Goal: Information Seeking & Learning: Learn about a topic

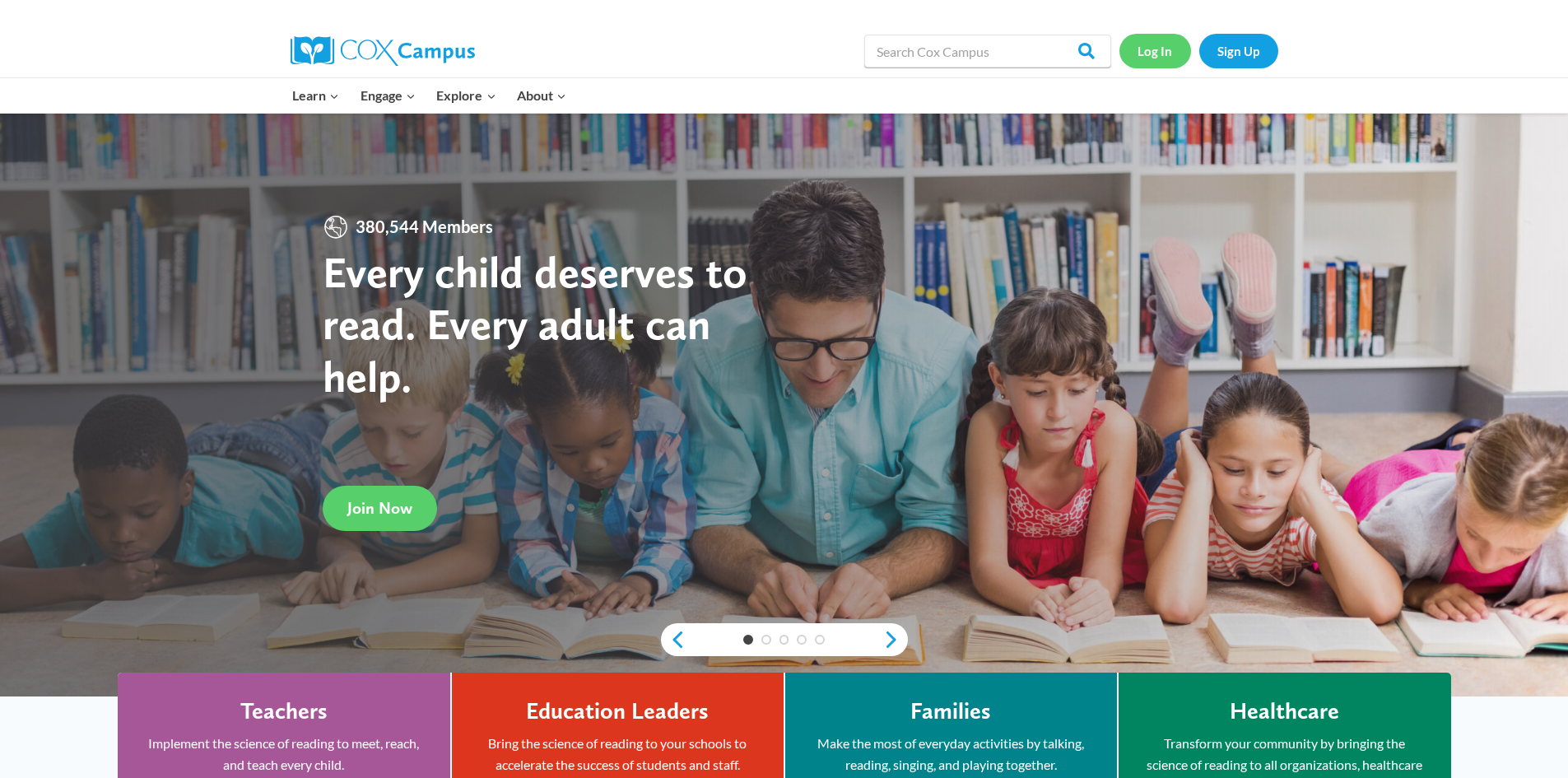
click at [1147, 59] on link "Log In" at bounding box center [1154, 50] width 71 height 34
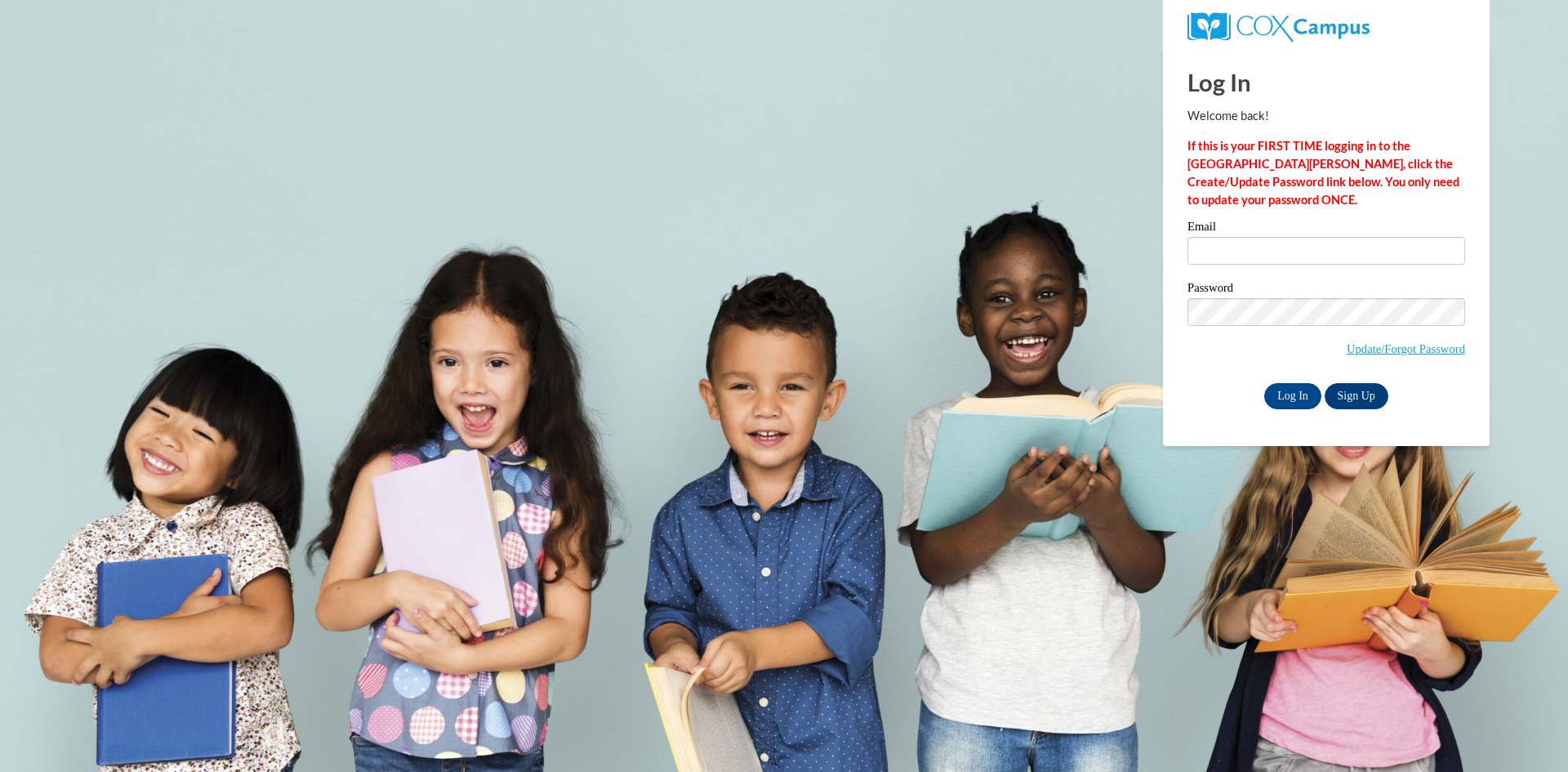
click at [1264, 268] on div "Email" at bounding box center [1326, 249] width 278 height 57
click at [1264, 259] on input "Email" at bounding box center [1326, 250] width 278 height 28
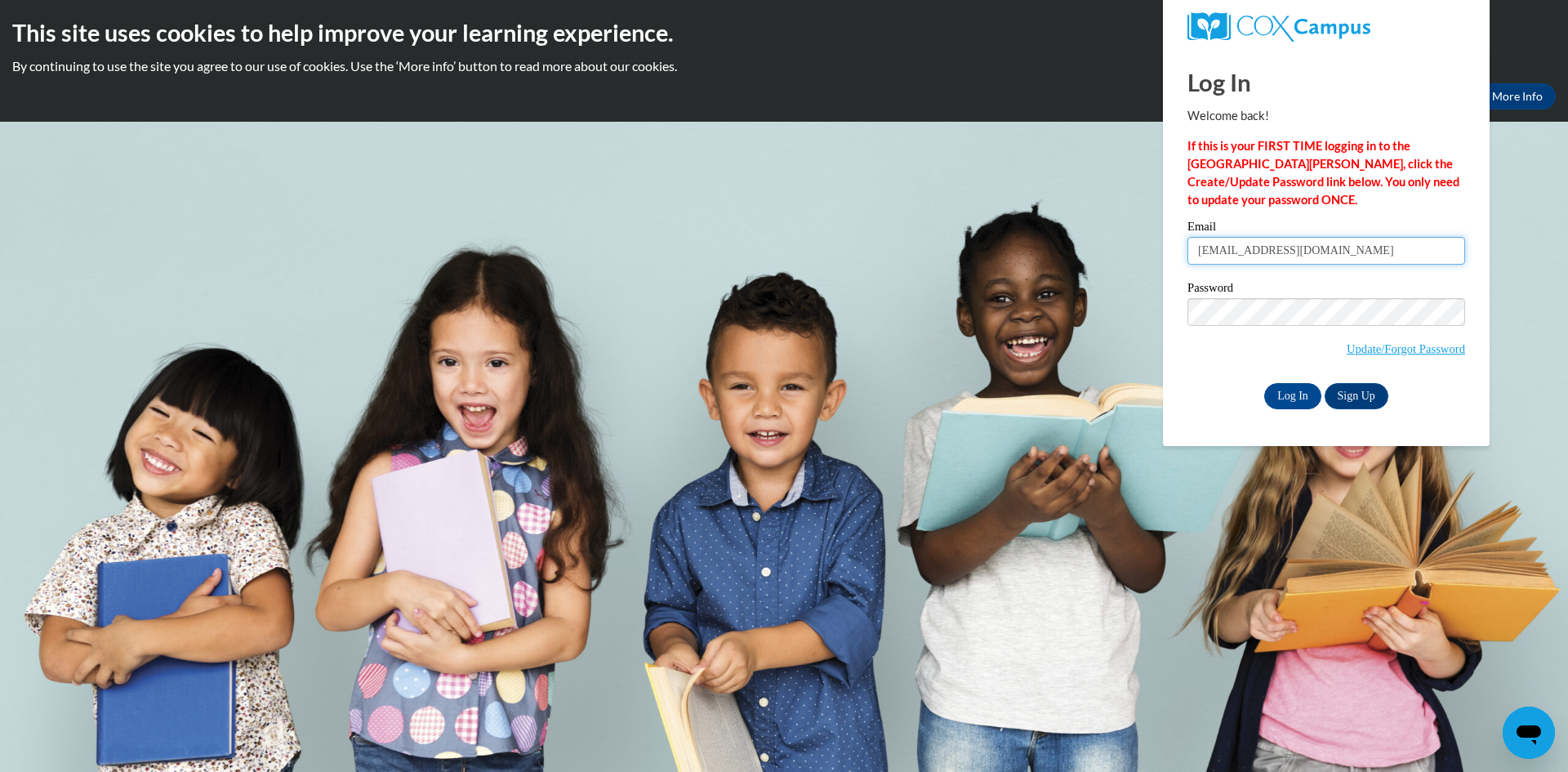
type input "[EMAIL_ADDRESS][DOMAIN_NAME]"
click at [1264, 383] on input "Log In" at bounding box center [1293, 396] width 58 height 26
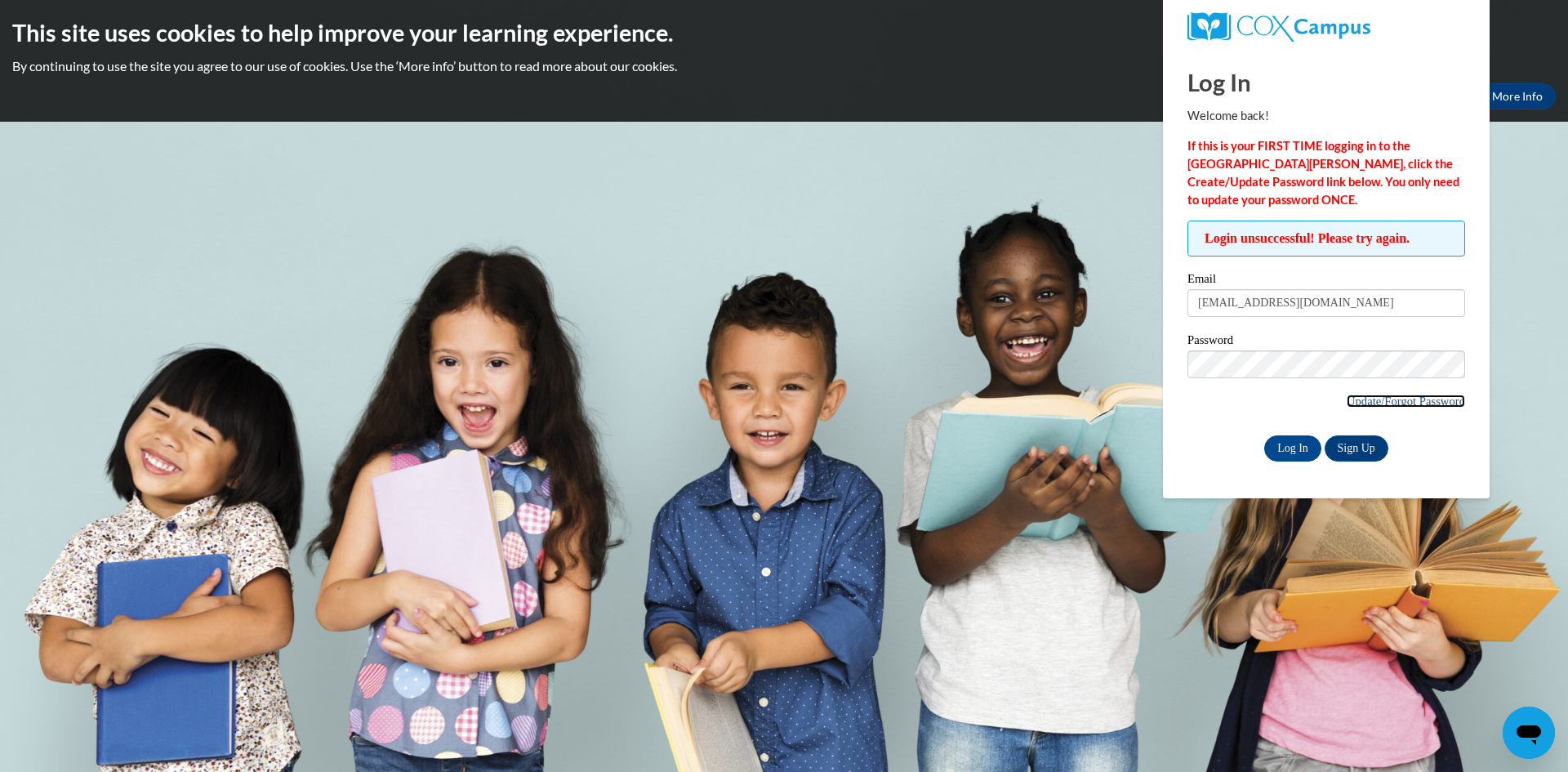
click at [1369, 395] on link "Update/Forgot Password" at bounding box center [1406, 401] width 118 height 13
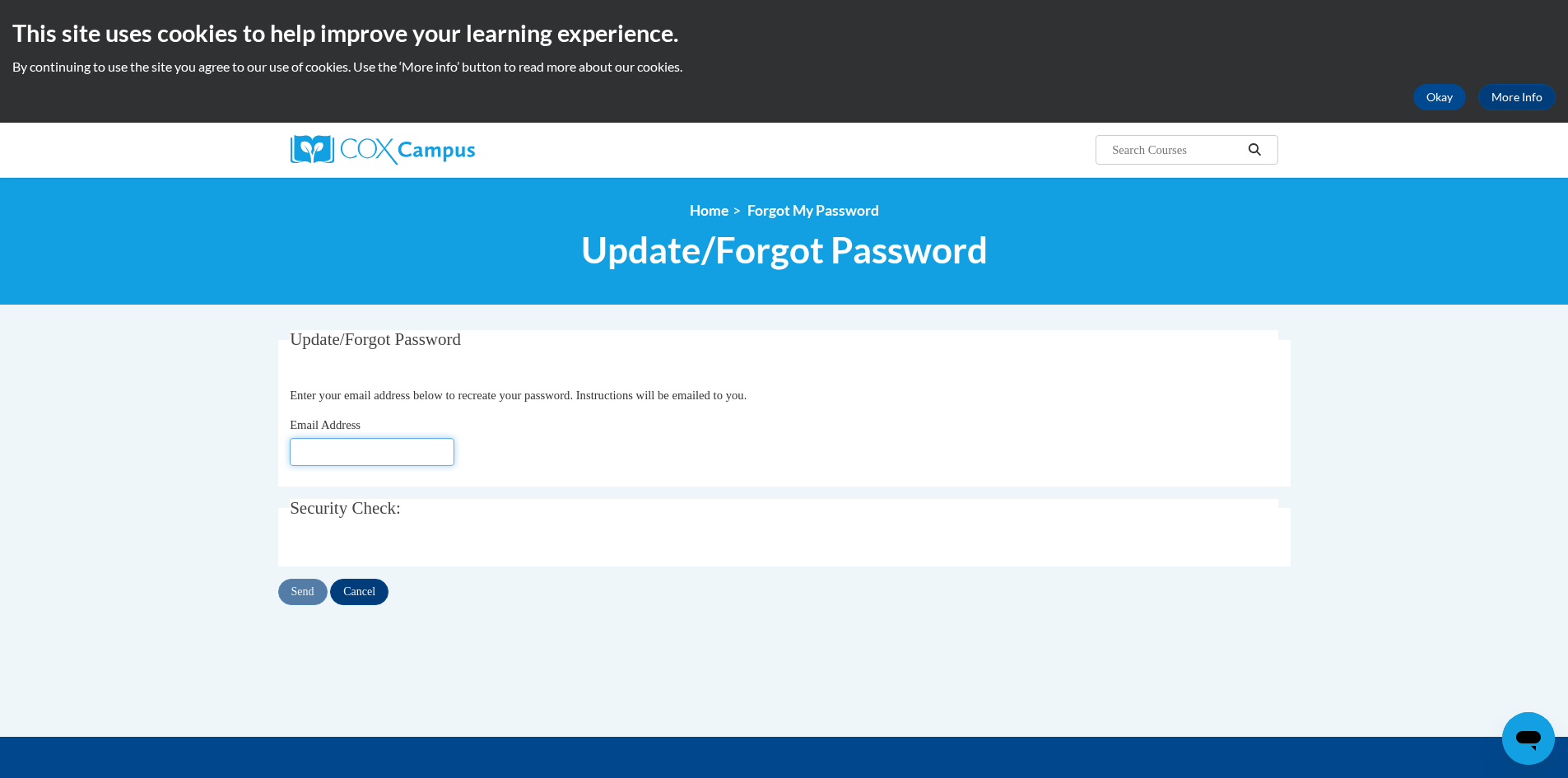
click at [409, 447] on input "Email Address" at bounding box center [372, 452] width 165 height 28
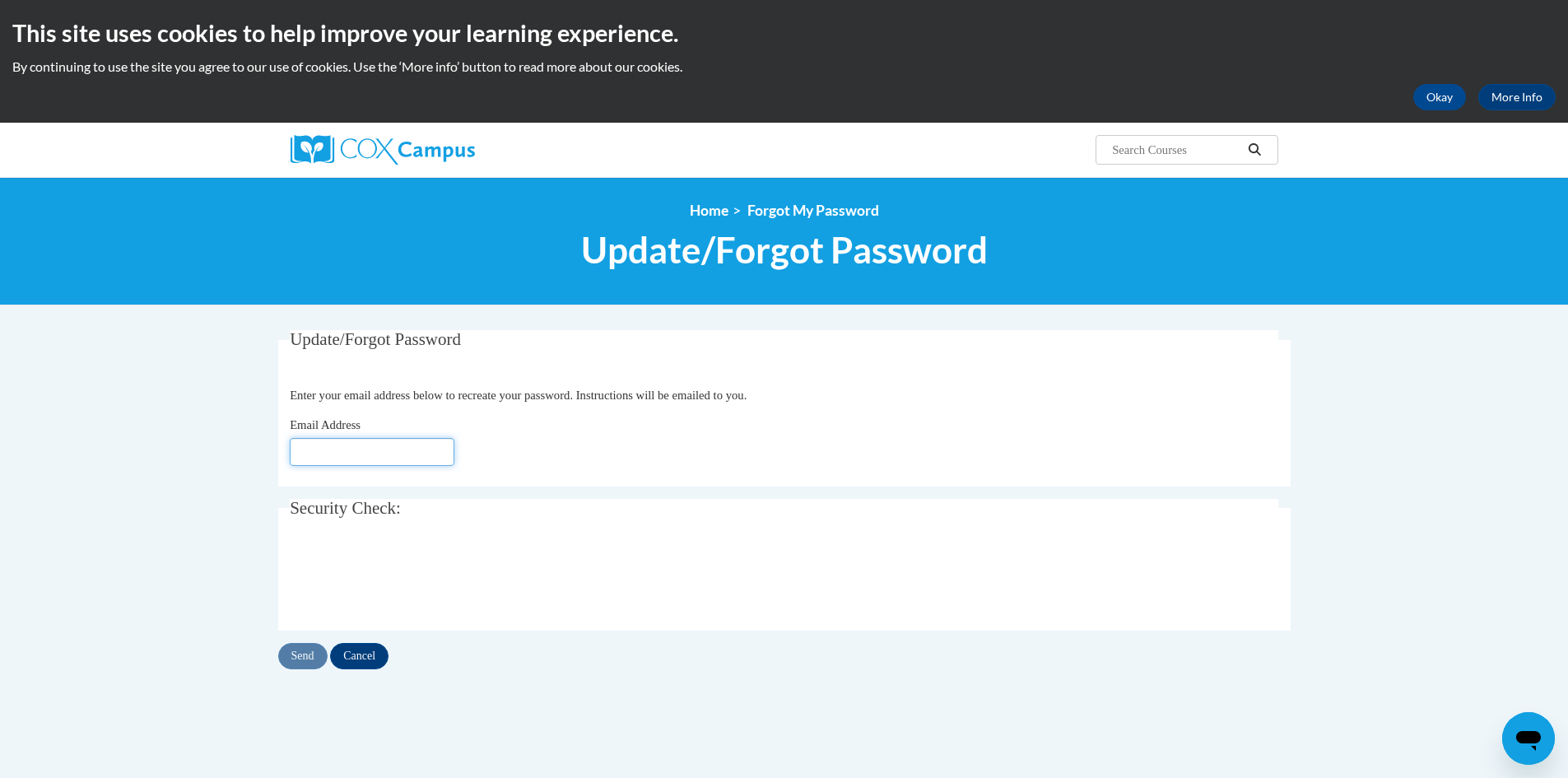
type input "[EMAIL_ADDRESS][DOMAIN_NAME]"
click at [320, 667] on input "Send" at bounding box center [303, 655] width 50 height 26
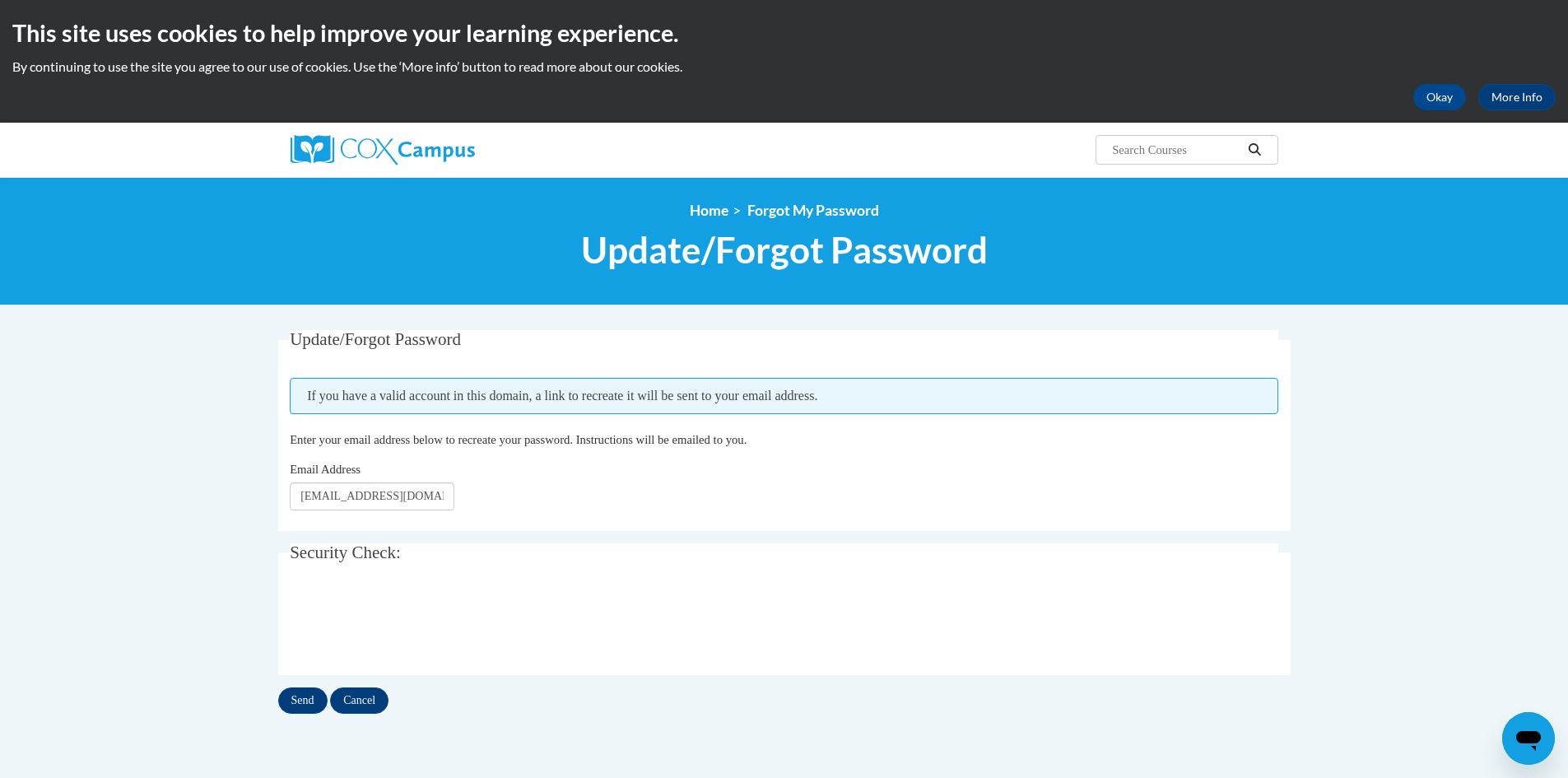
click at [372, 132] on div at bounding box center [446, 150] width 337 height 55
click at [375, 148] on img at bounding box center [382, 150] width 184 height 29
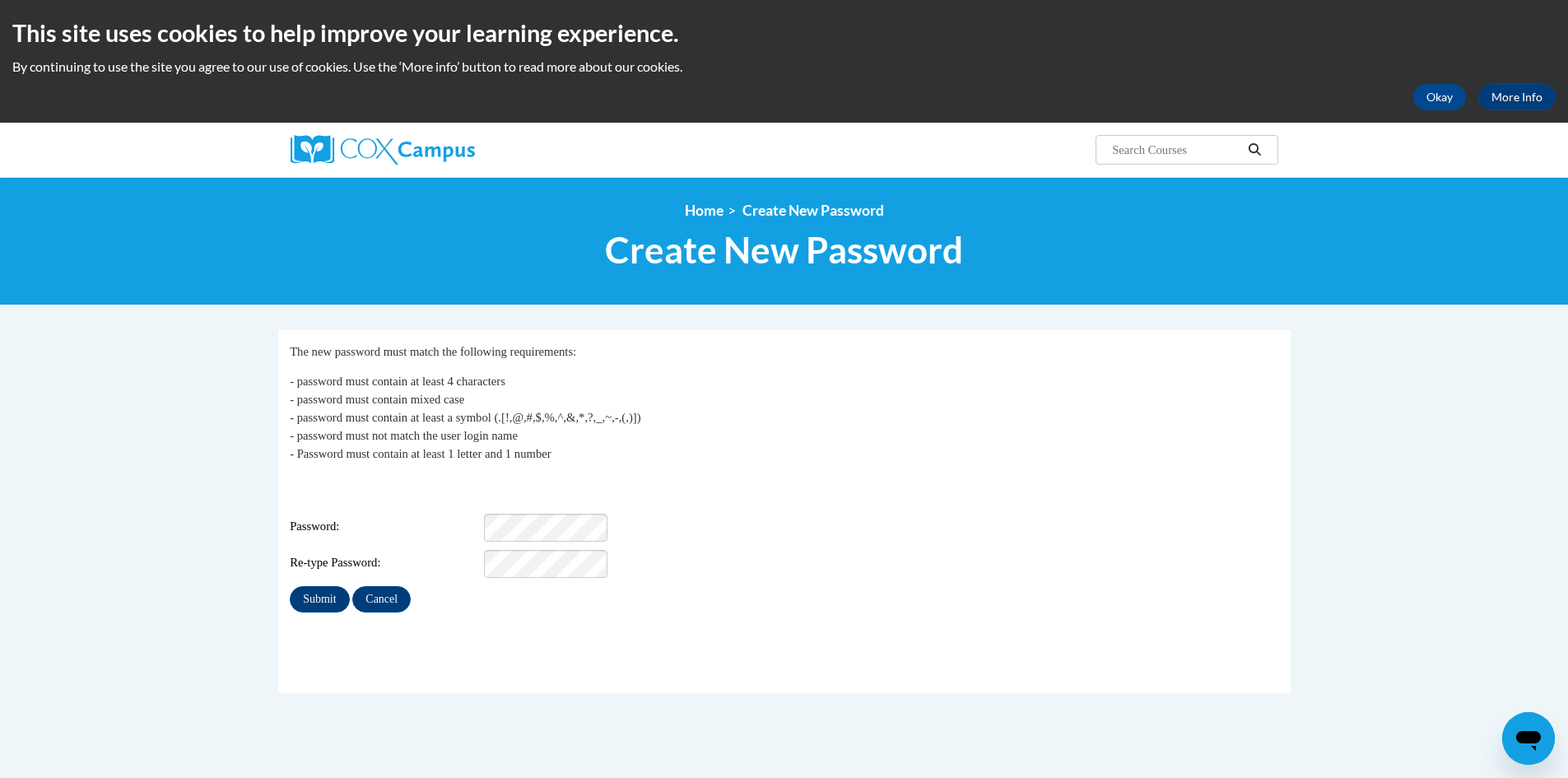
click at [559, 531] on div "Login: kenndavis@valdosta.edu Password: Re-type Password:" at bounding box center [784, 527] width 988 height 103
click at [330, 594] on input "Submit" at bounding box center [319, 599] width 59 height 26
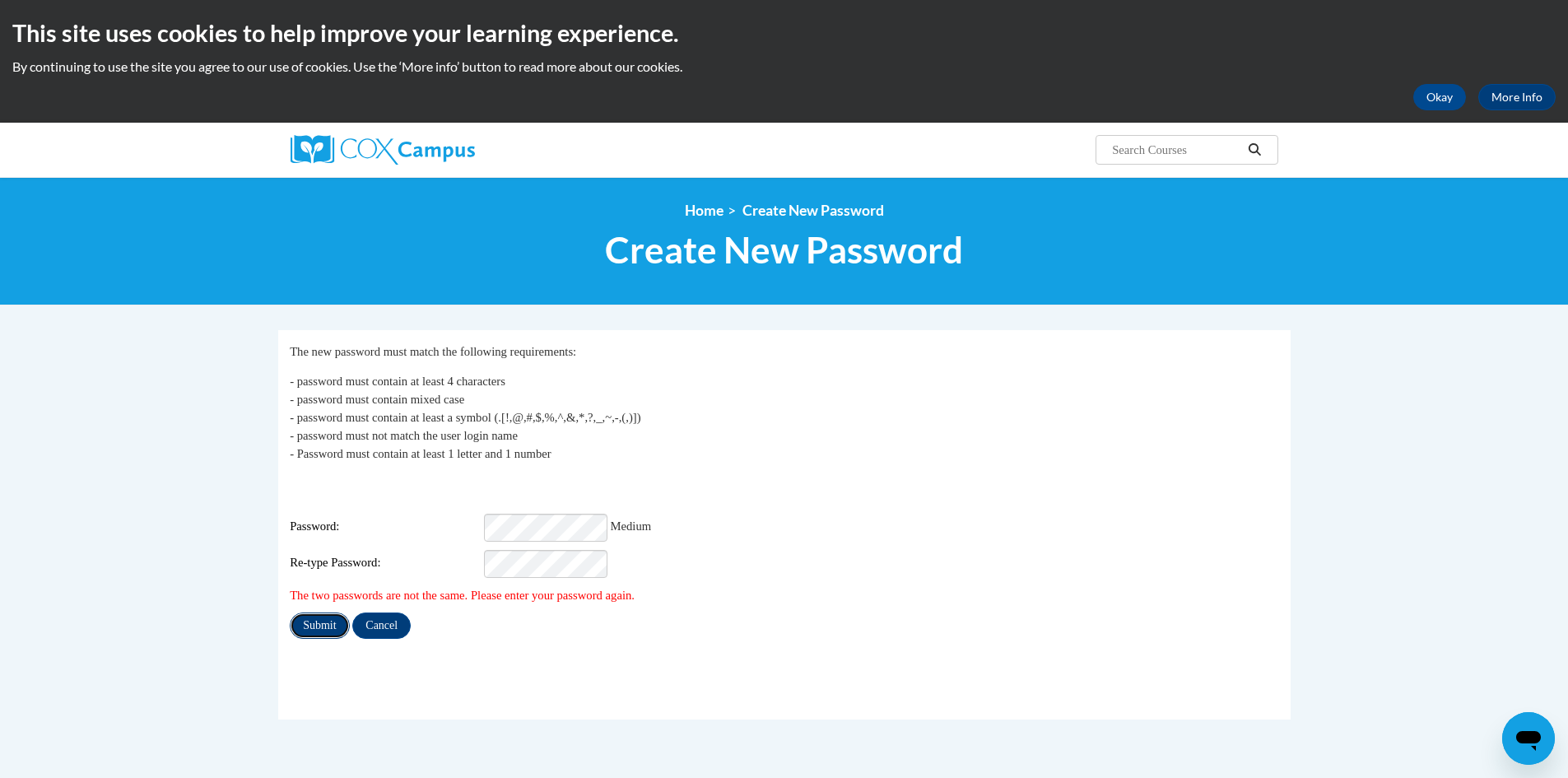
click at [341, 612] on input "Submit" at bounding box center [319, 625] width 59 height 26
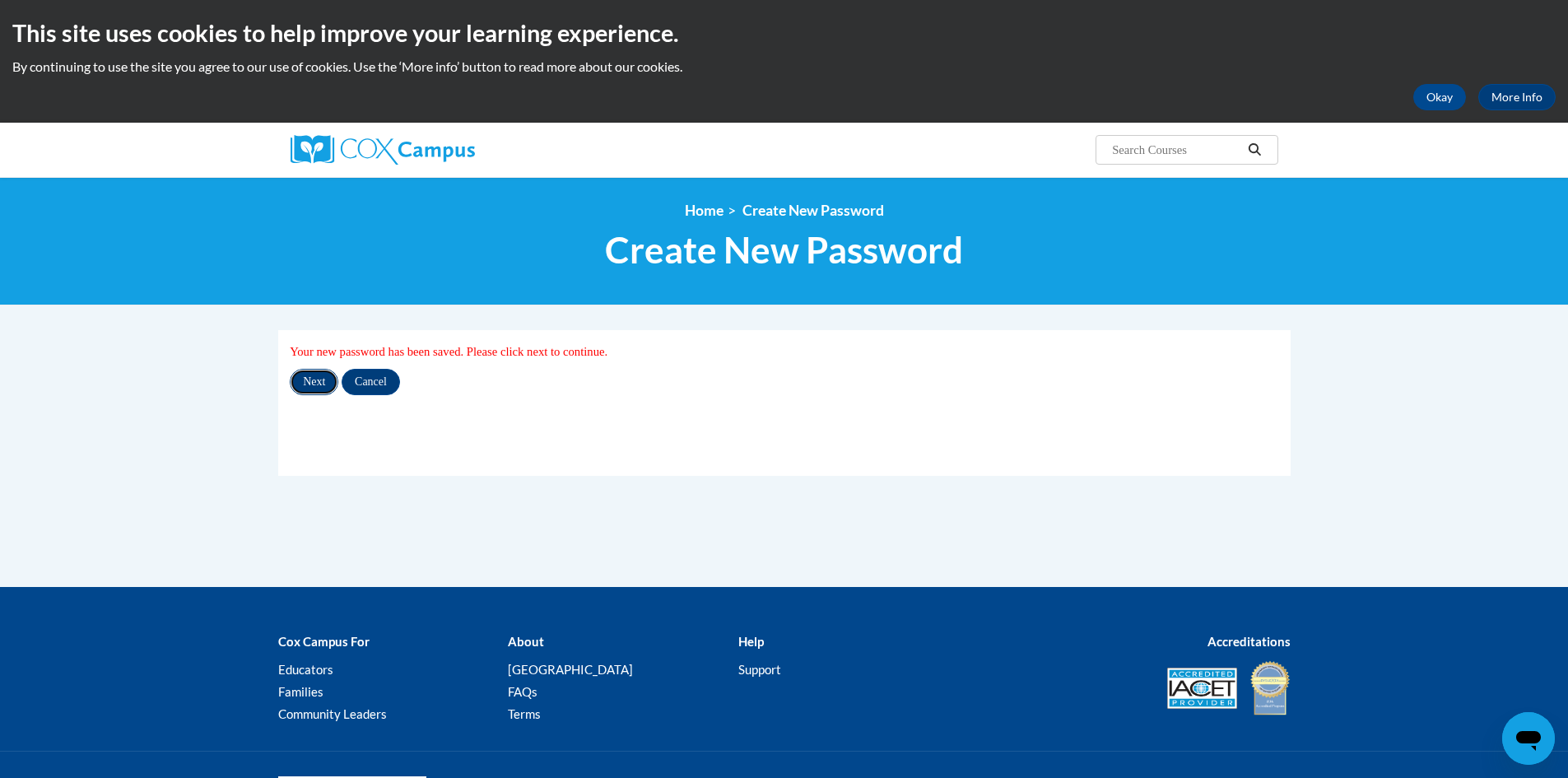
click at [322, 374] on input "Next" at bounding box center [314, 381] width 49 height 26
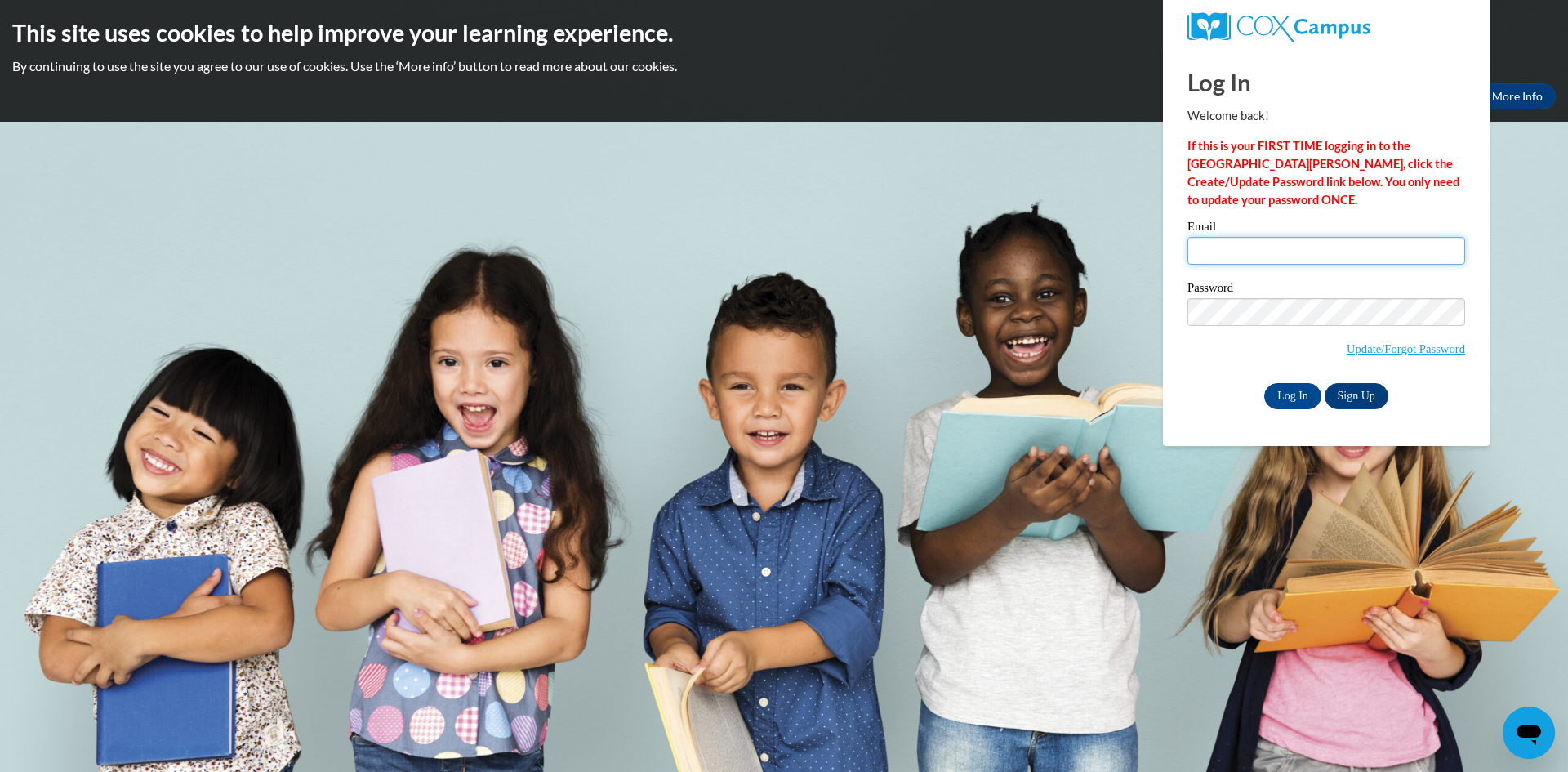
click at [1422, 258] on input "Email" at bounding box center [1326, 250] width 278 height 28
type input "kenndavis@valdosta.edu"
click at [1288, 396] on input "Log In" at bounding box center [1293, 396] width 58 height 26
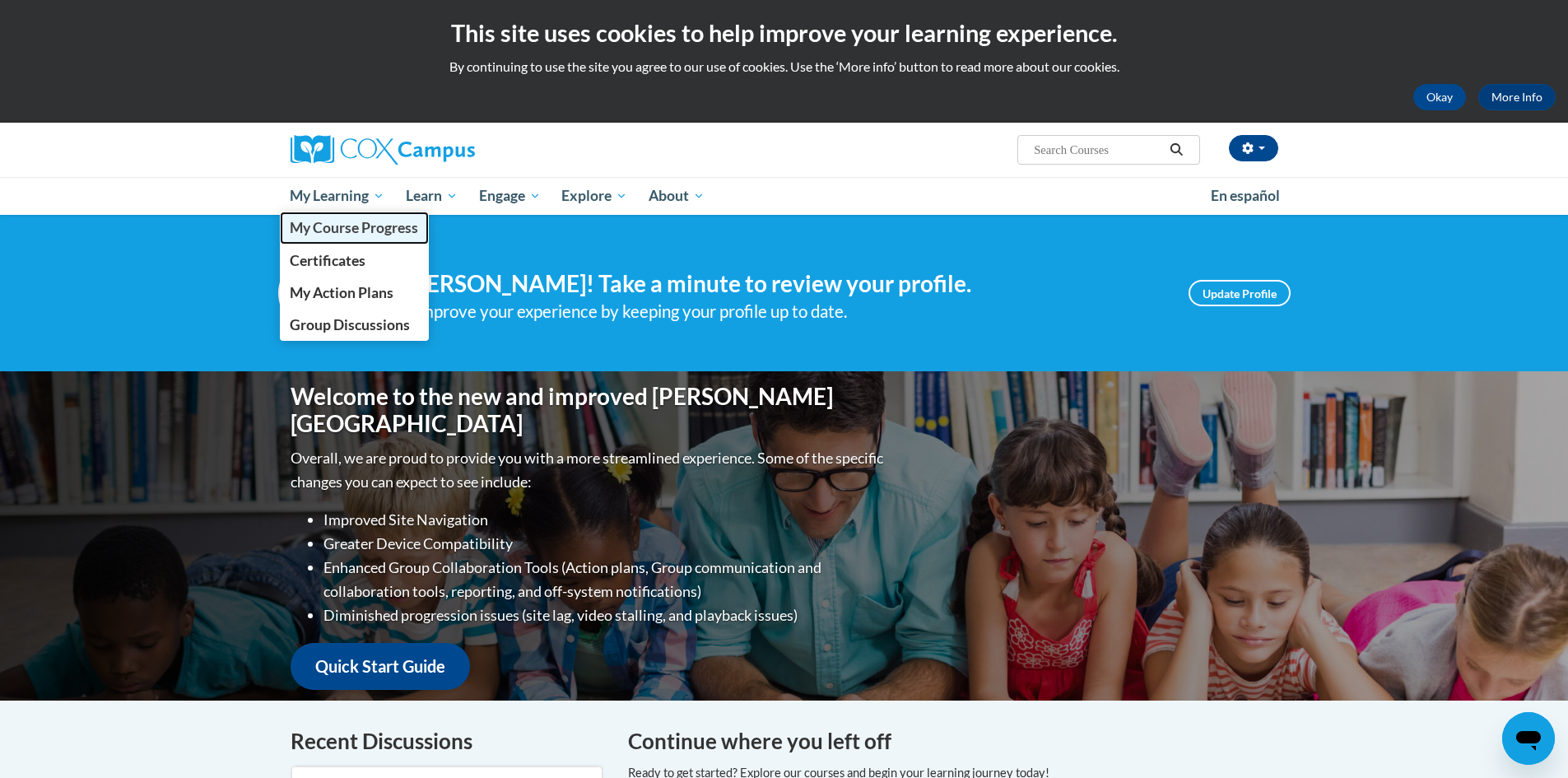
click at [351, 221] on span "My Course Progress" at bounding box center [354, 227] width 129 height 18
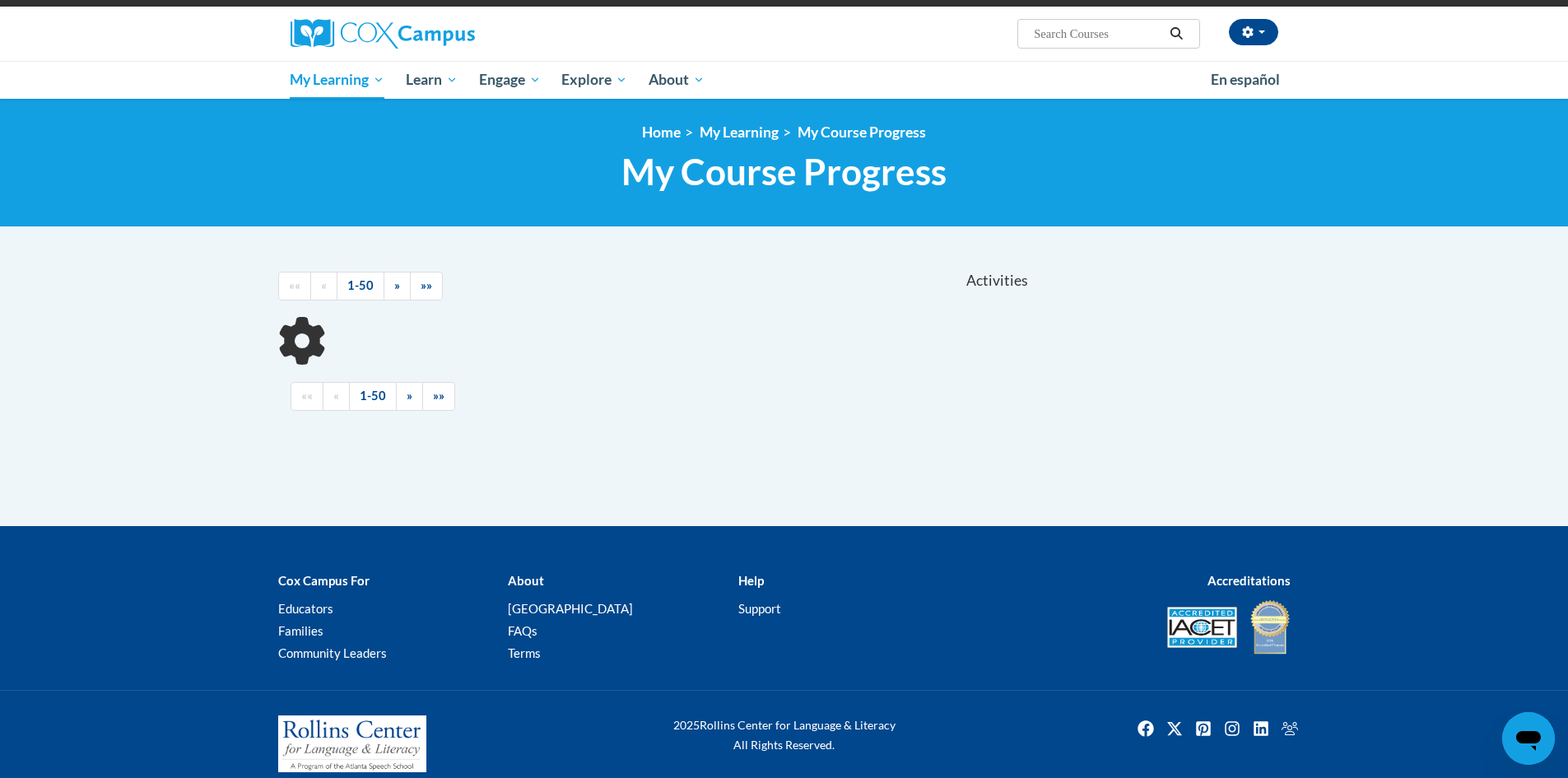
scroll to position [135, 0]
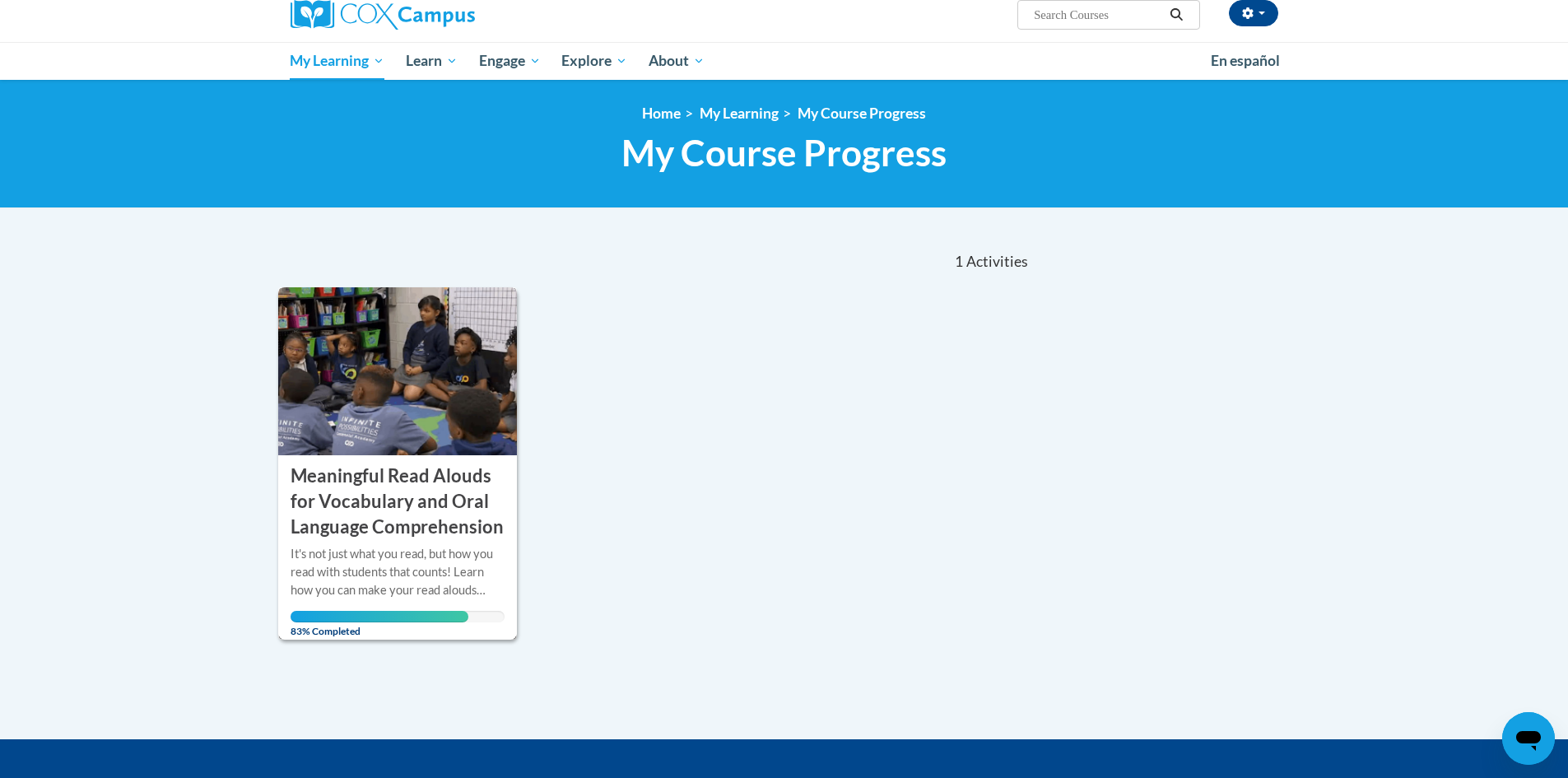
click at [407, 567] on div "It's not just what you read, but how you read with students that counts! Learn …" at bounding box center [397, 572] width 214 height 55
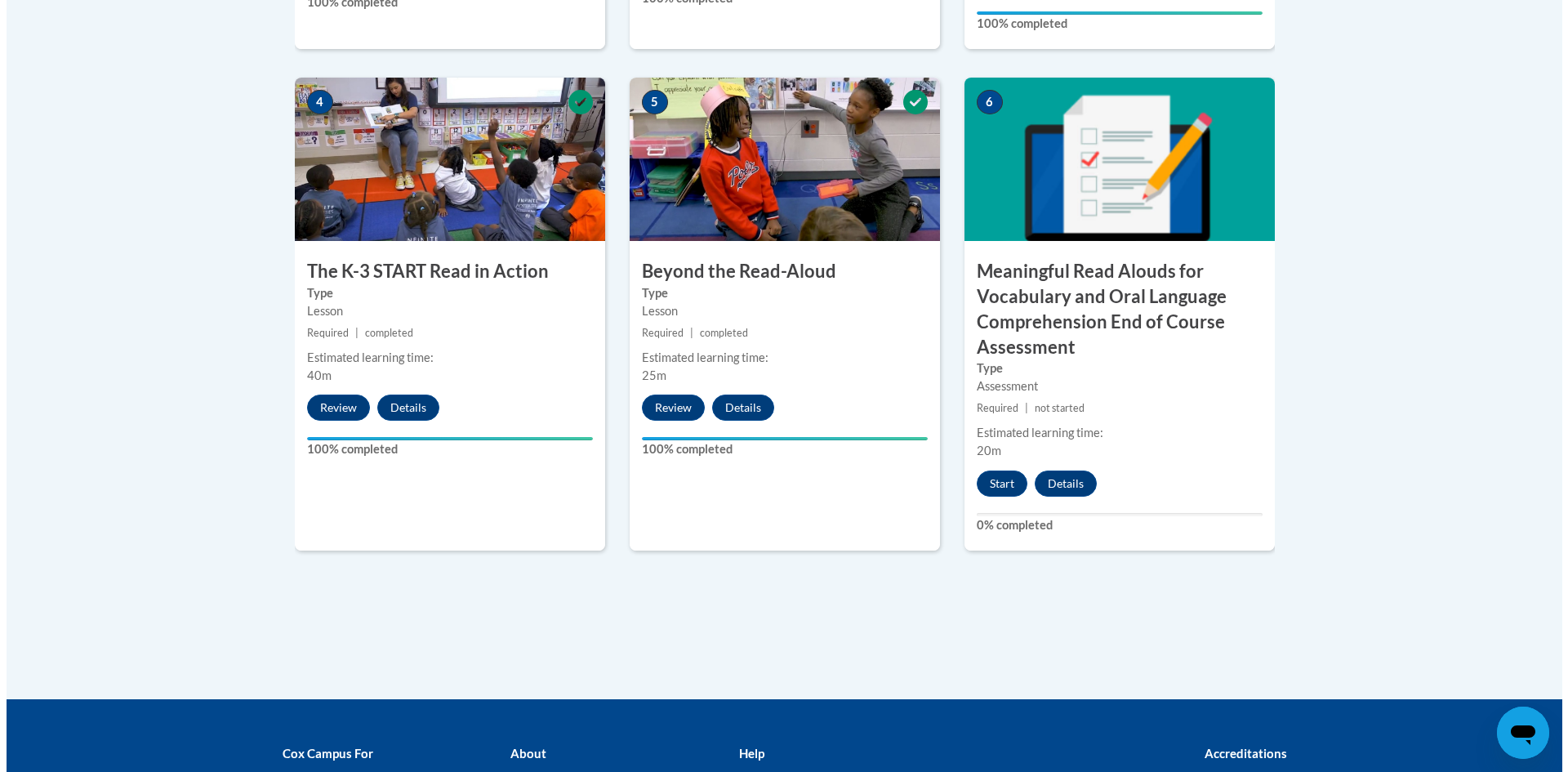
scroll to position [1118, 0]
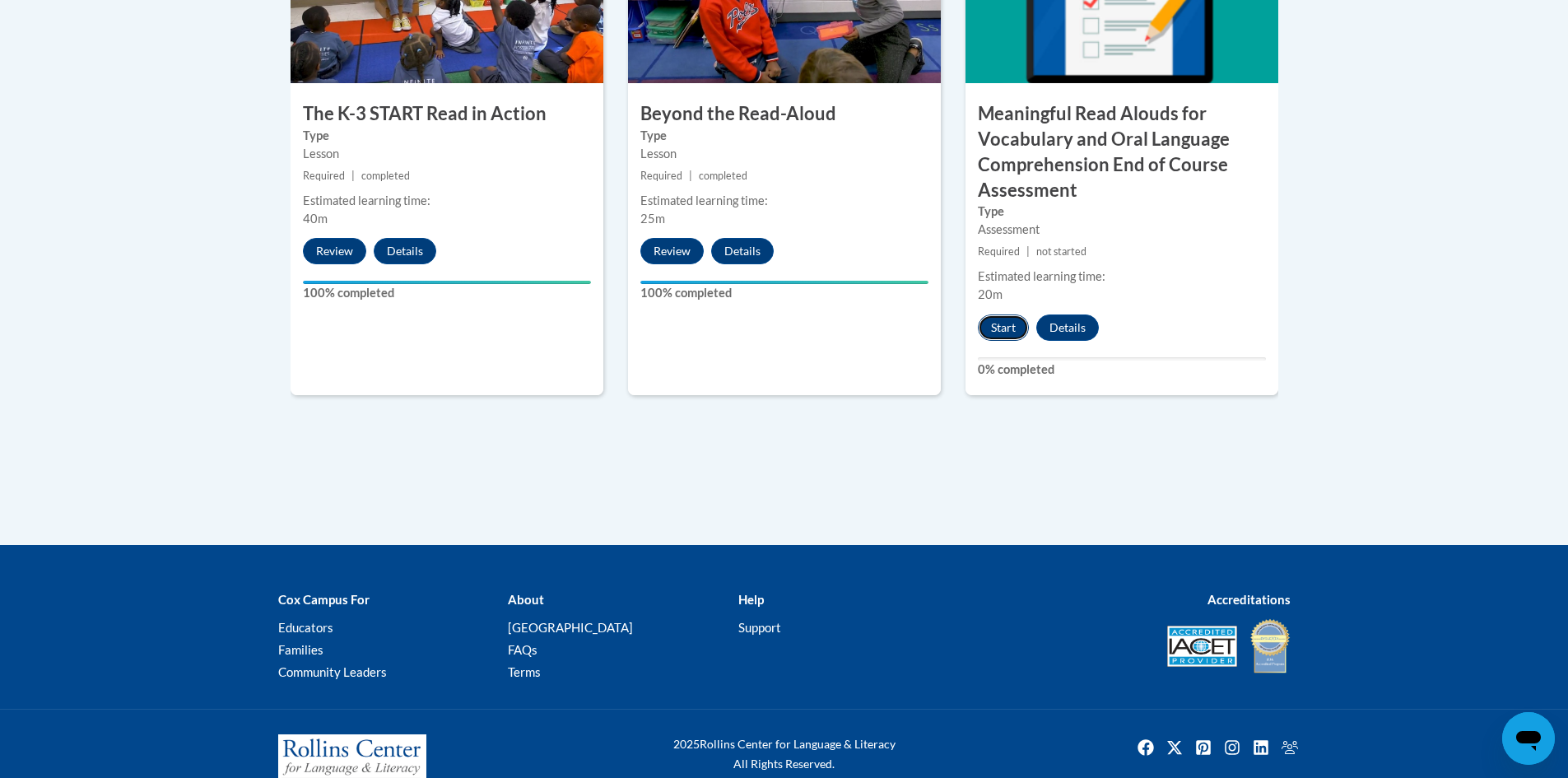
click at [1000, 327] on button "Start" at bounding box center [1003, 327] width 51 height 26
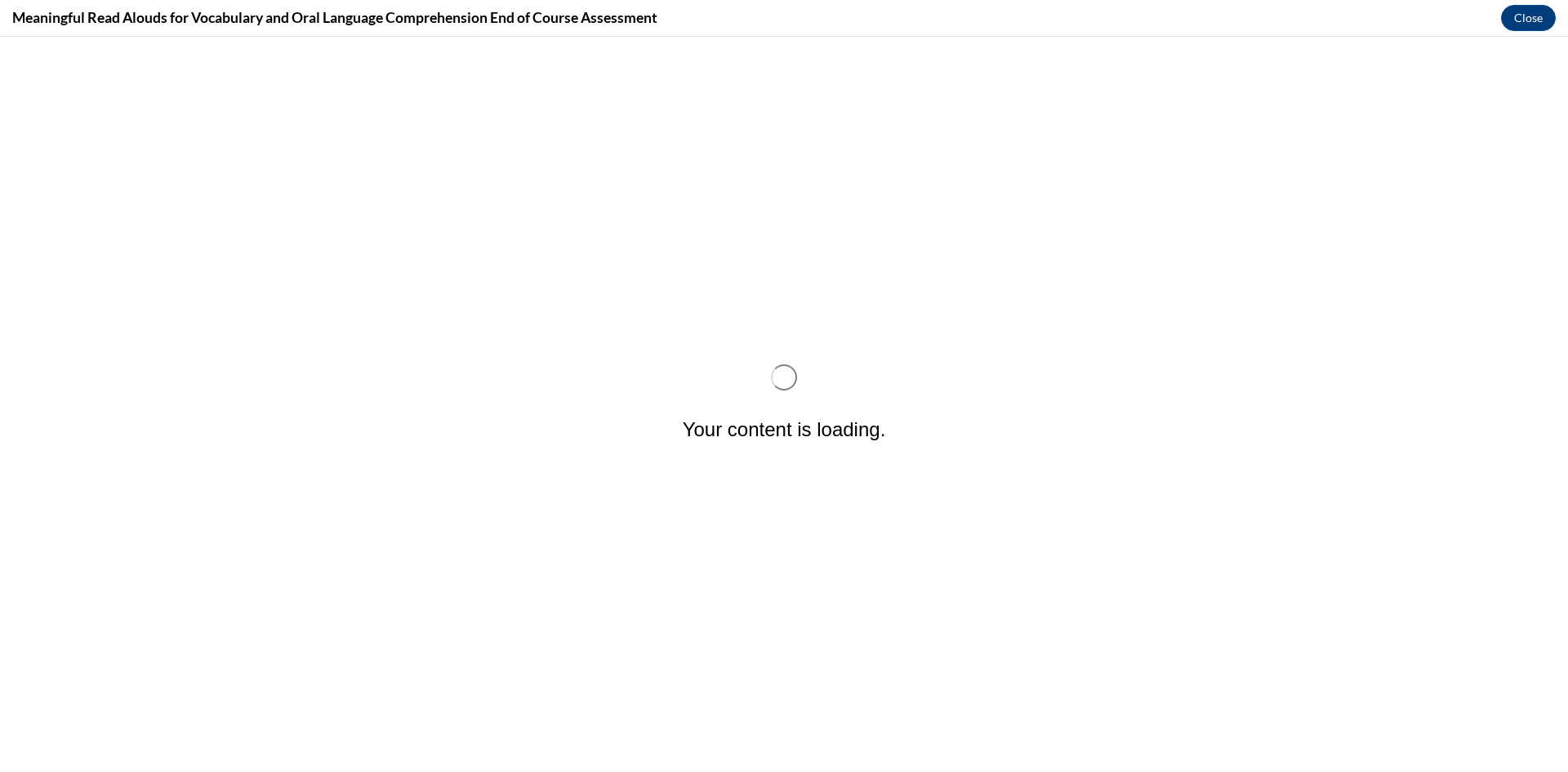
scroll to position [0, 0]
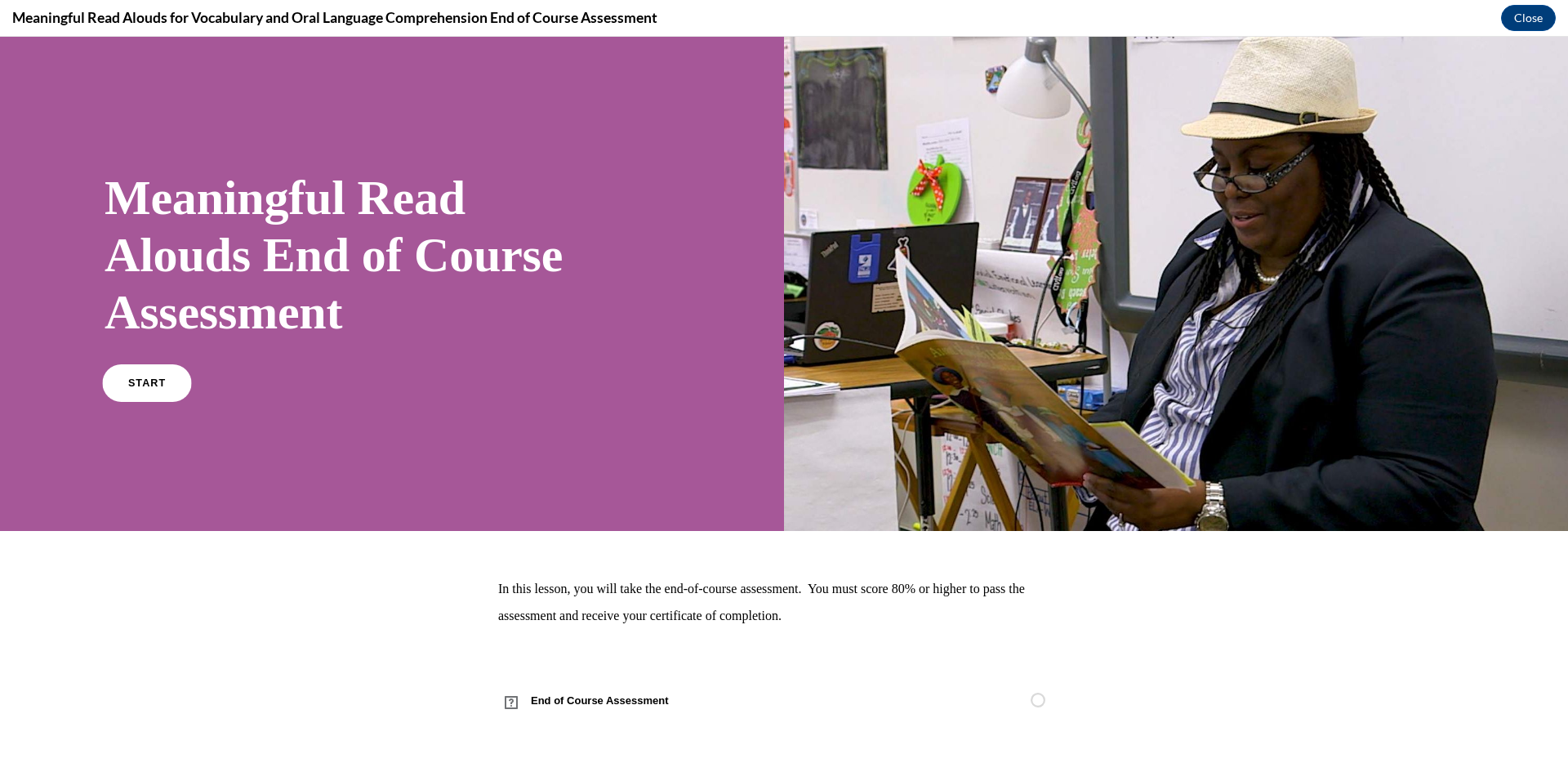
click at [133, 386] on span "START" at bounding box center [147, 383] width 38 height 13
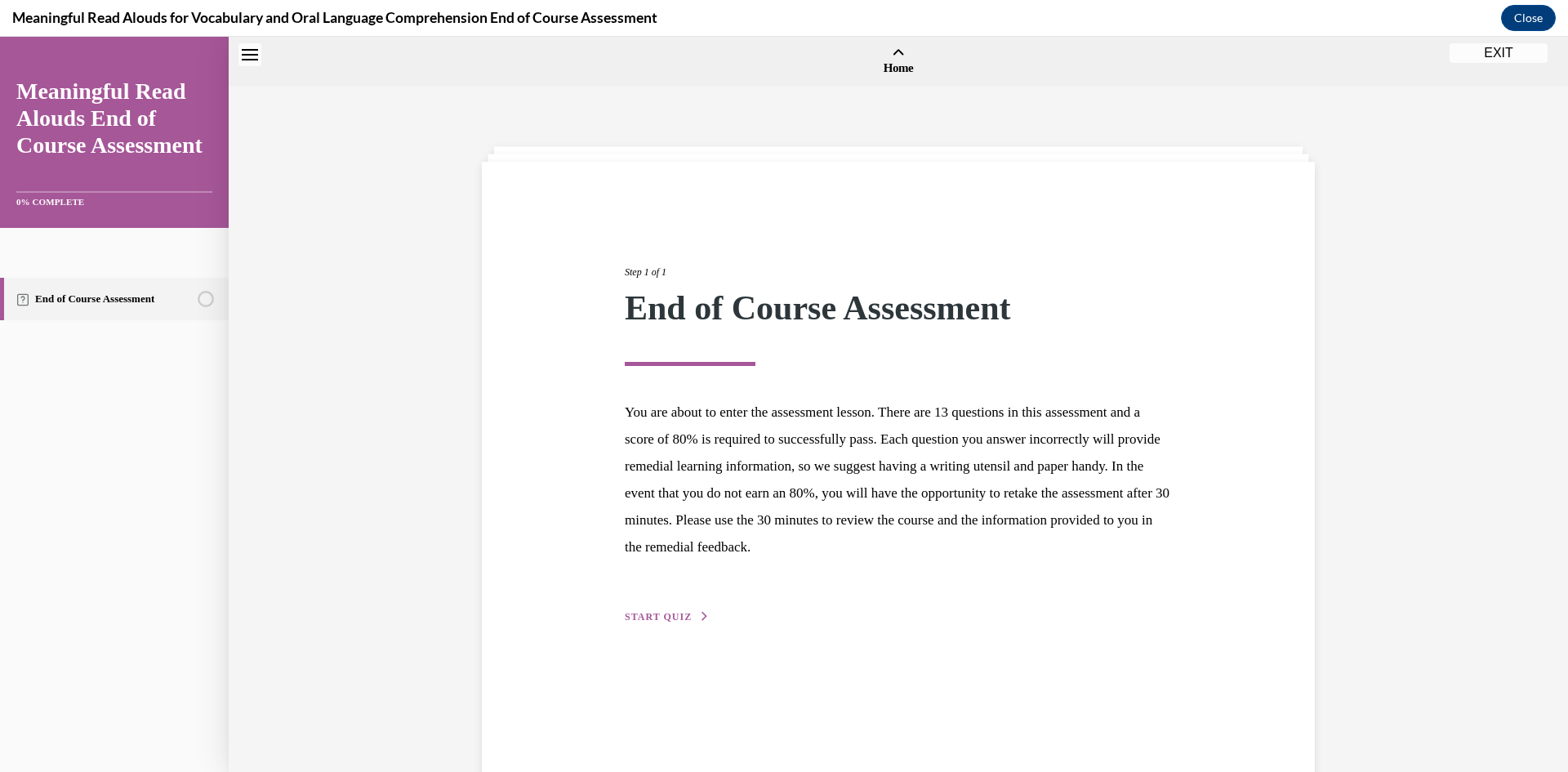
scroll to position [51, 0]
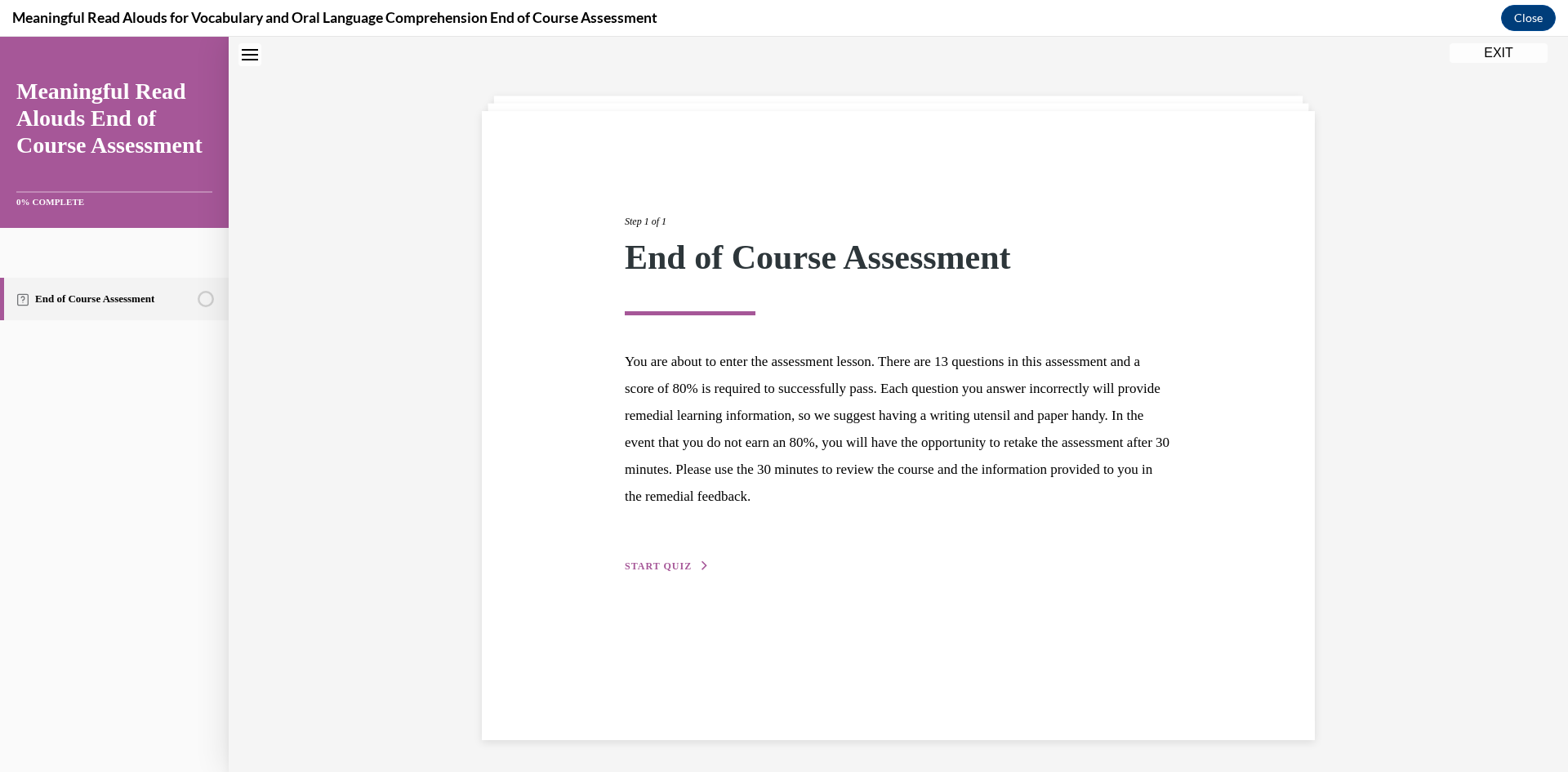
click at [673, 568] on span "START QUIZ" at bounding box center [658, 566] width 67 height 12
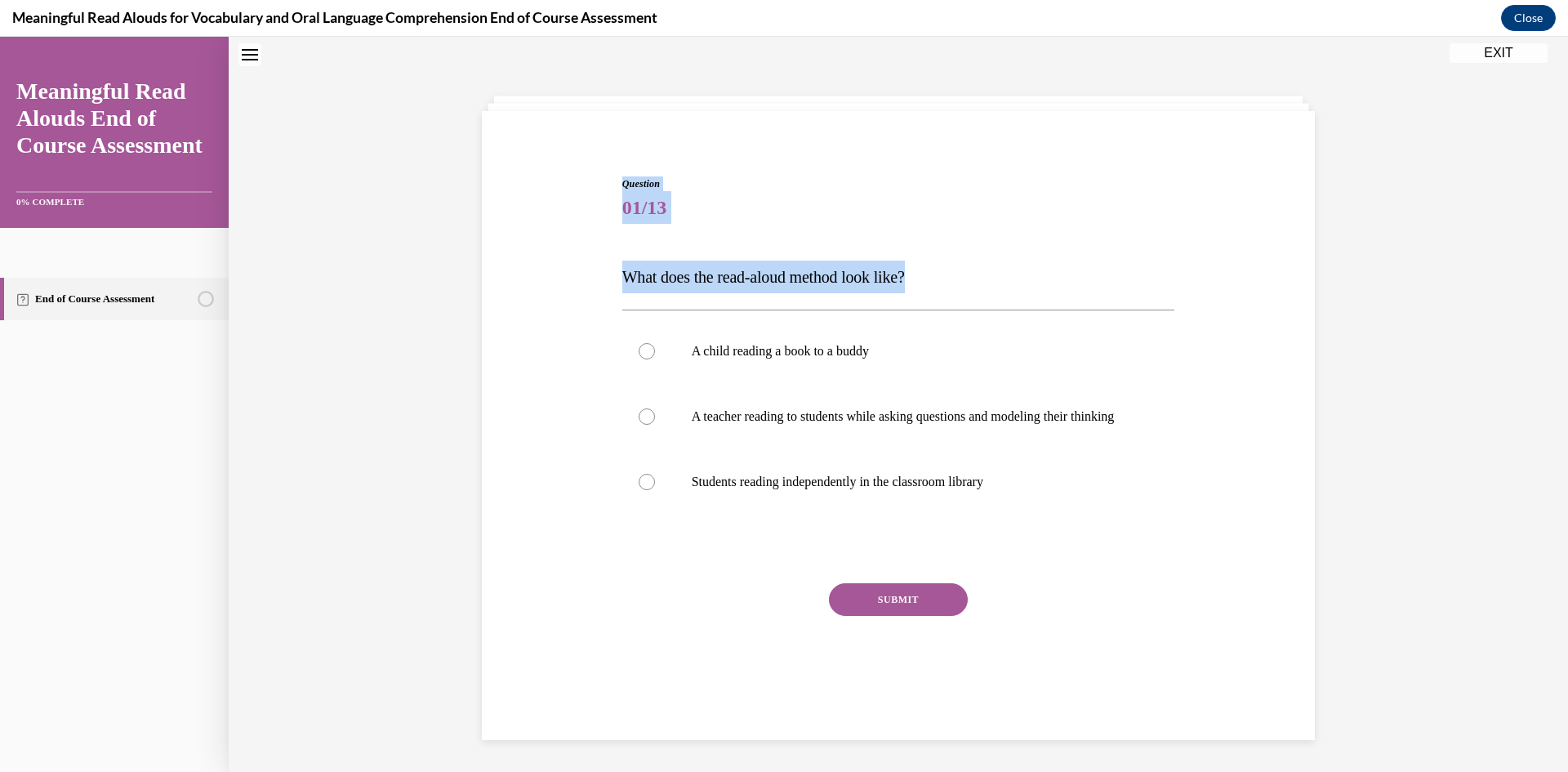
drag, startPoint x: 942, startPoint y: 272, endPoint x: 497, endPoint y: 253, distance: 445.4
click at [487, 255] on div "Question 01/13 What does the read-aloud method look like? A child reading a boo…" at bounding box center [899, 422] width 841 height 590
click at [1094, 507] on label "Students reading independently in the classroom library" at bounding box center [899, 482] width 553 height 65
click at [655, 490] on input "Students reading independently in the classroom library" at bounding box center [647, 482] width 17 height 17
radio input "true"
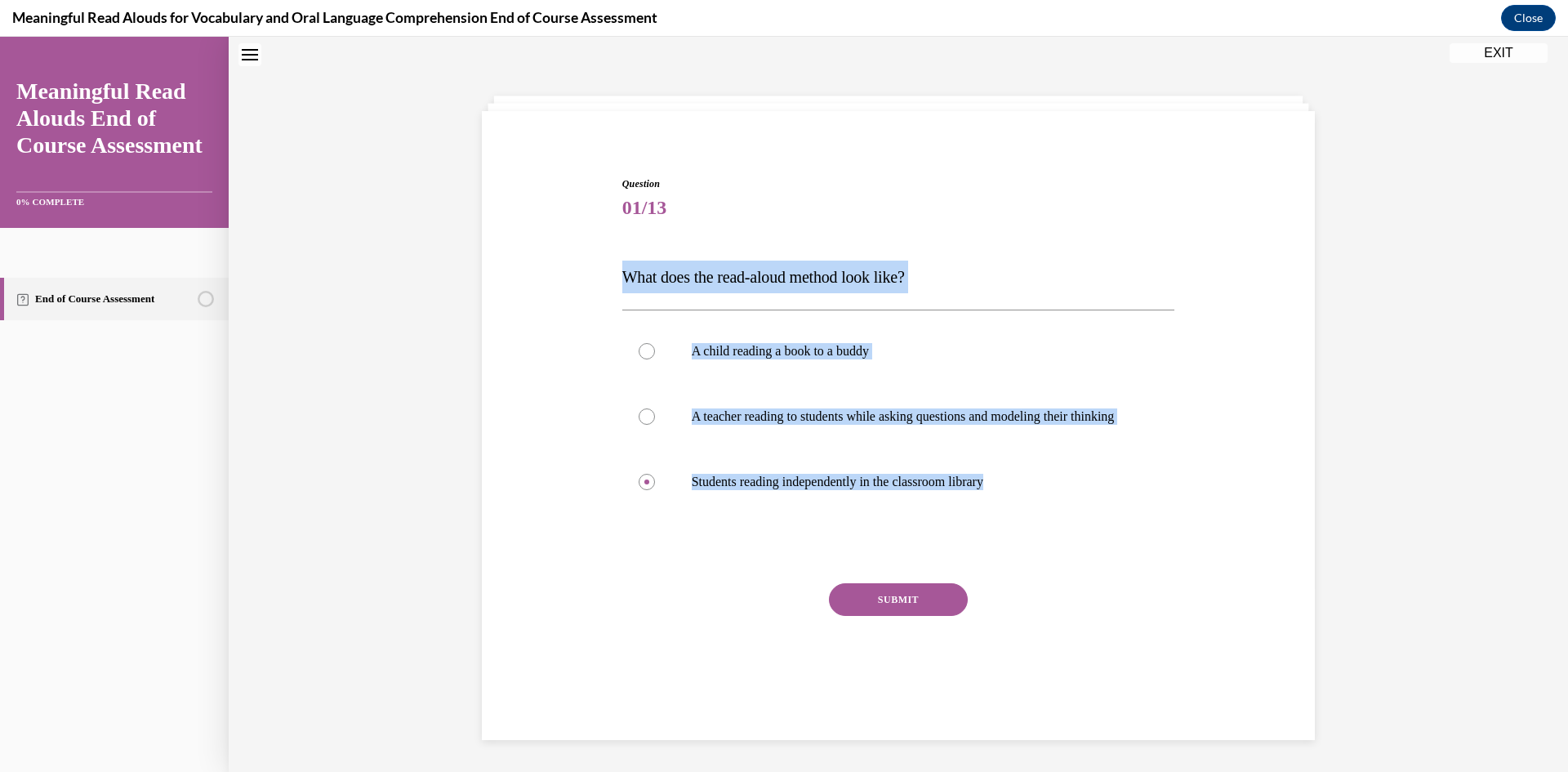
drag, startPoint x: 1084, startPoint y: 503, endPoint x: 570, endPoint y: 265, distance: 566.4
click at [570, 265] on div "Question 01/13 What does the read-aloud method look like? A child reading a boo…" at bounding box center [899, 422] width 841 height 590
copy div "What does the read-aloud method look like? A child reading a book to a buddy A …"
click at [692, 425] on p "A teacher reading to students while asking questions and modeling their thinking" at bounding box center [913, 416] width 442 height 17
click at [655, 425] on input "A teacher reading to students while asking questions and modeling their thinking" at bounding box center [647, 416] width 17 height 17
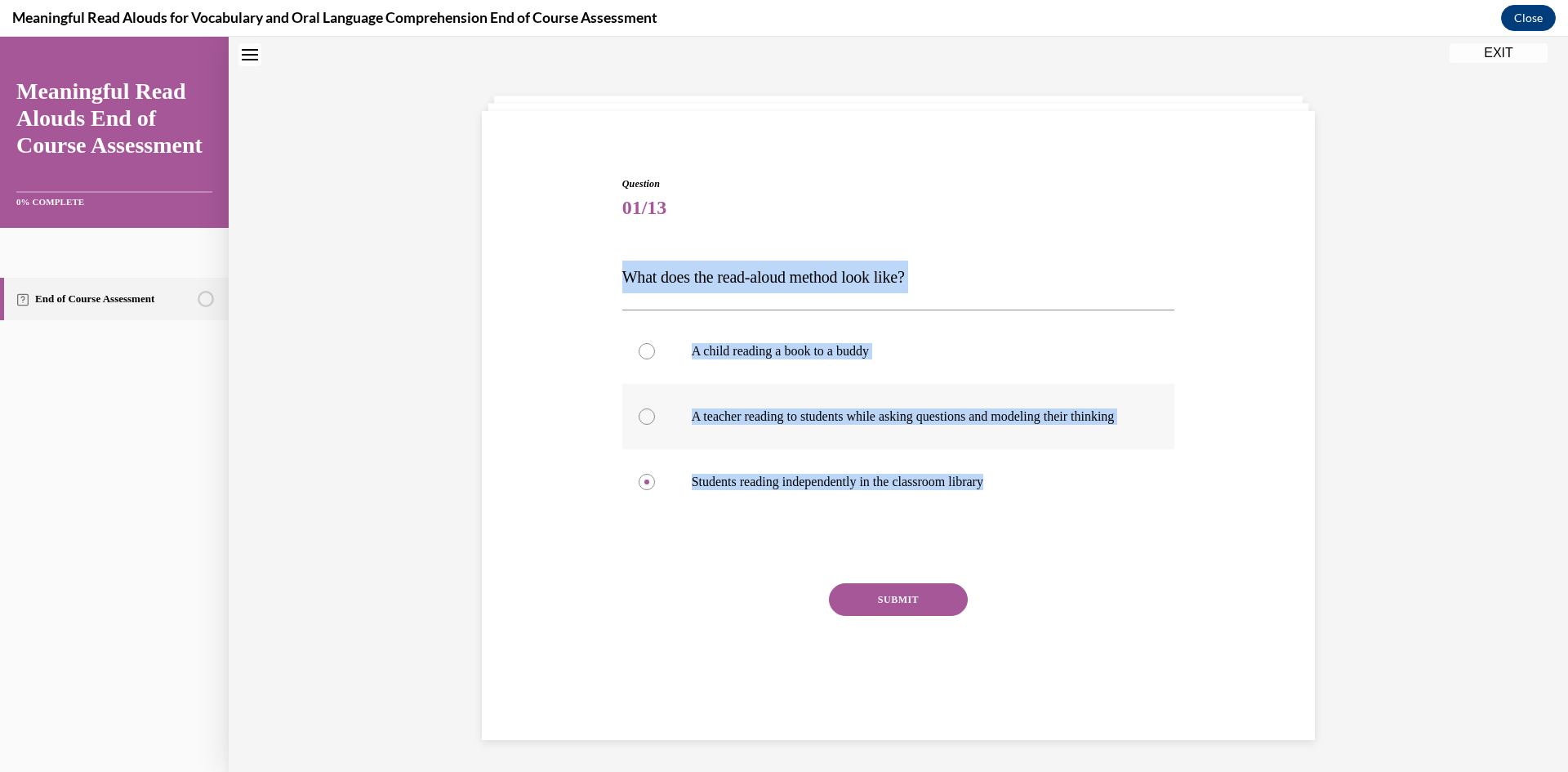
radio input "true"
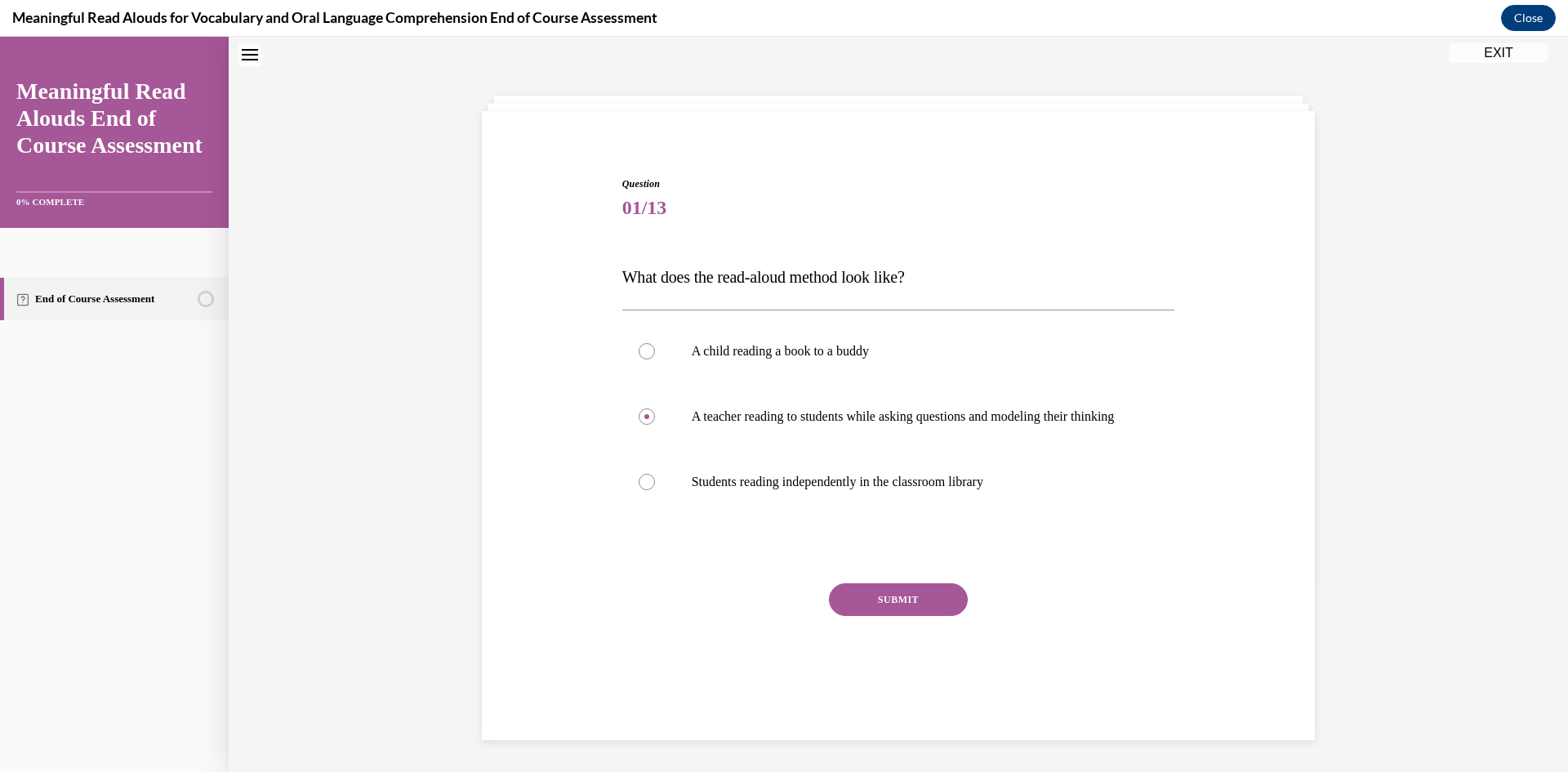
click at [942, 616] on button "SUBMIT" at bounding box center [898, 599] width 139 height 33
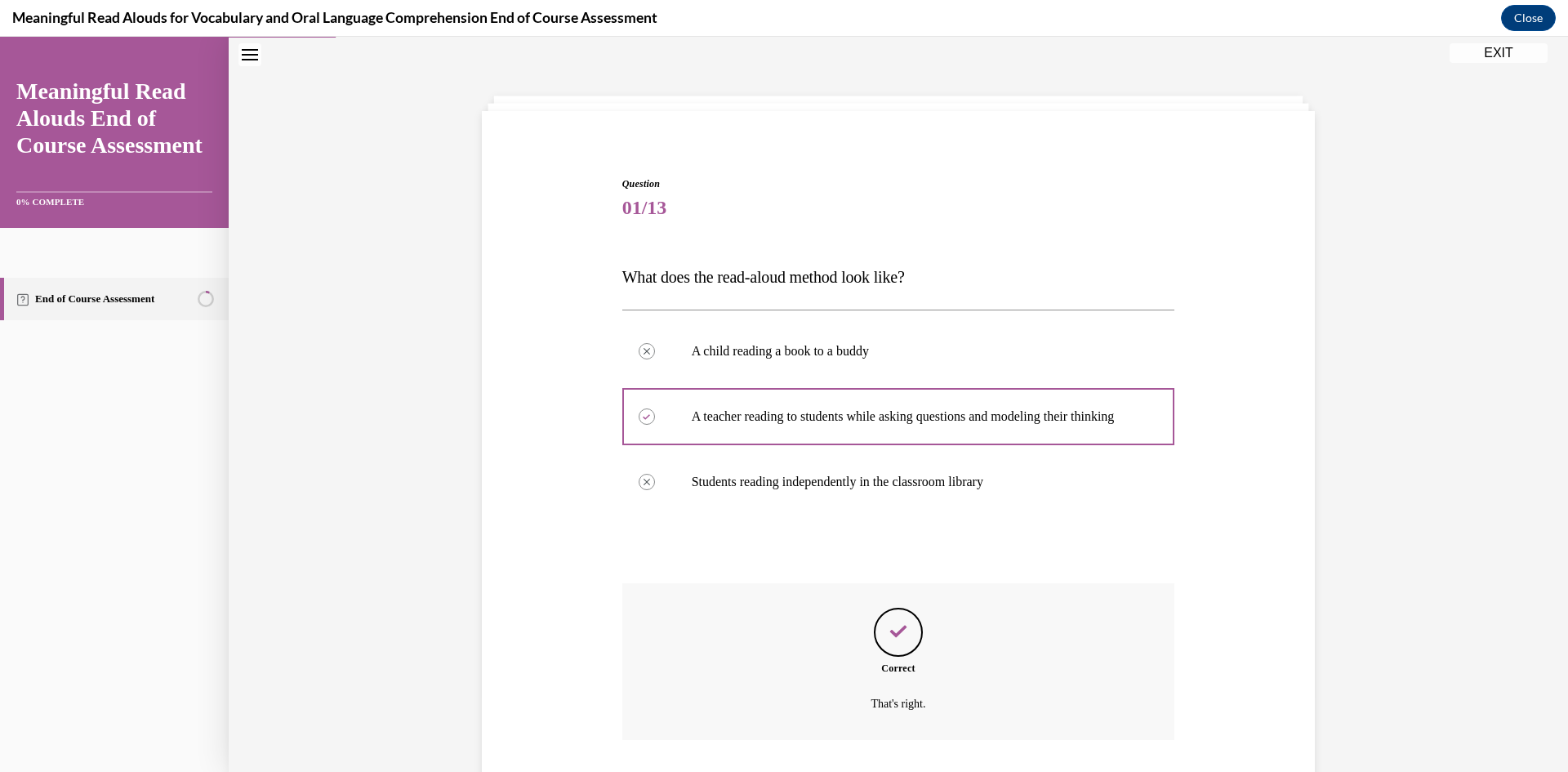
scroll to position [177, 0]
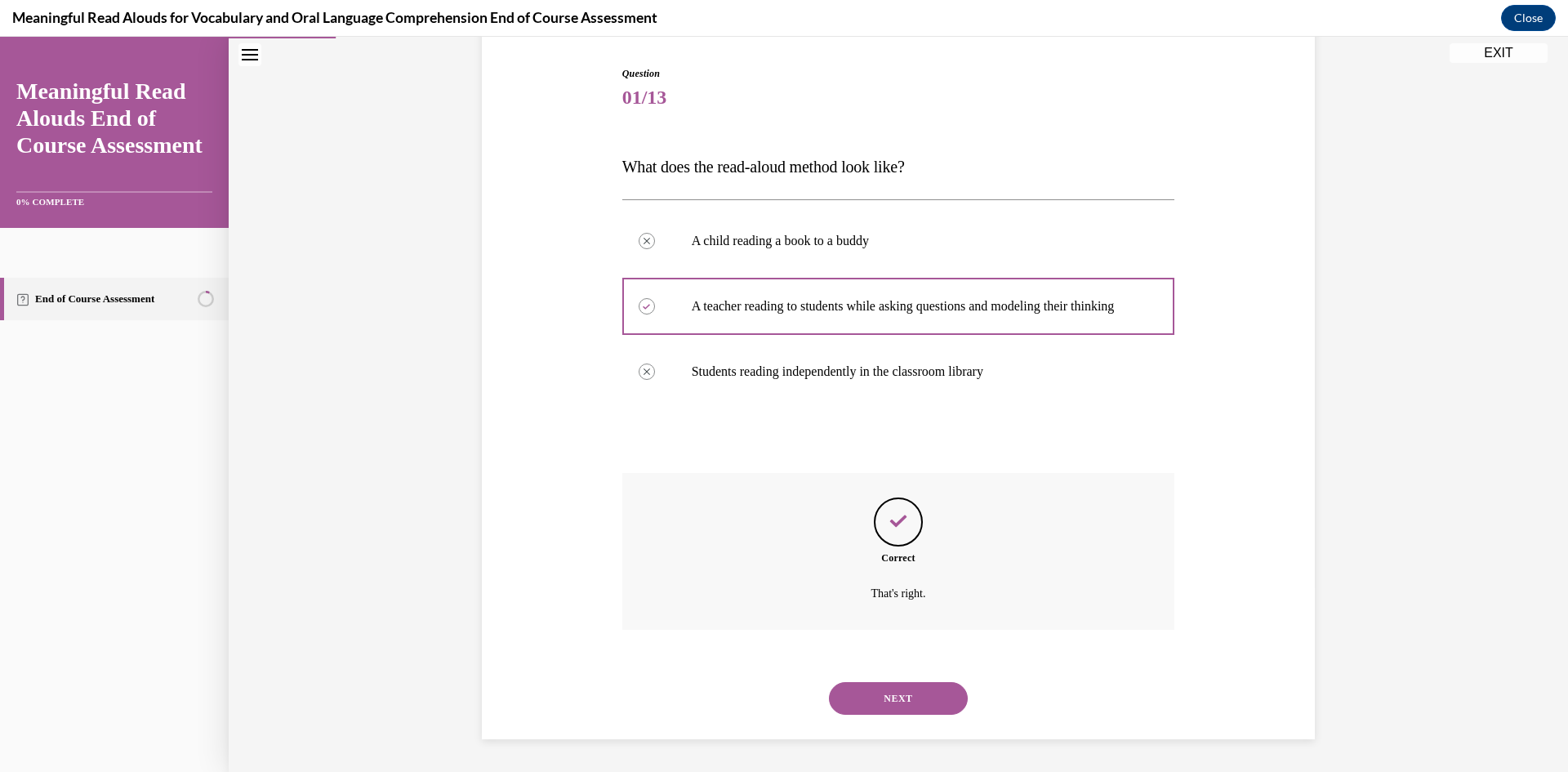
click at [925, 691] on button "NEXT" at bounding box center [898, 698] width 139 height 33
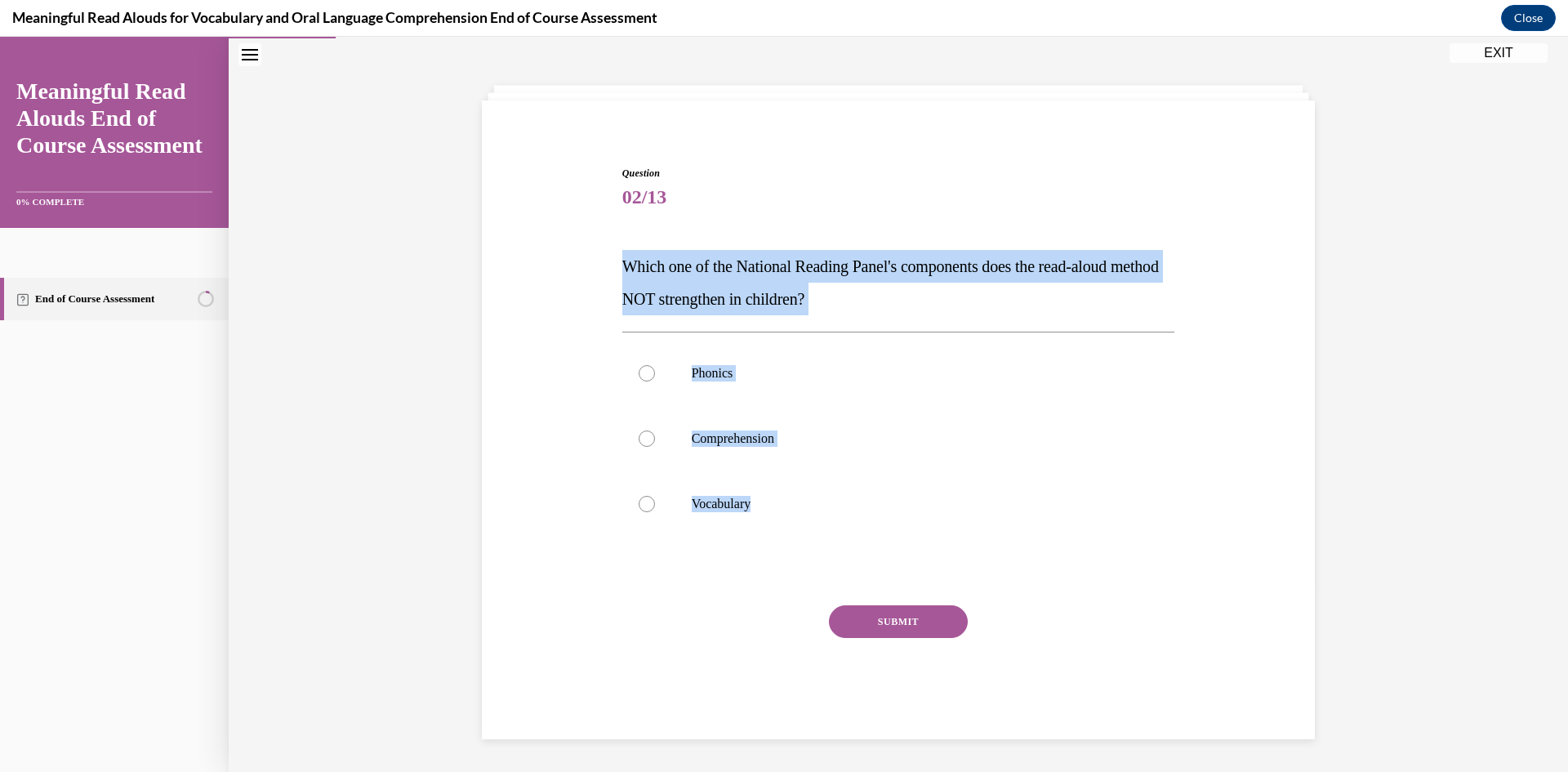
drag, startPoint x: 847, startPoint y: 501, endPoint x: 595, endPoint y: 270, distance: 341.9
click at [595, 270] on div "Question 02/13 Which one of the National Reading Panel's components does the re…" at bounding box center [899, 428] width 841 height 623
copy div "Which one of the National Reading Panel's components does the read-aloud method…"
click at [778, 390] on label "Phonics" at bounding box center [899, 373] width 553 height 65
click at [655, 381] on input "Phonics" at bounding box center [647, 374] width 17 height 17
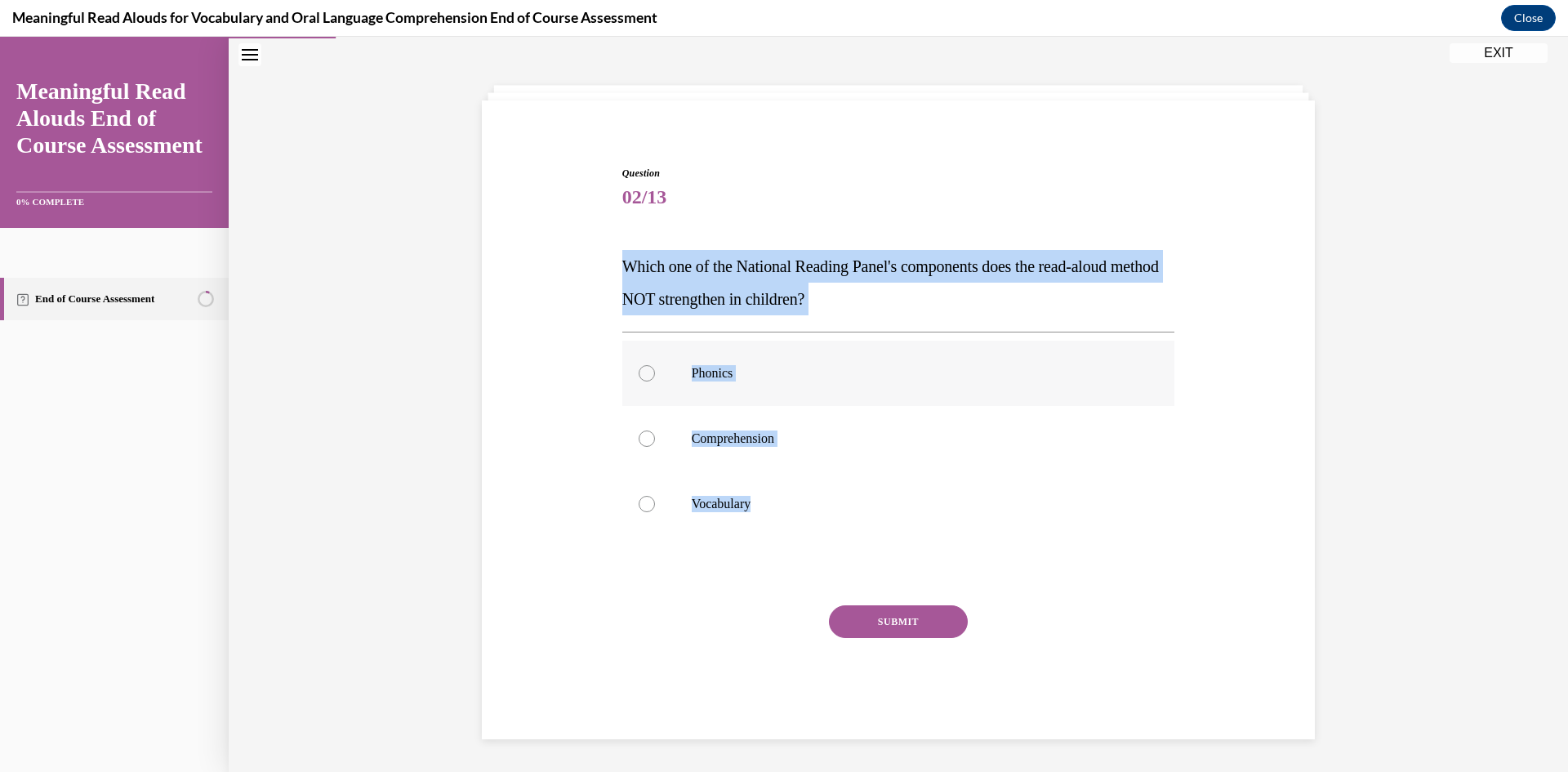
radio input "true"
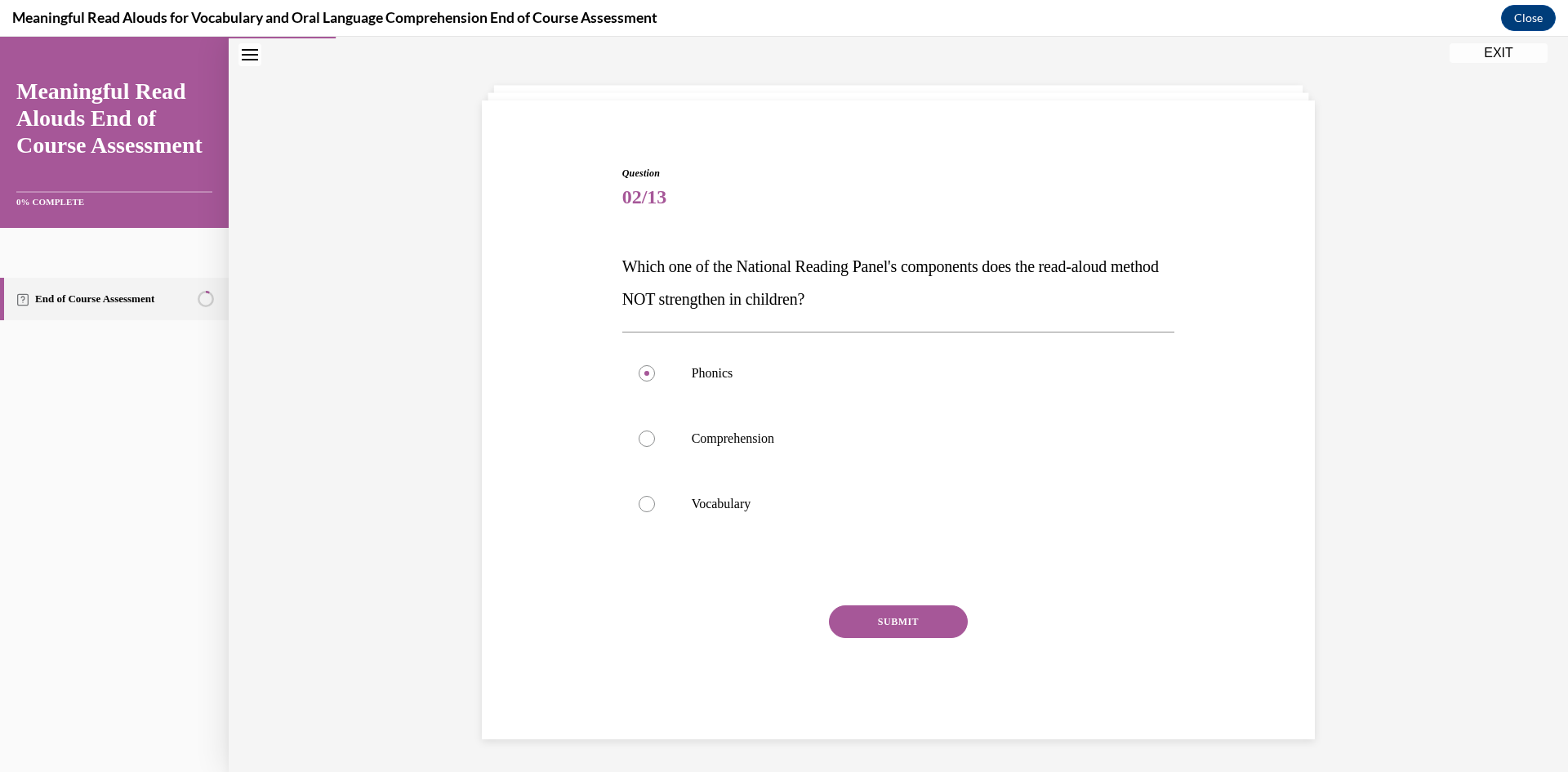
click at [870, 613] on button "SUBMIT" at bounding box center [898, 621] width 139 height 33
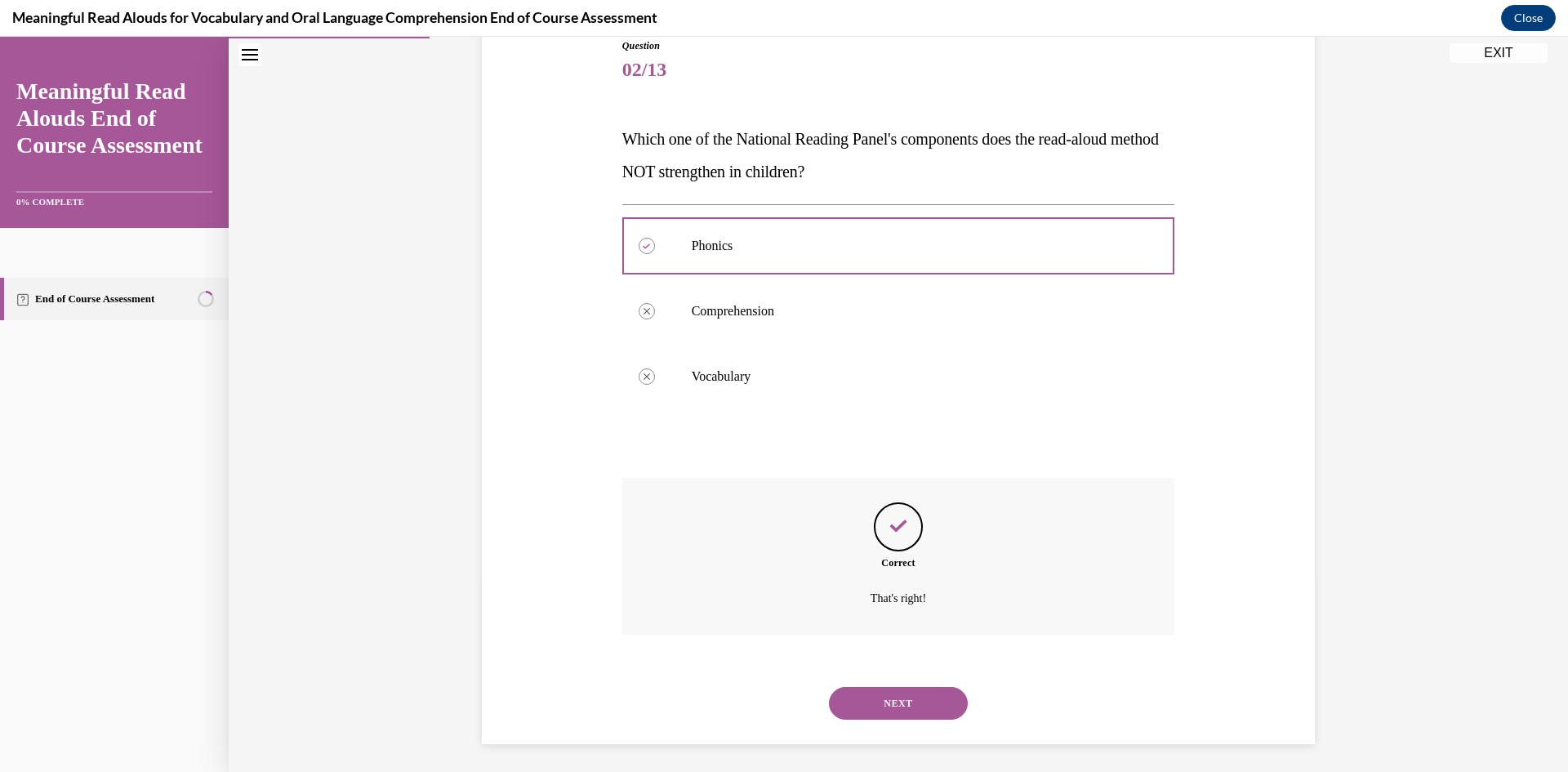
scroll to position [194, 0]
click at [893, 711] on button "NEXT" at bounding box center [898, 698] width 139 height 33
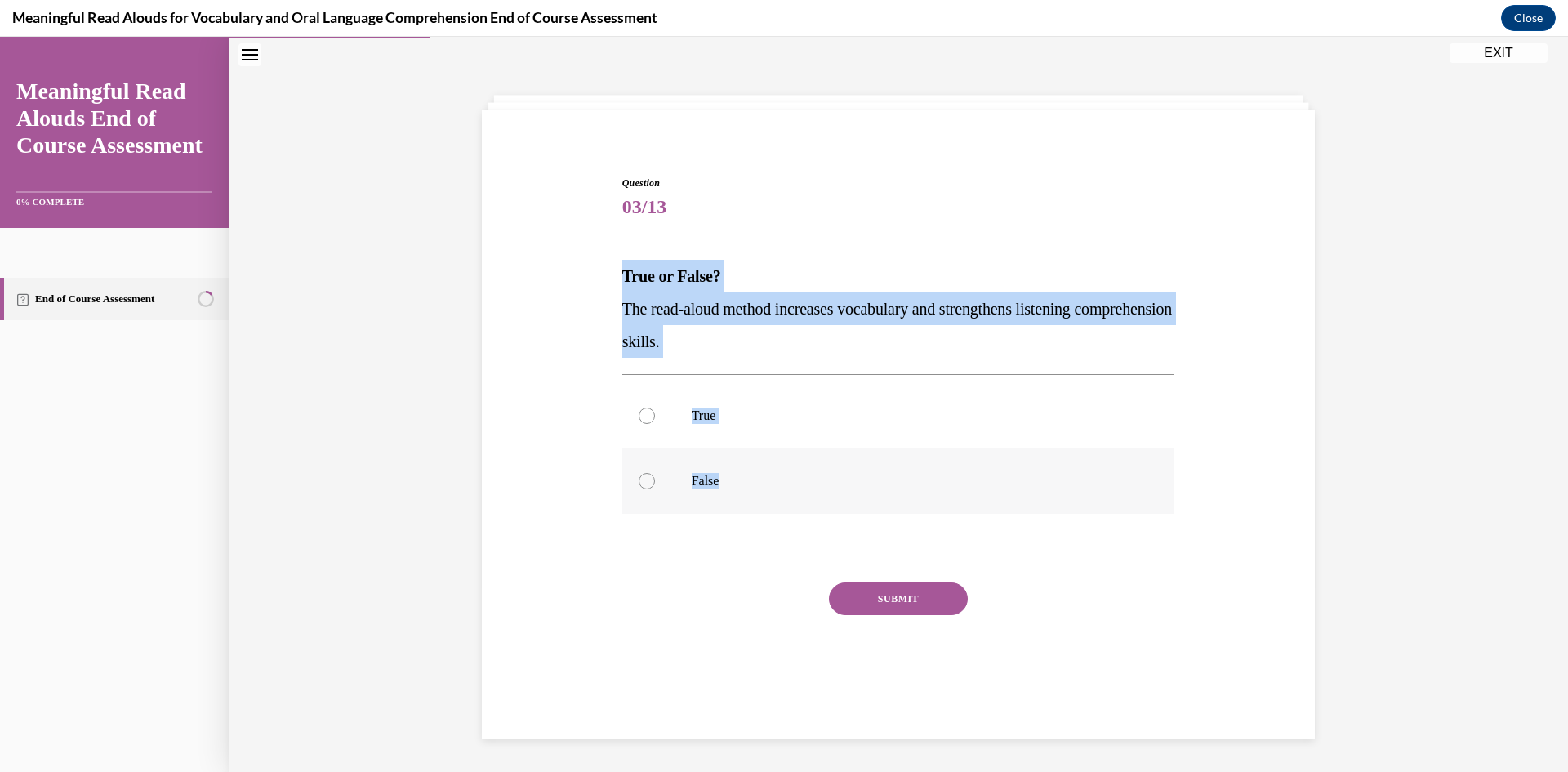
drag, startPoint x: 613, startPoint y: 274, endPoint x: 805, endPoint y: 479, distance: 280.9
click at [805, 479] on div "Question 03/13 True or False? The read-aloud method increases vocabulary and st…" at bounding box center [899, 433] width 561 height 565
copy div "True or False? The read-aloud method increases vocabulary and strengthens liste…"
click at [678, 406] on label "True" at bounding box center [899, 416] width 553 height 65
click at [655, 407] on input "True" at bounding box center [647, 416] width 17 height 17
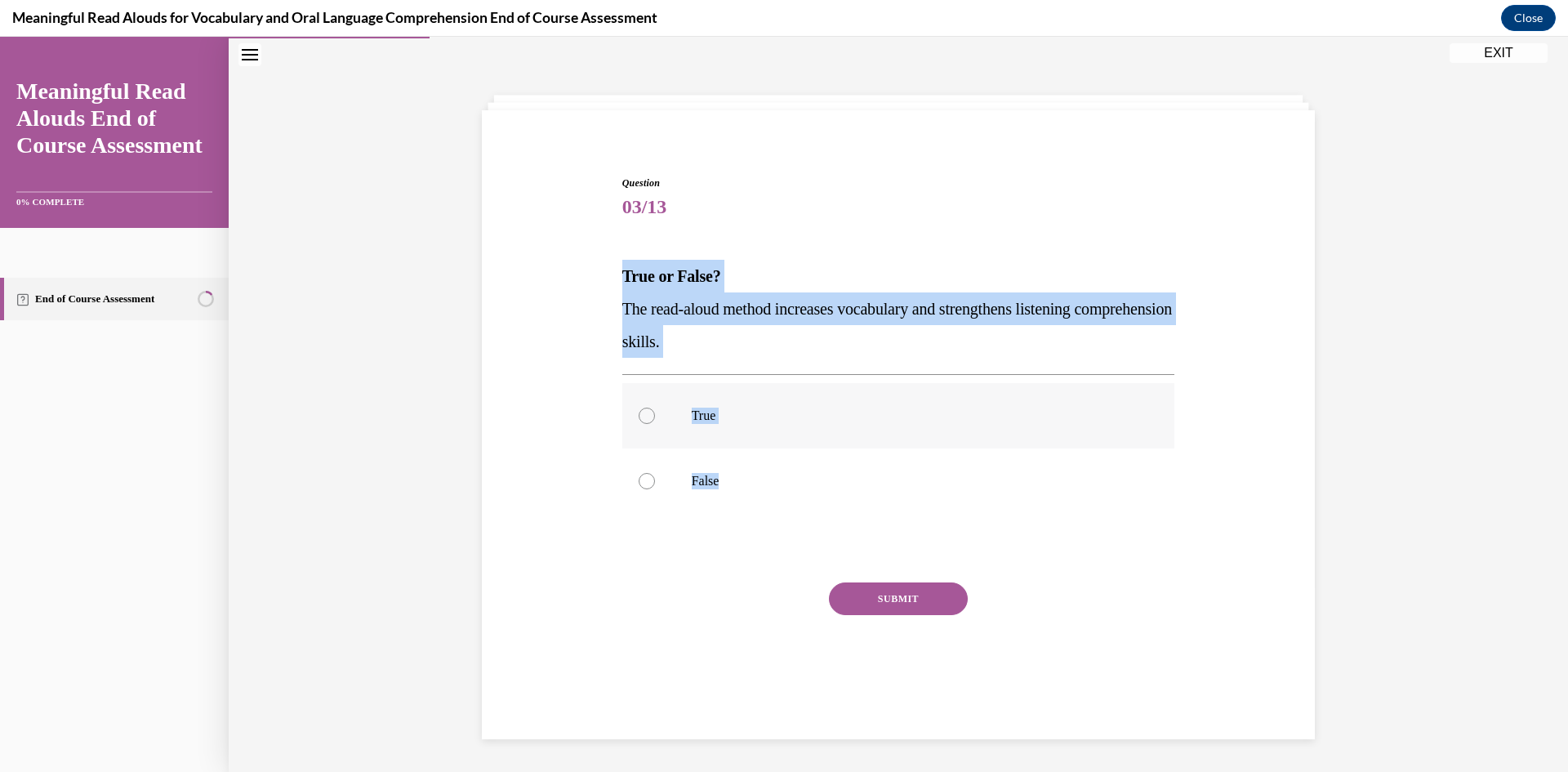
radio input "true"
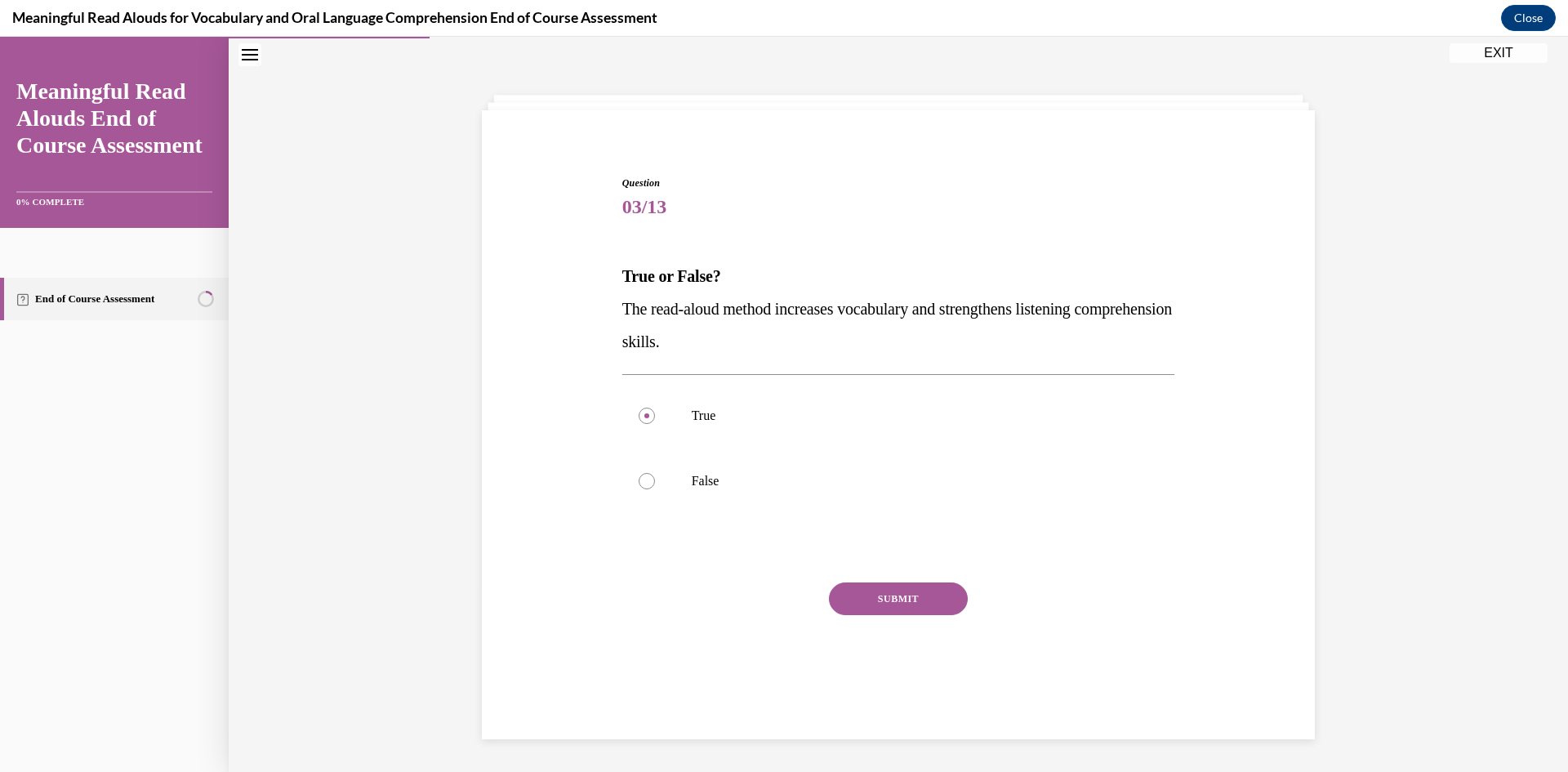
click at [880, 598] on button "SUBMIT" at bounding box center [898, 598] width 139 height 33
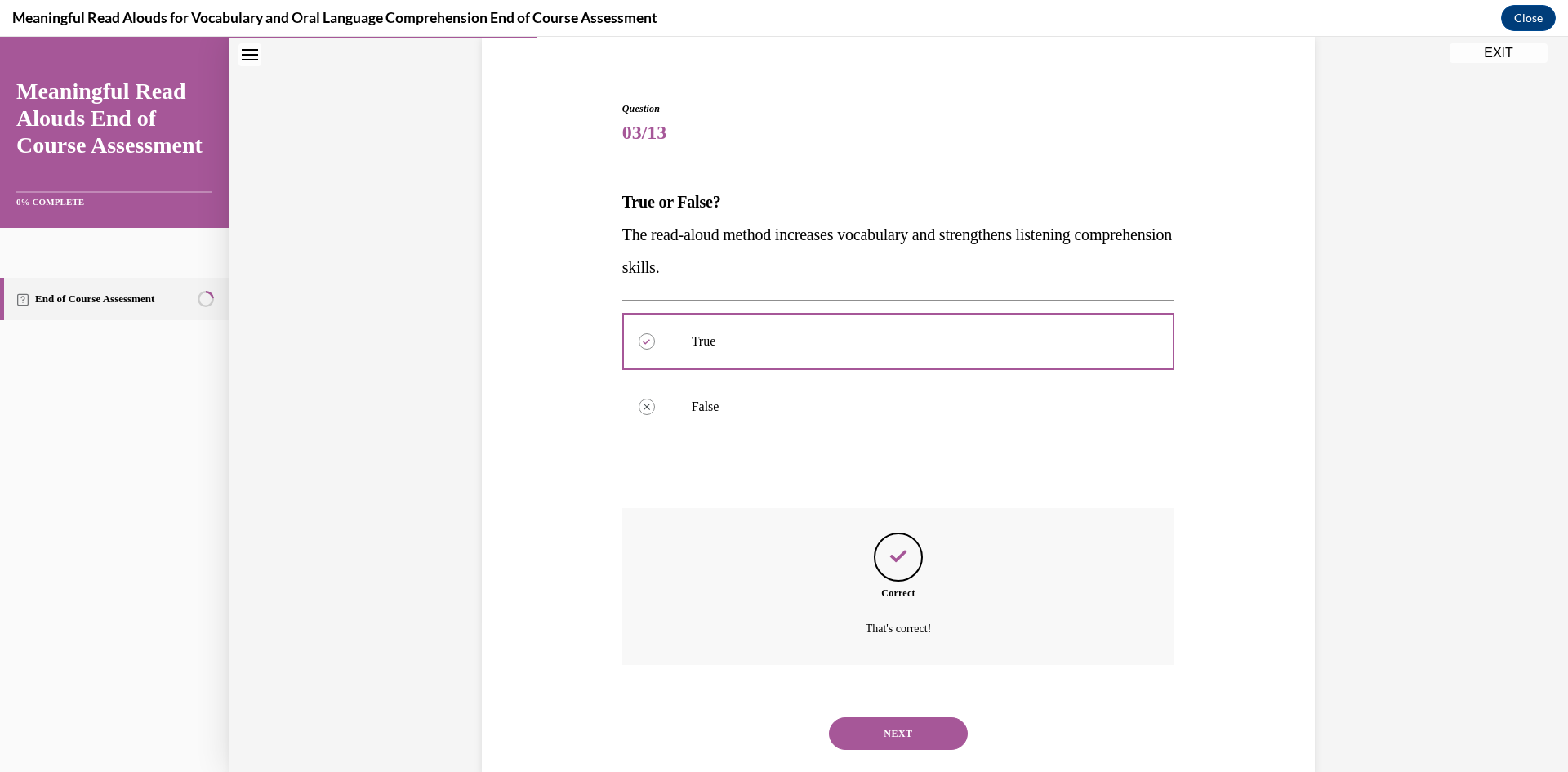
scroll to position [161, 0]
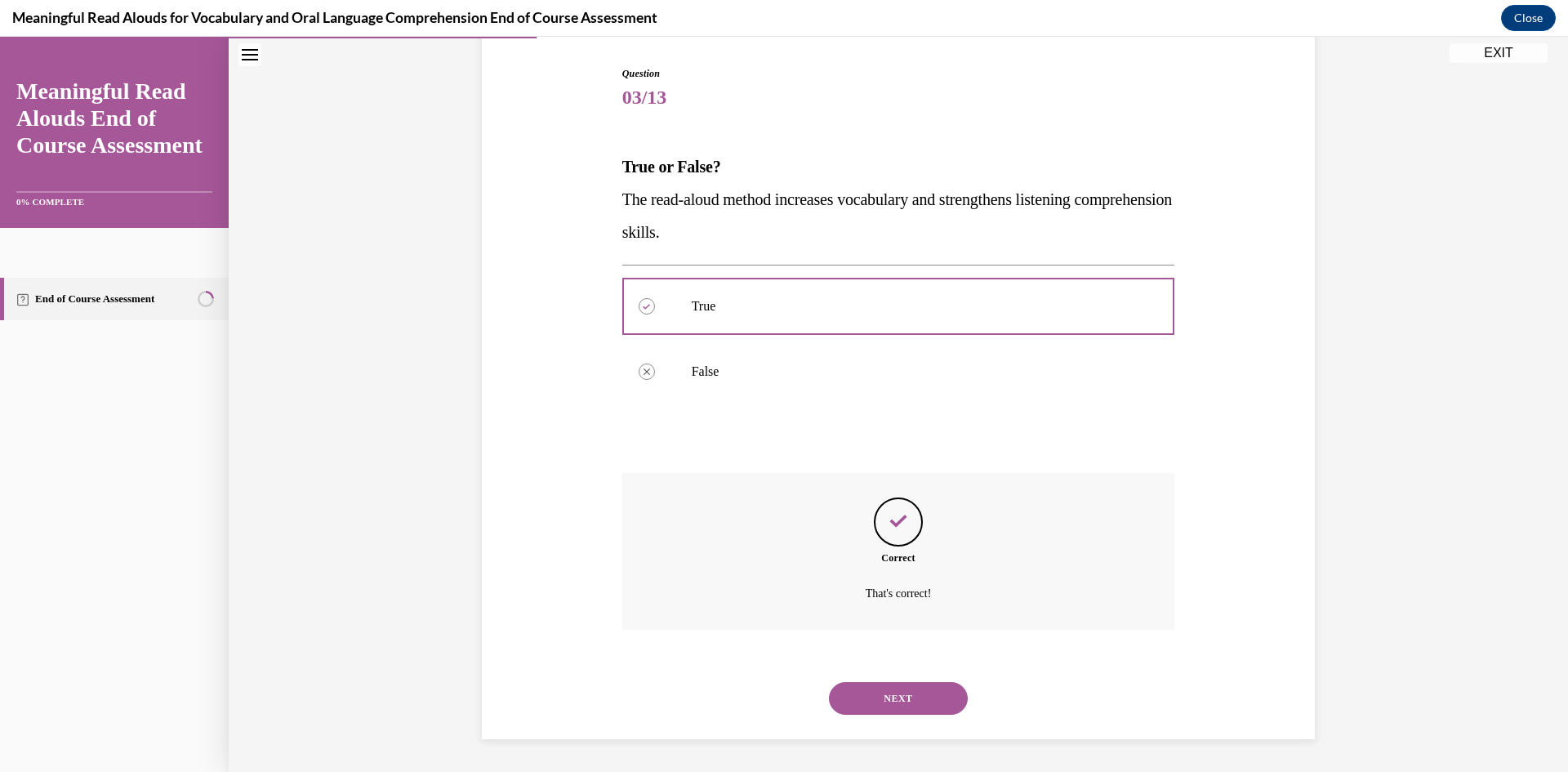
click at [854, 696] on button "NEXT" at bounding box center [898, 698] width 139 height 33
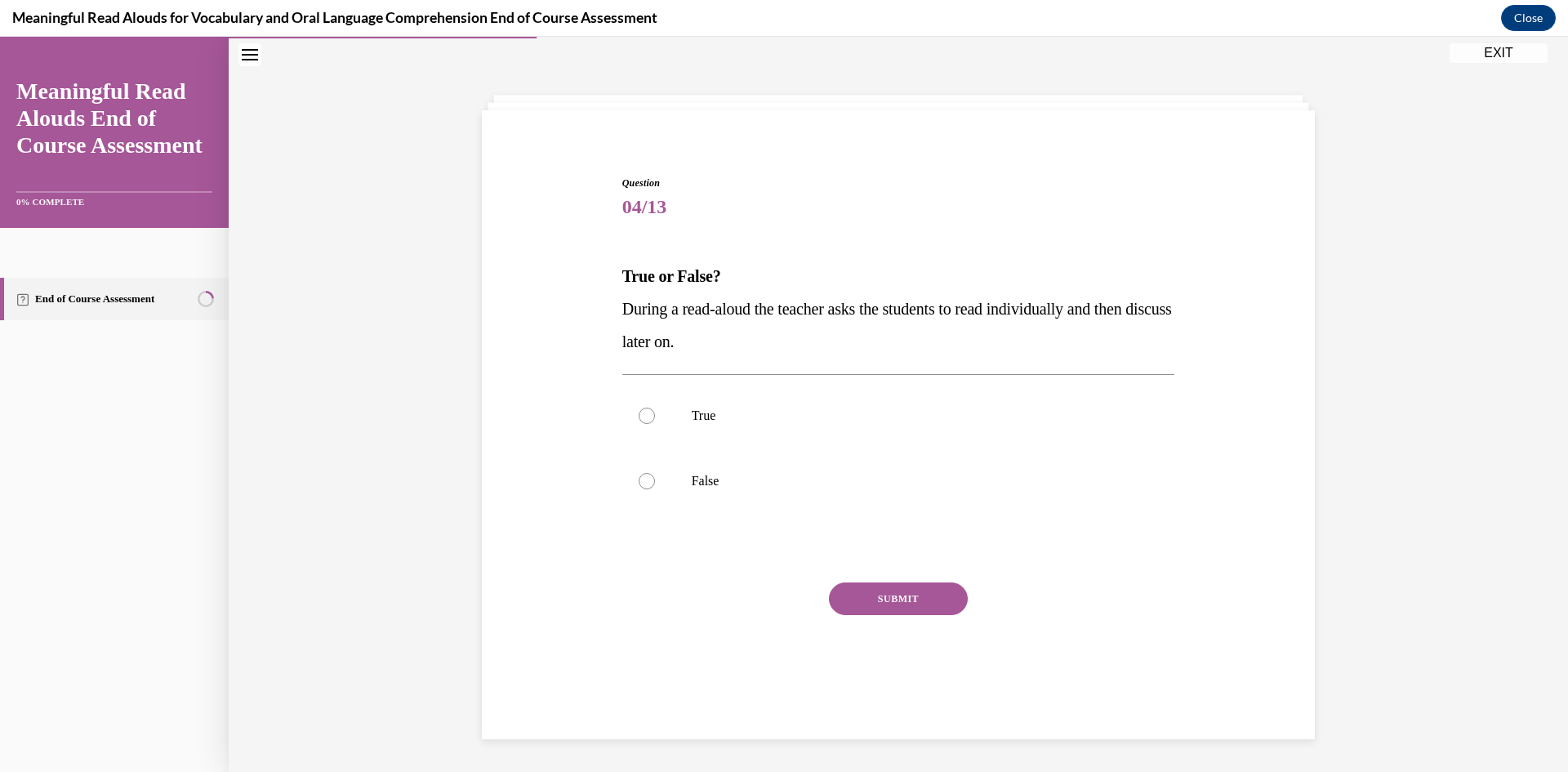
scroll to position [52, 0]
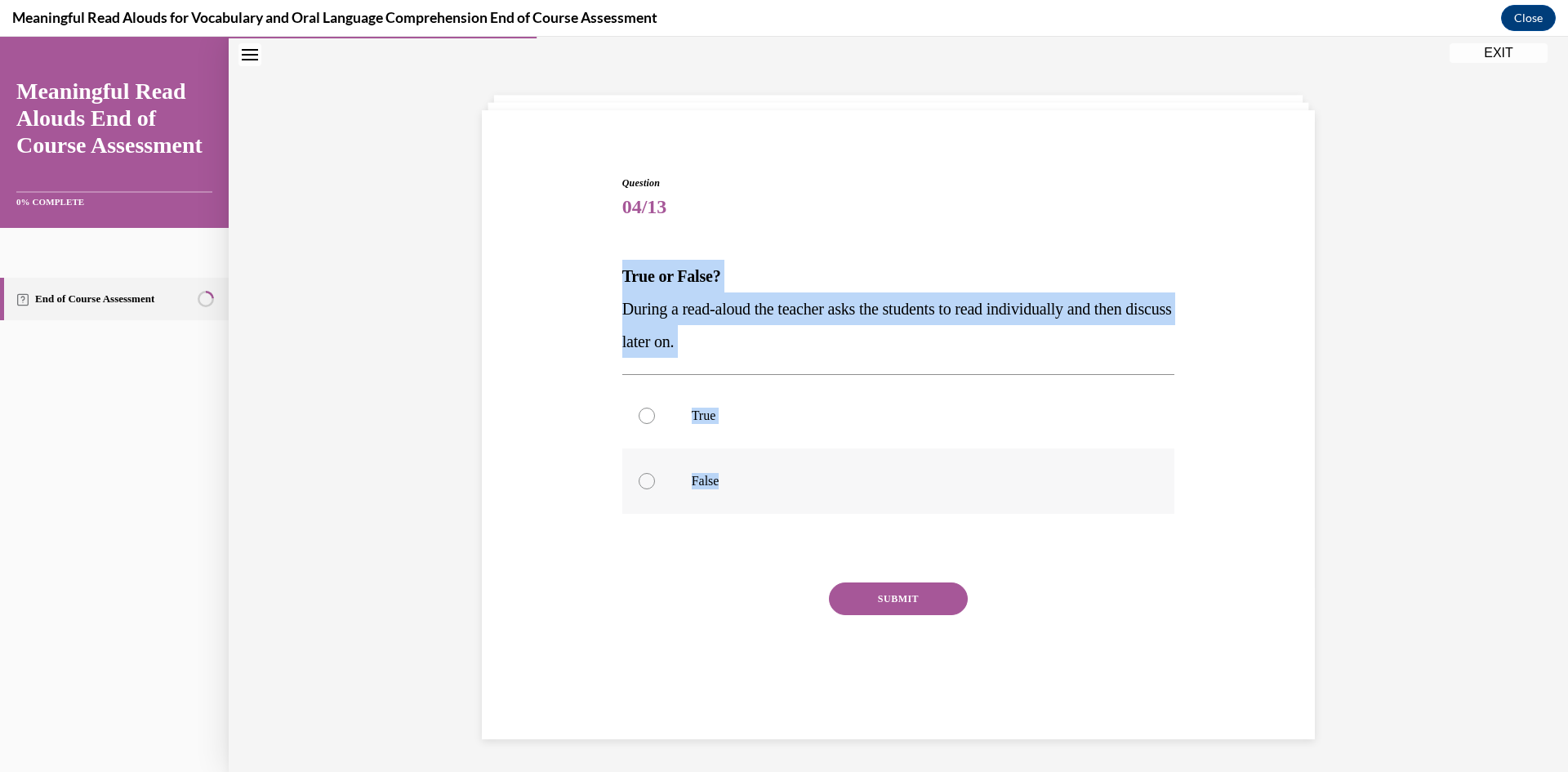
drag, startPoint x: 608, startPoint y: 278, endPoint x: 832, endPoint y: 494, distance: 311.2
click at [832, 494] on div "Question 04/13 True or False? During a read-aloud the teacher asks the students…" at bounding box center [899, 421] width 841 height 590
copy div "True or False? During a read-aloud the teacher asks the students to read indivi…"
click at [634, 474] on label "False" at bounding box center [899, 481] width 553 height 65
click at [638, 474] on input "False" at bounding box center [647, 482] width 17 height 17
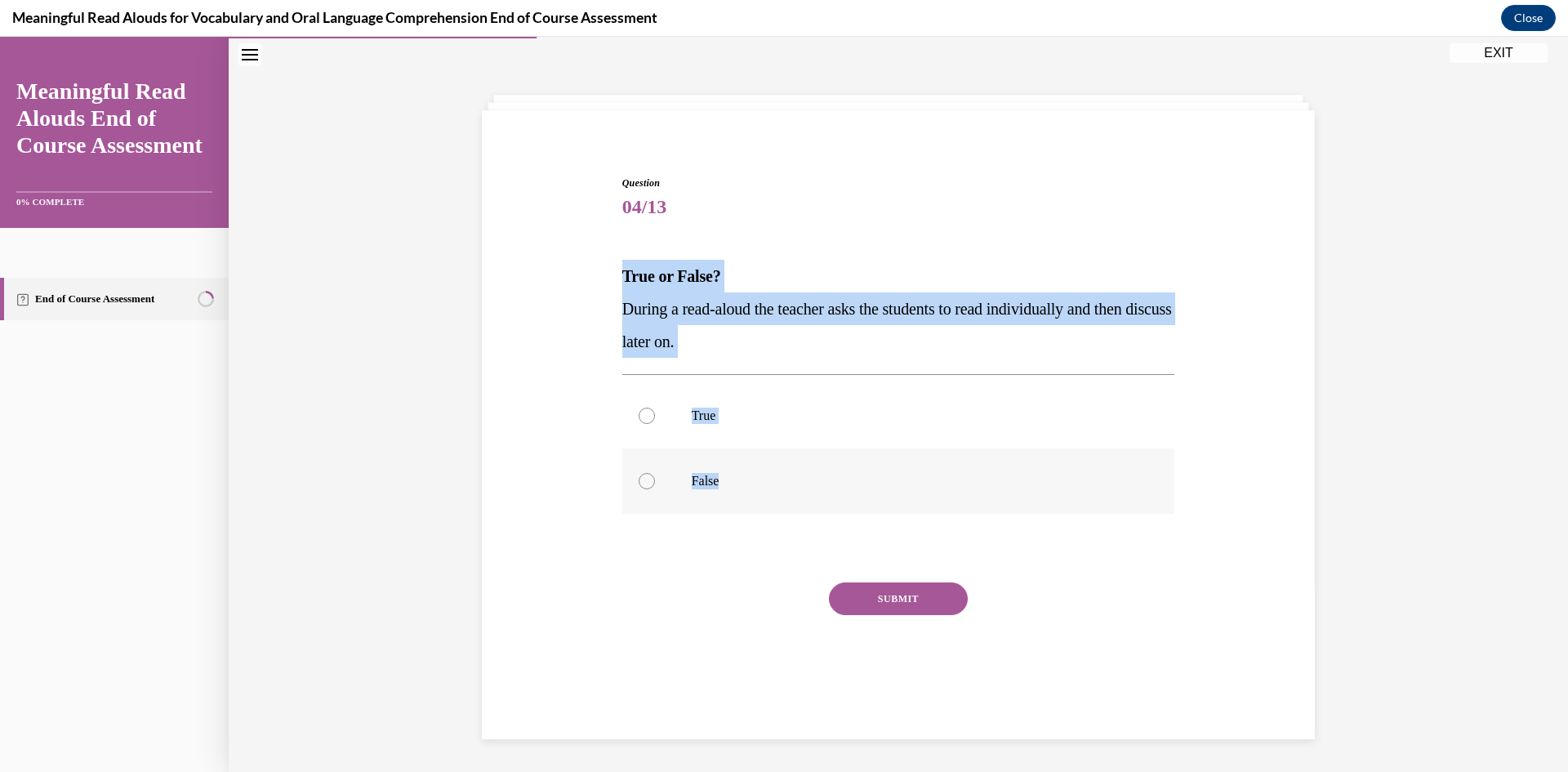
radio input "true"
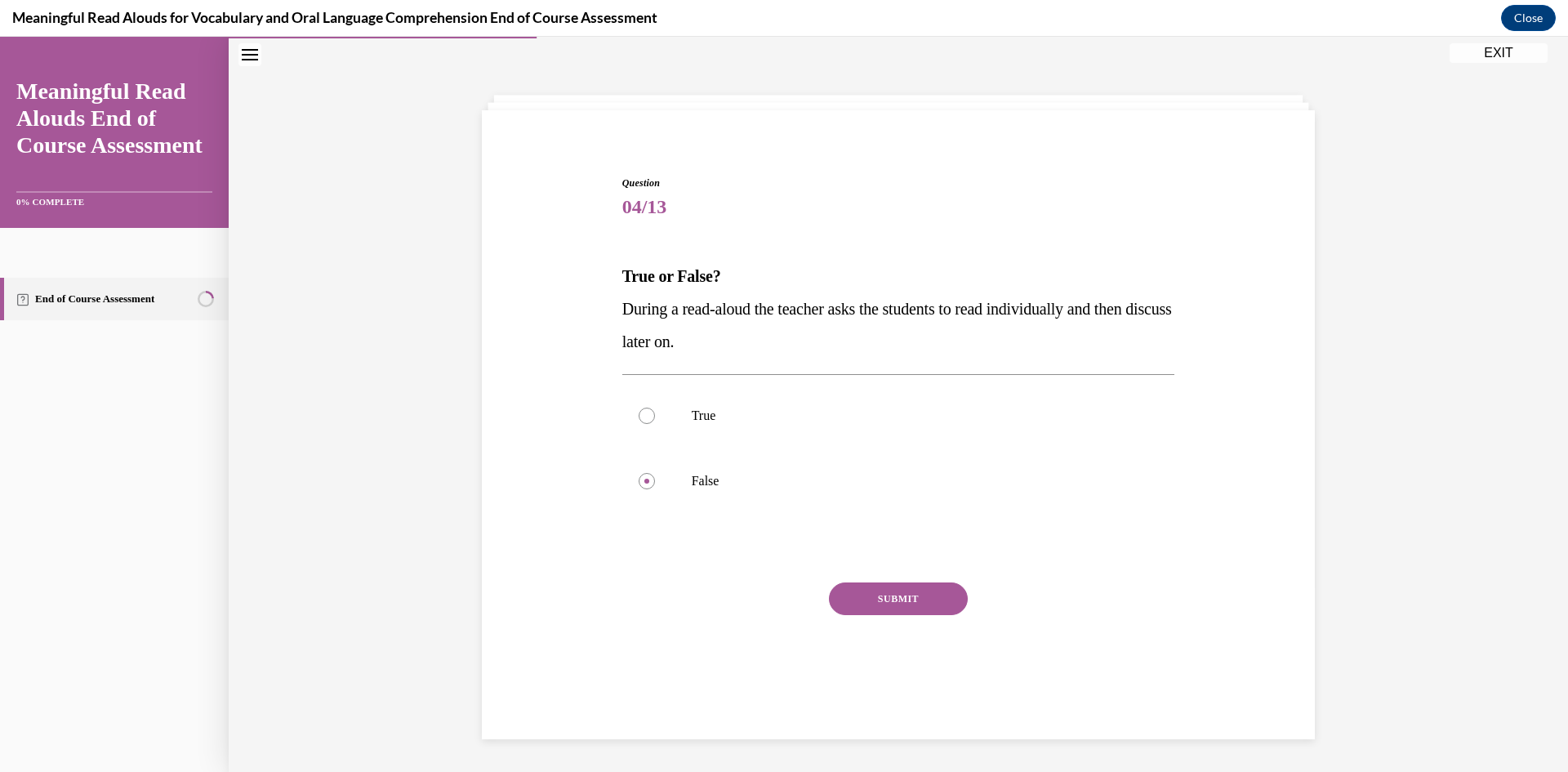
click at [954, 608] on button "SUBMIT" at bounding box center [898, 598] width 139 height 33
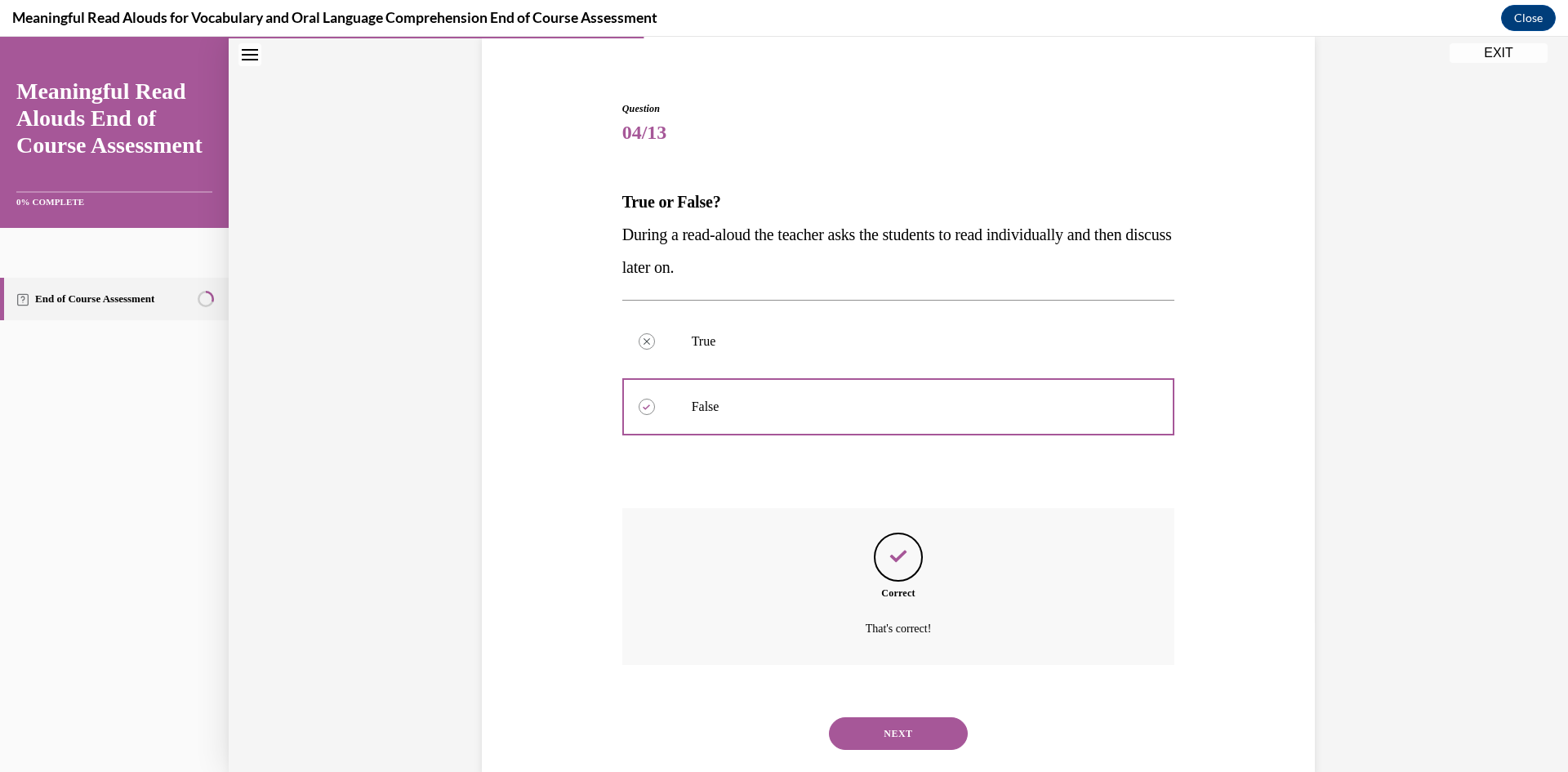
scroll to position [161, 0]
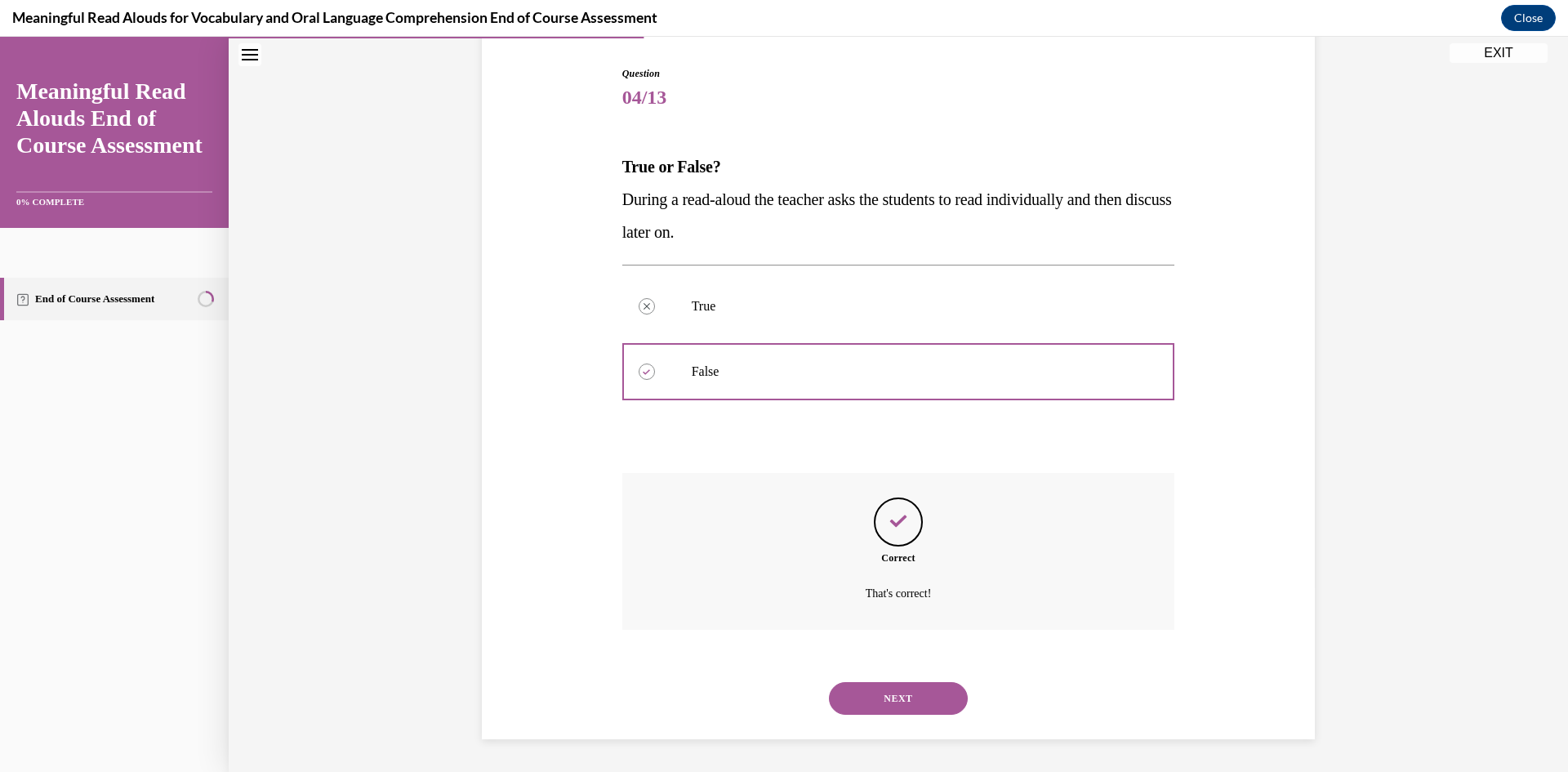
click at [907, 711] on button "NEXT" at bounding box center [898, 698] width 139 height 33
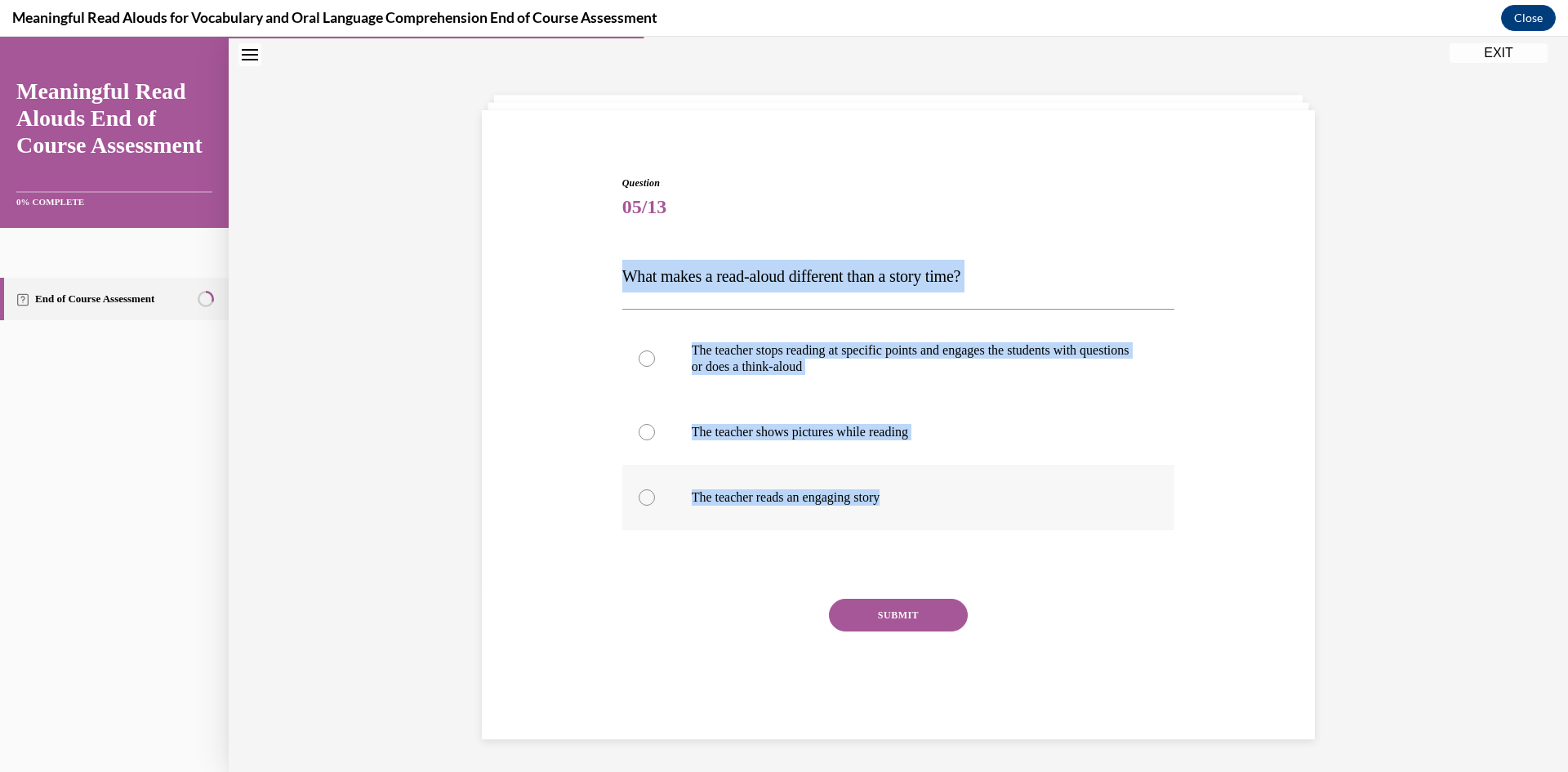
drag, startPoint x: 605, startPoint y: 283, endPoint x: 963, endPoint y: 500, distance: 418.6
click at [961, 500] on div "Question 05/13 What makes a read-aloud different than a story time? The teacher…" at bounding box center [899, 430] width 841 height 606
copy div "What makes a read-aloud different than a story time? The teacher stops reading …"
click at [924, 353] on p "The teacher stops reading at specific points and engages the students with ques…" at bounding box center [913, 358] width 442 height 33
click at [655, 353] on input "The teacher stops reading at specific points and engages the students with ques…" at bounding box center [647, 359] width 17 height 17
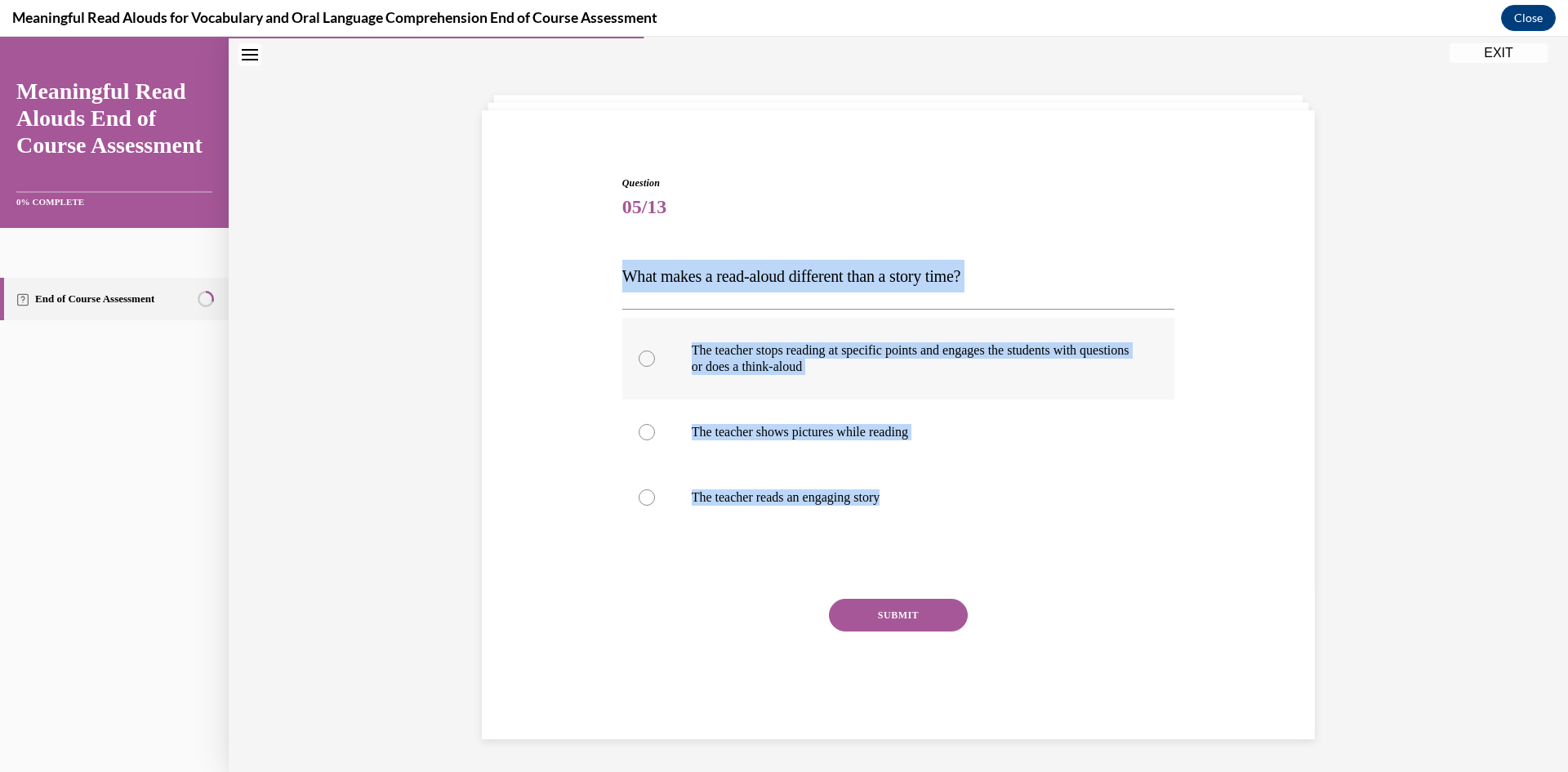
radio input "true"
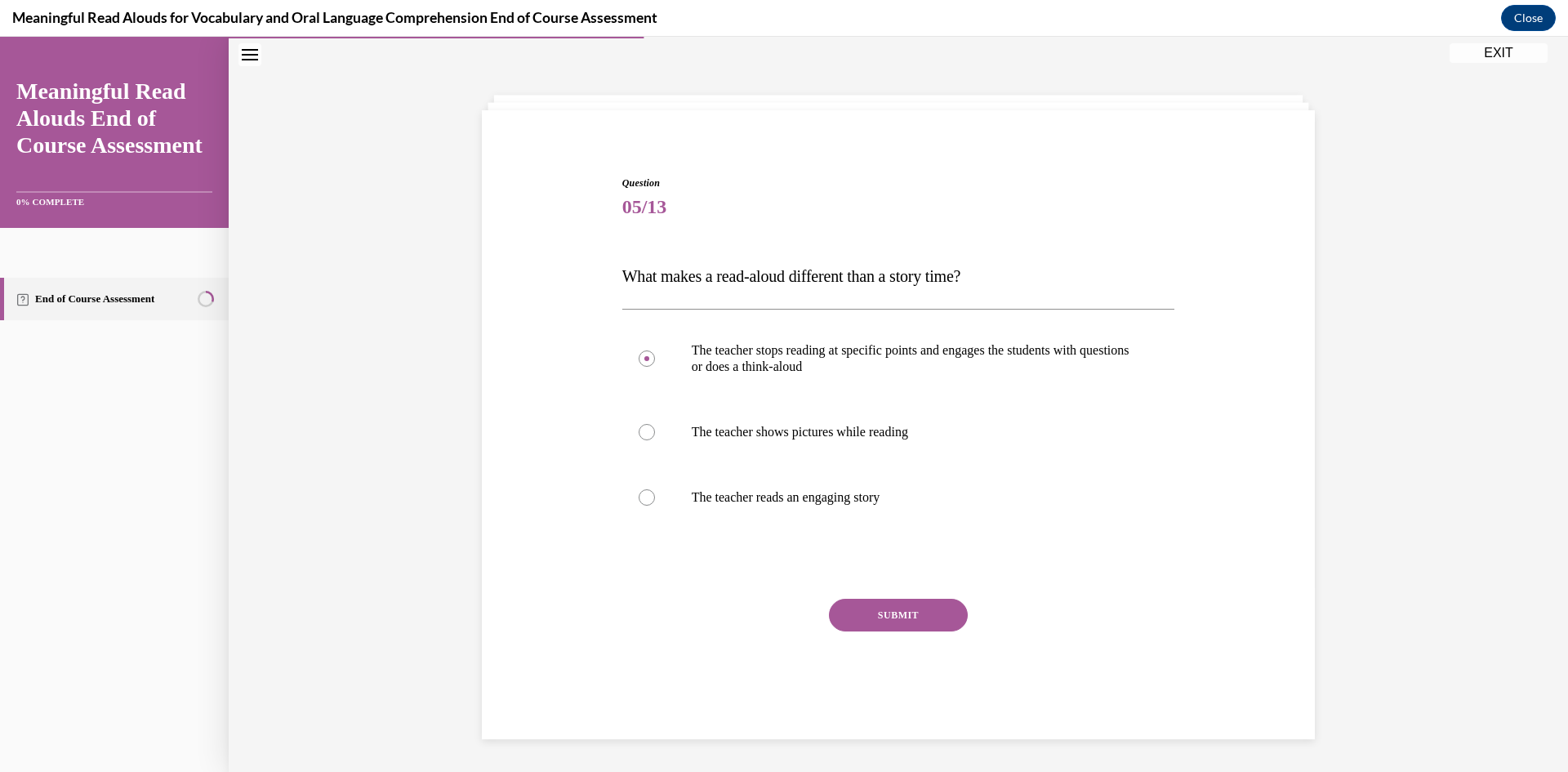
click at [924, 615] on button "SUBMIT" at bounding box center [898, 614] width 139 height 33
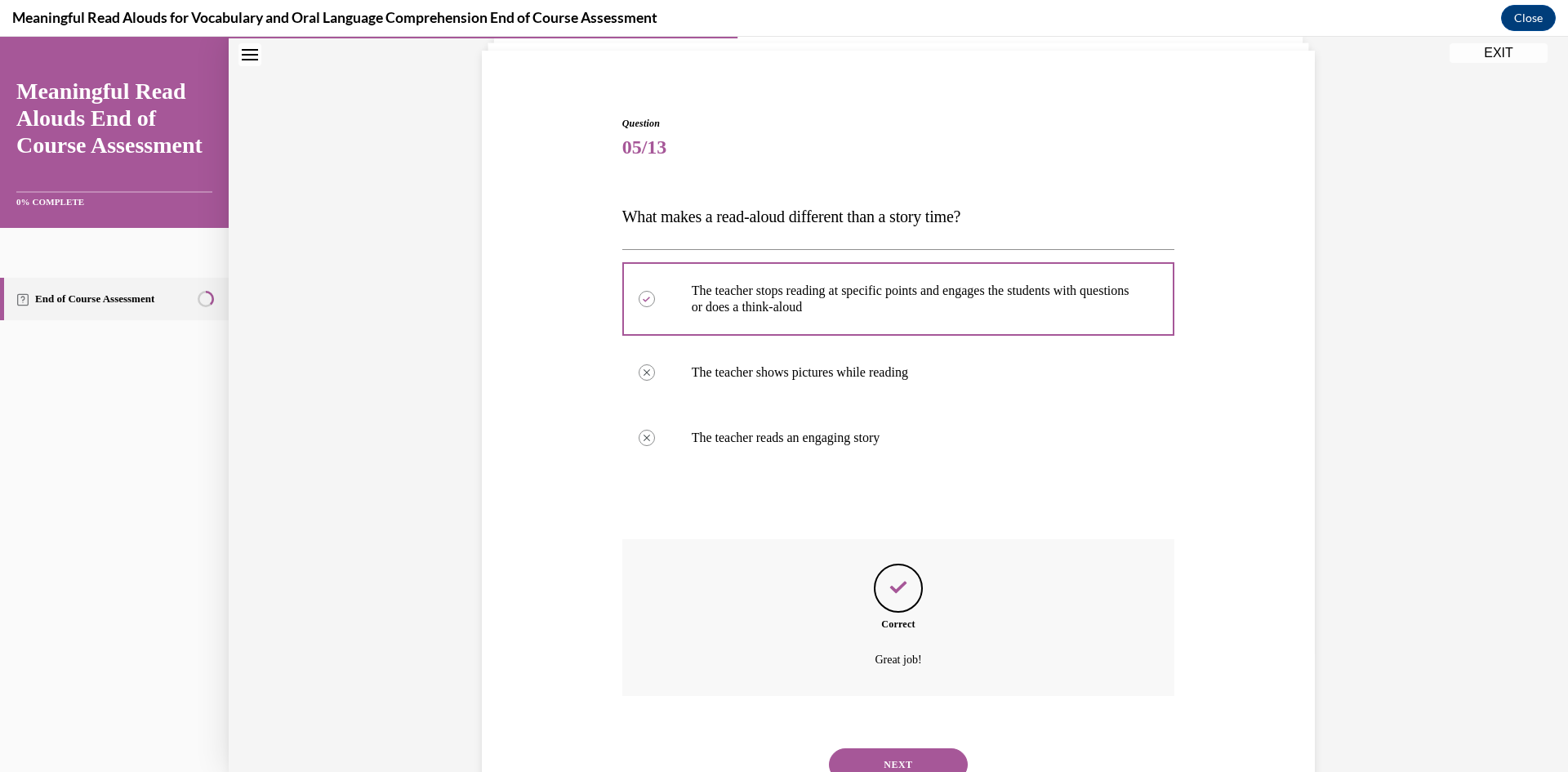
scroll to position [177, 0]
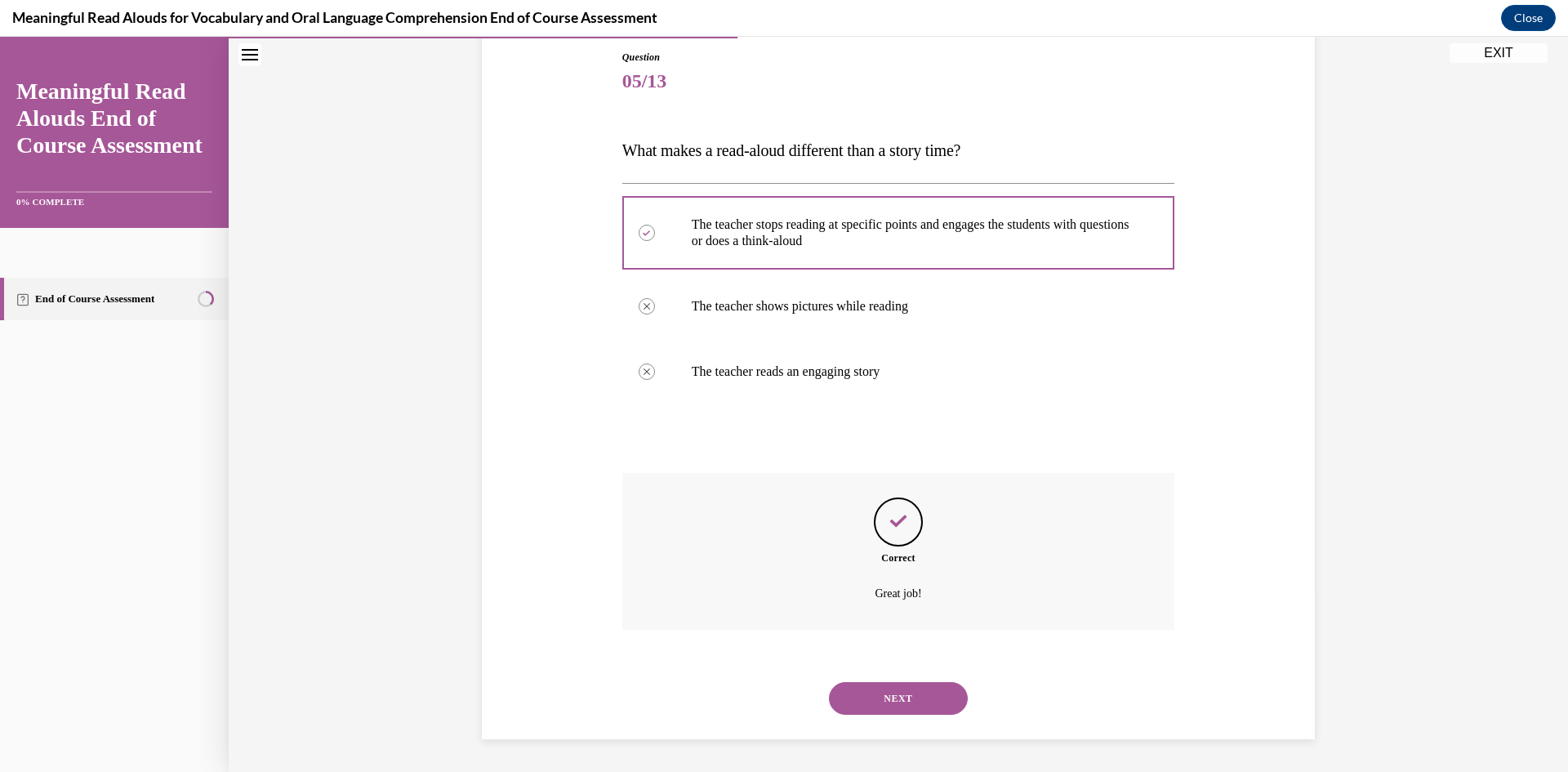
click at [862, 703] on button "NEXT" at bounding box center [898, 698] width 139 height 33
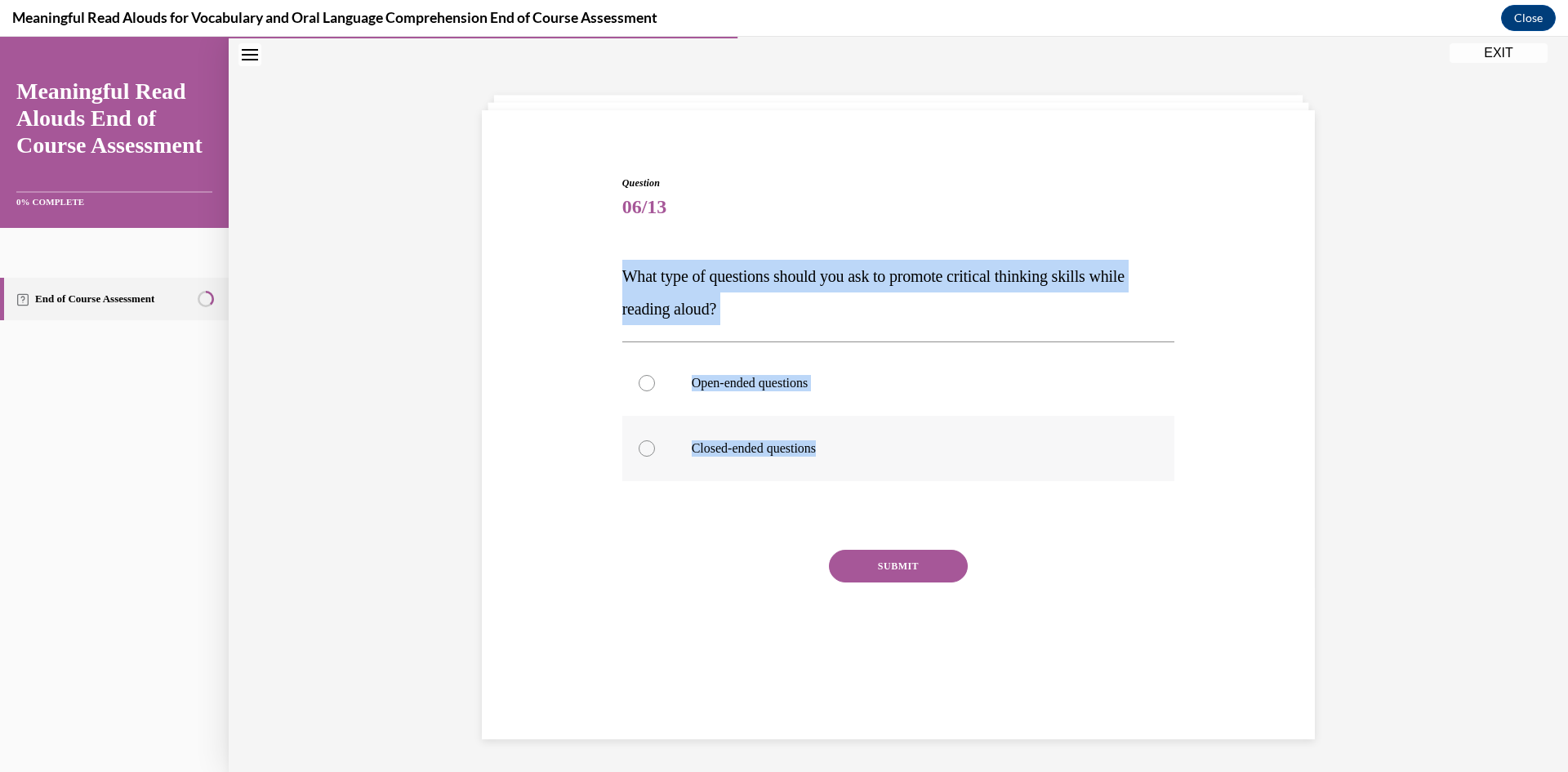
drag, startPoint x: 627, startPoint y: 285, endPoint x: 871, endPoint y: 462, distance: 301.4
click at [871, 462] on div "Question 06/13 What type of questions should you ask to promote critical thinki…" at bounding box center [899, 406] width 841 height 558
copy div "What type of questions should you ask to promote critical thinking skills while…"
click at [777, 391] on p "Open-ended questions" at bounding box center [913, 383] width 442 height 17
click at [655, 391] on input "Open-ended questions" at bounding box center [647, 383] width 17 height 17
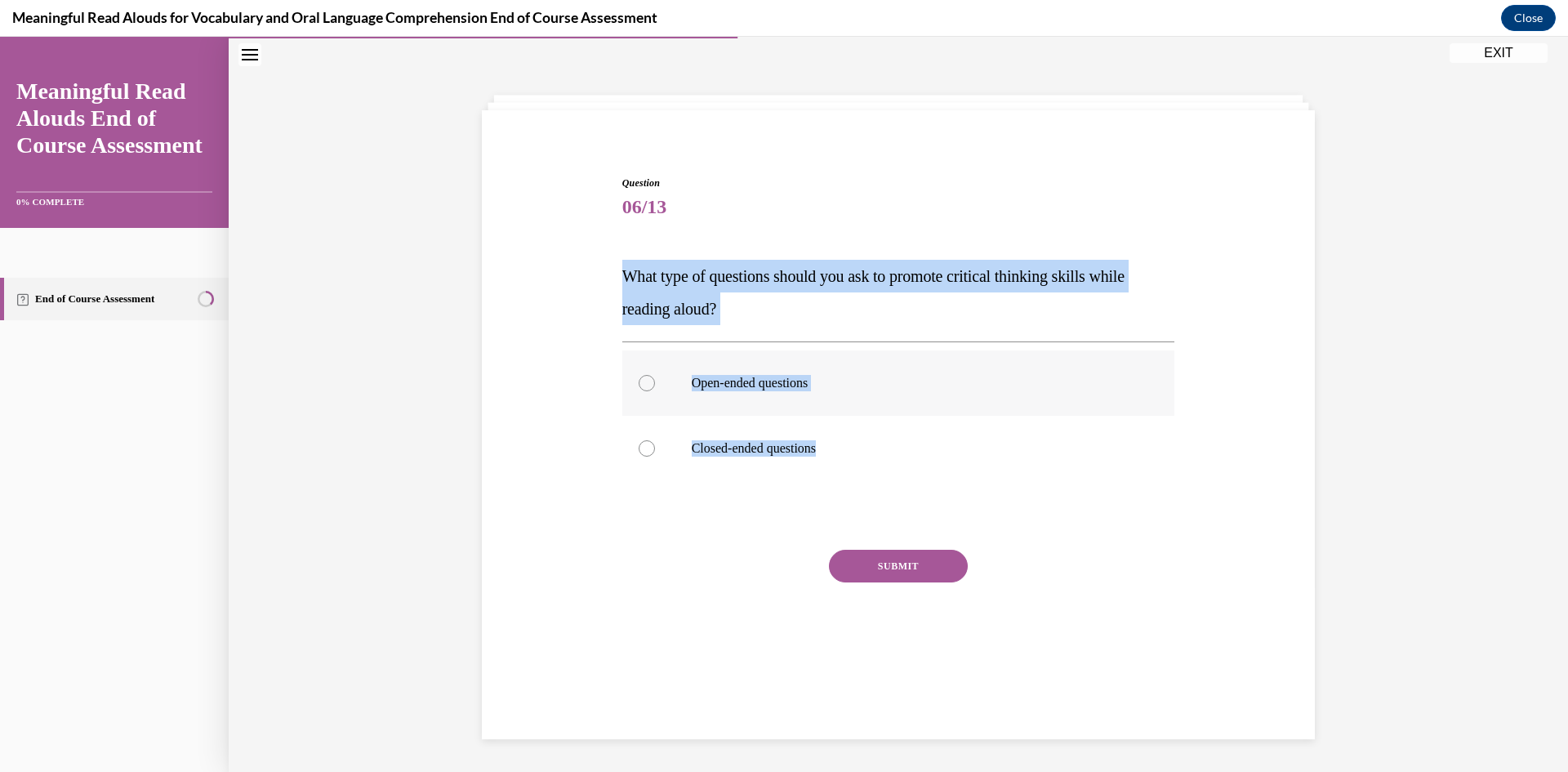
radio input "true"
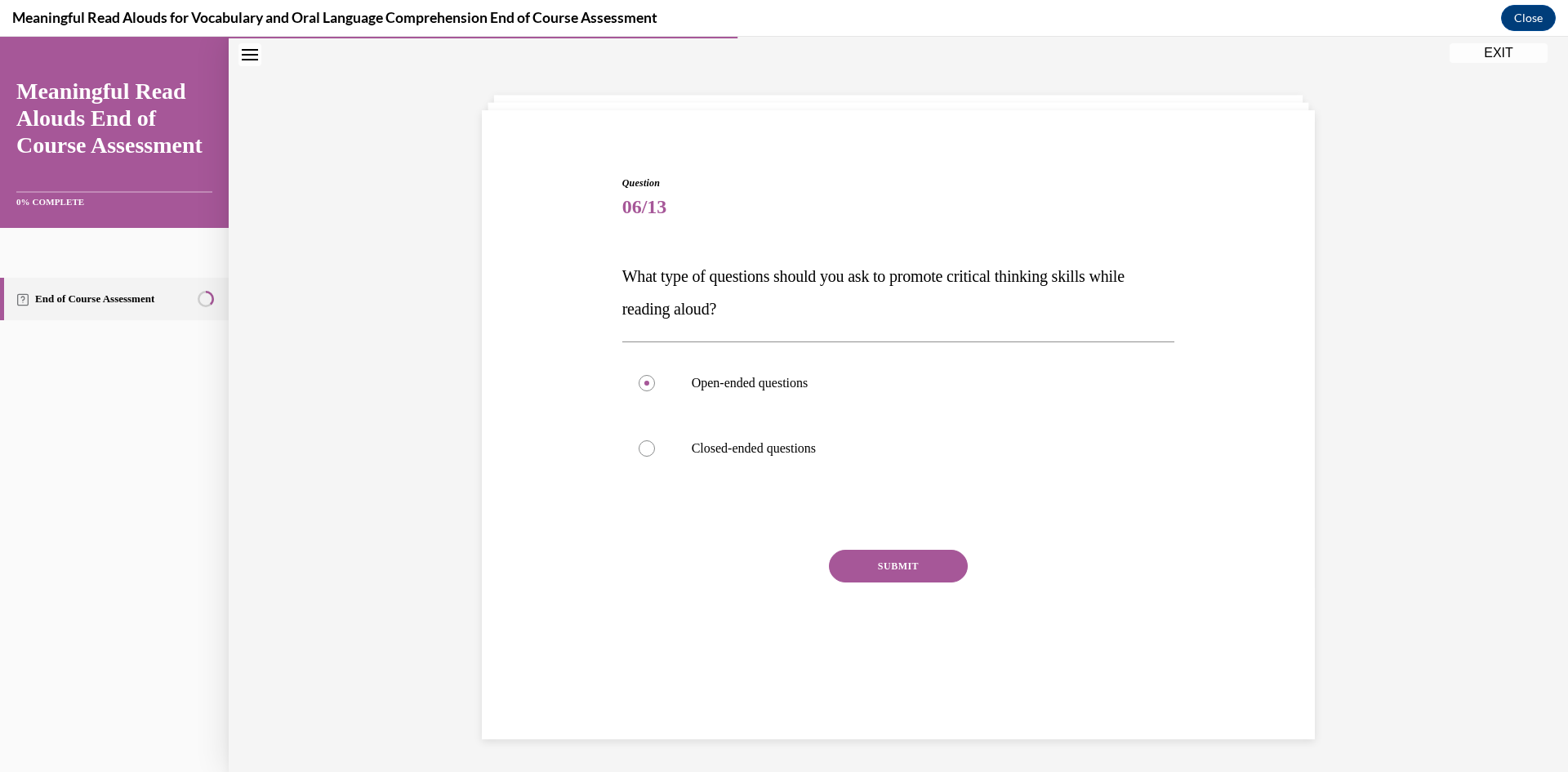
click at [876, 573] on button "SUBMIT" at bounding box center [898, 566] width 139 height 33
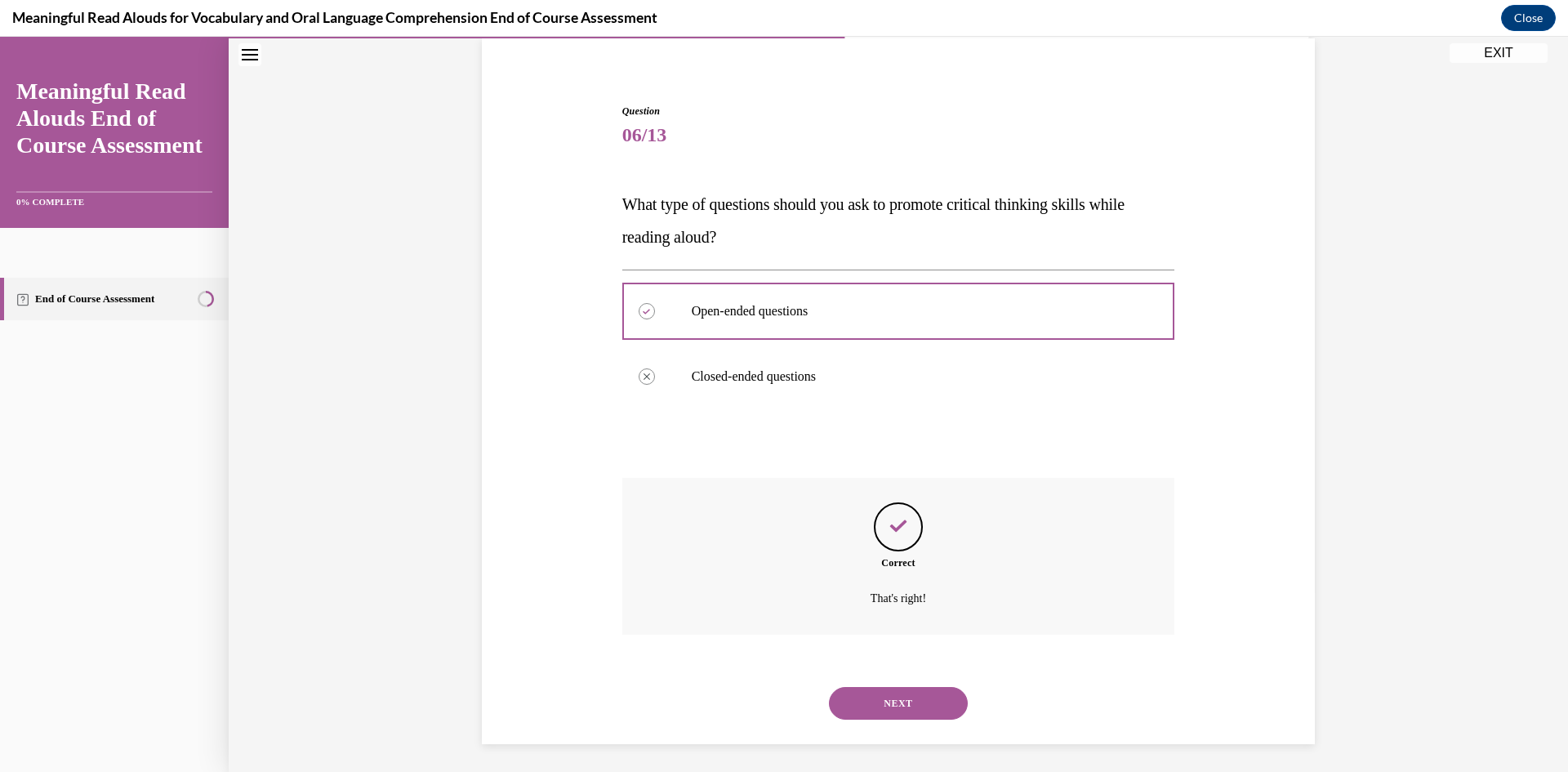
scroll to position [129, 0]
click at [914, 691] on button "NEXT" at bounding box center [898, 698] width 139 height 33
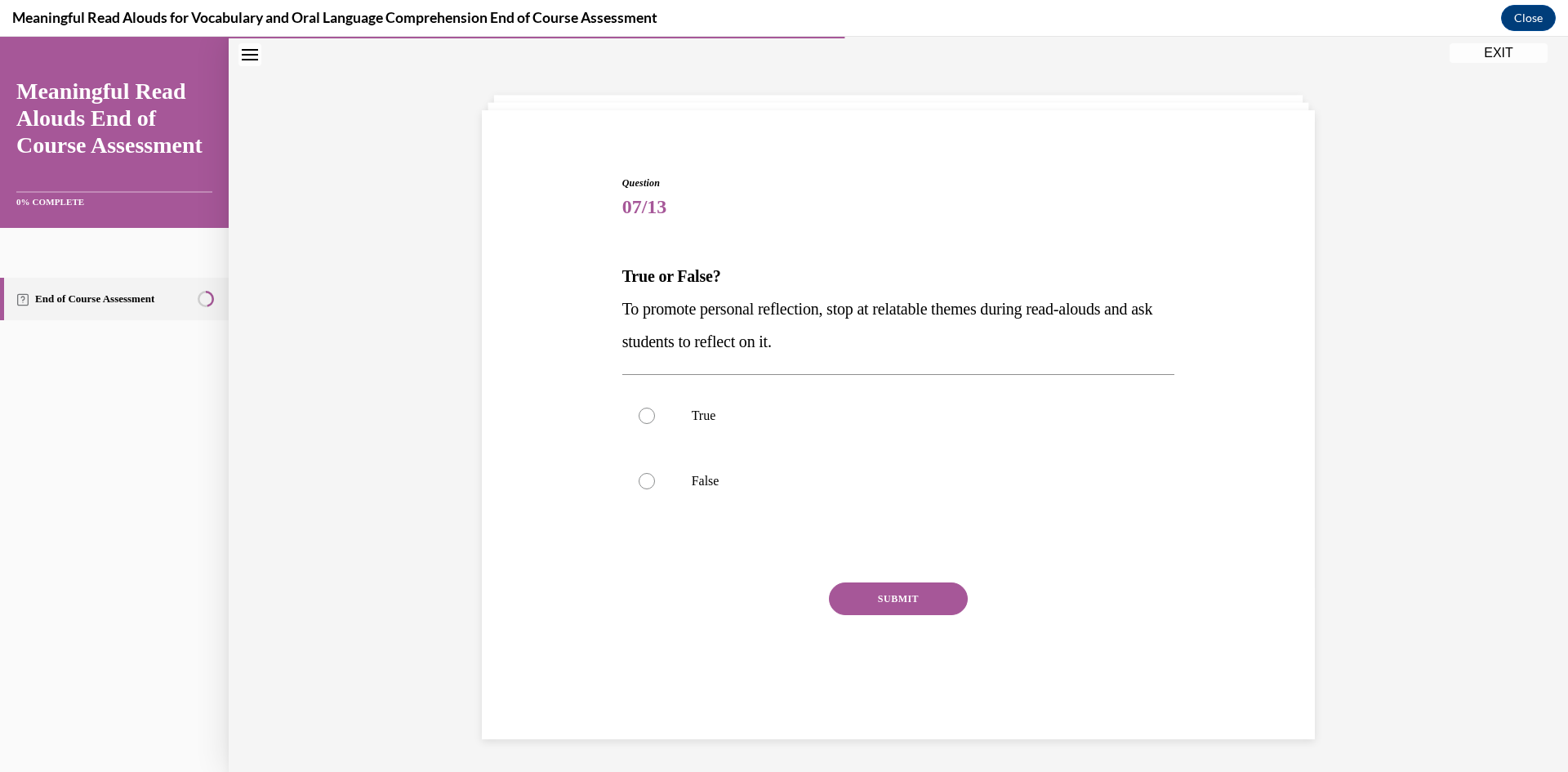
scroll to position [52, 0]
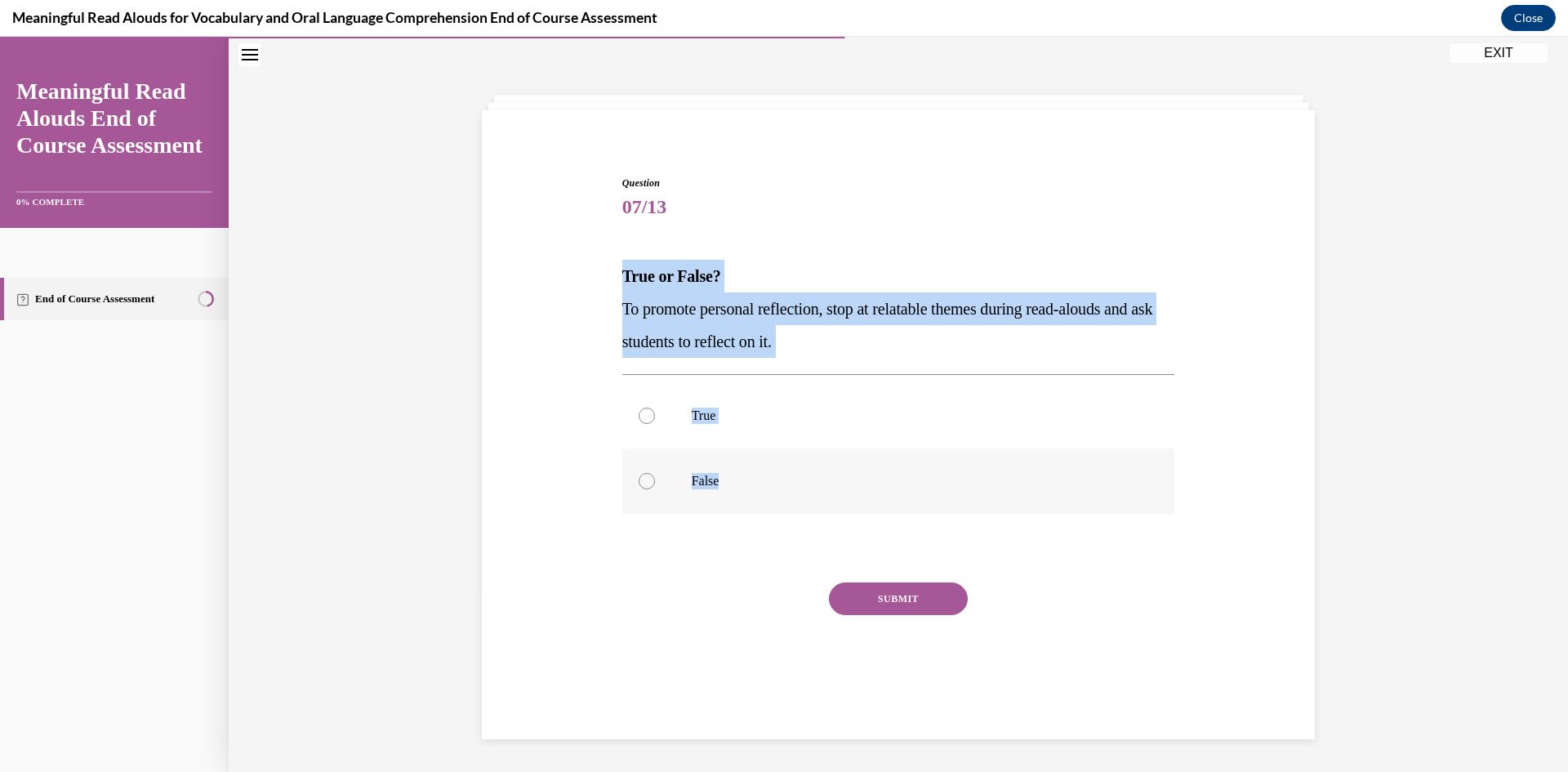
drag, startPoint x: 617, startPoint y: 269, endPoint x: 857, endPoint y: 505, distance: 336.6
click at [857, 505] on div "Question 07/13 True or False? To promote personal reflection, stop at relatable…" at bounding box center [899, 446] width 553 height 541
copy div "True or False? To promote personal reflection, stop at relatable themes during …"
click at [850, 418] on p "True" at bounding box center [913, 416] width 442 height 17
click at [655, 418] on input "True" at bounding box center [647, 416] width 17 height 17
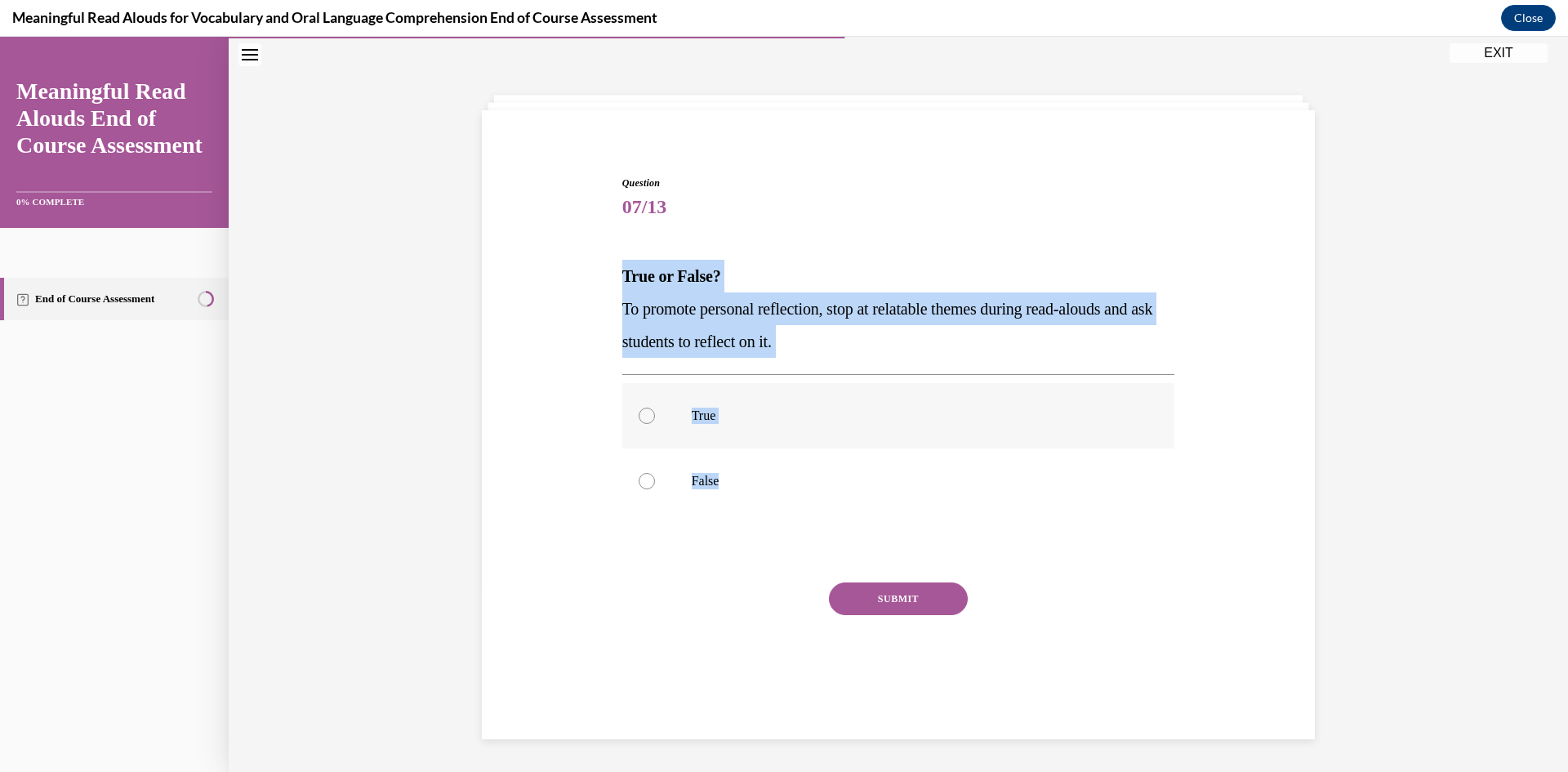
radio input "true"
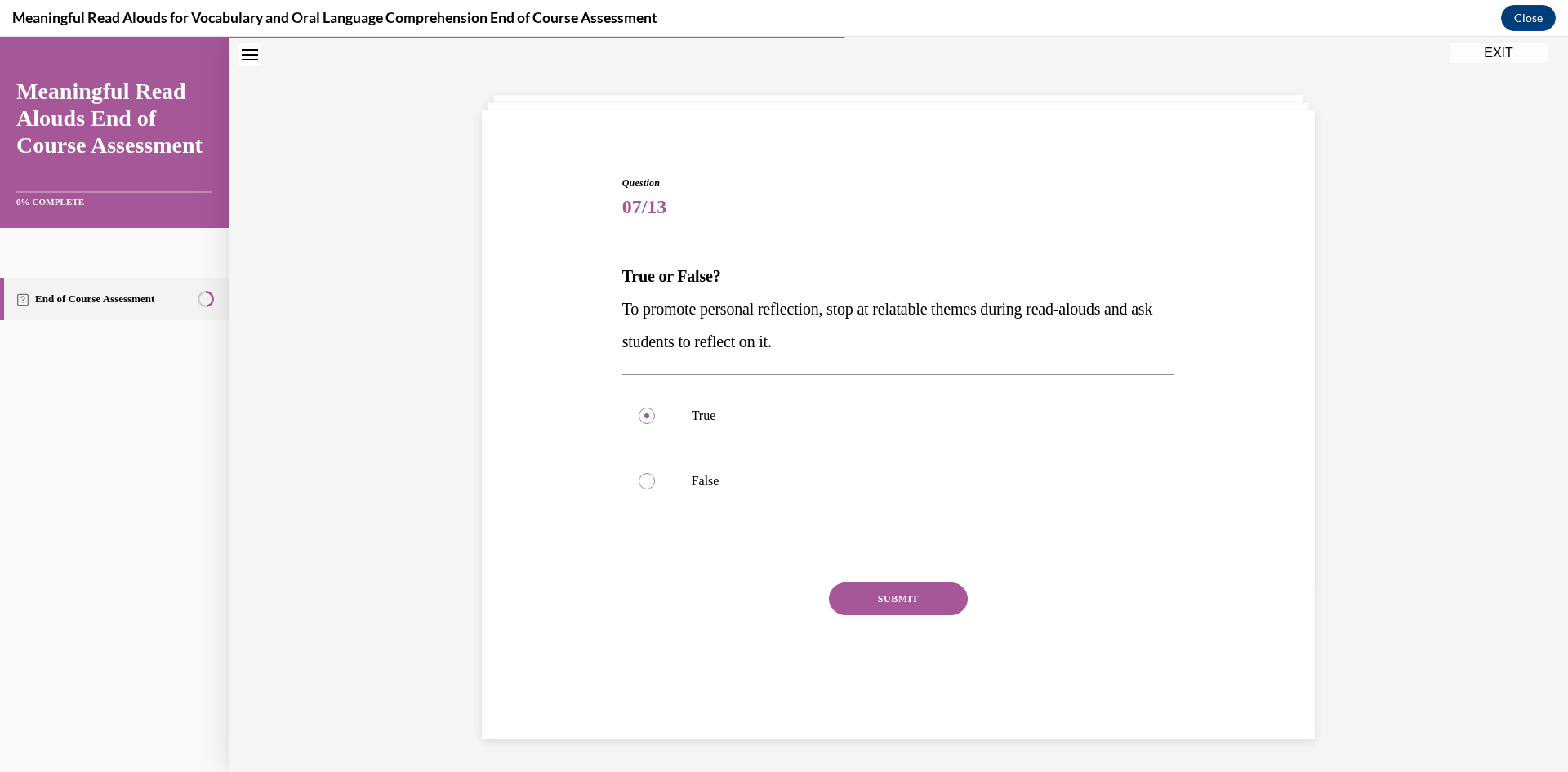
click at [926, 603] on button "SUBMIT" at bounding box center [898, 598] width 139 height 33
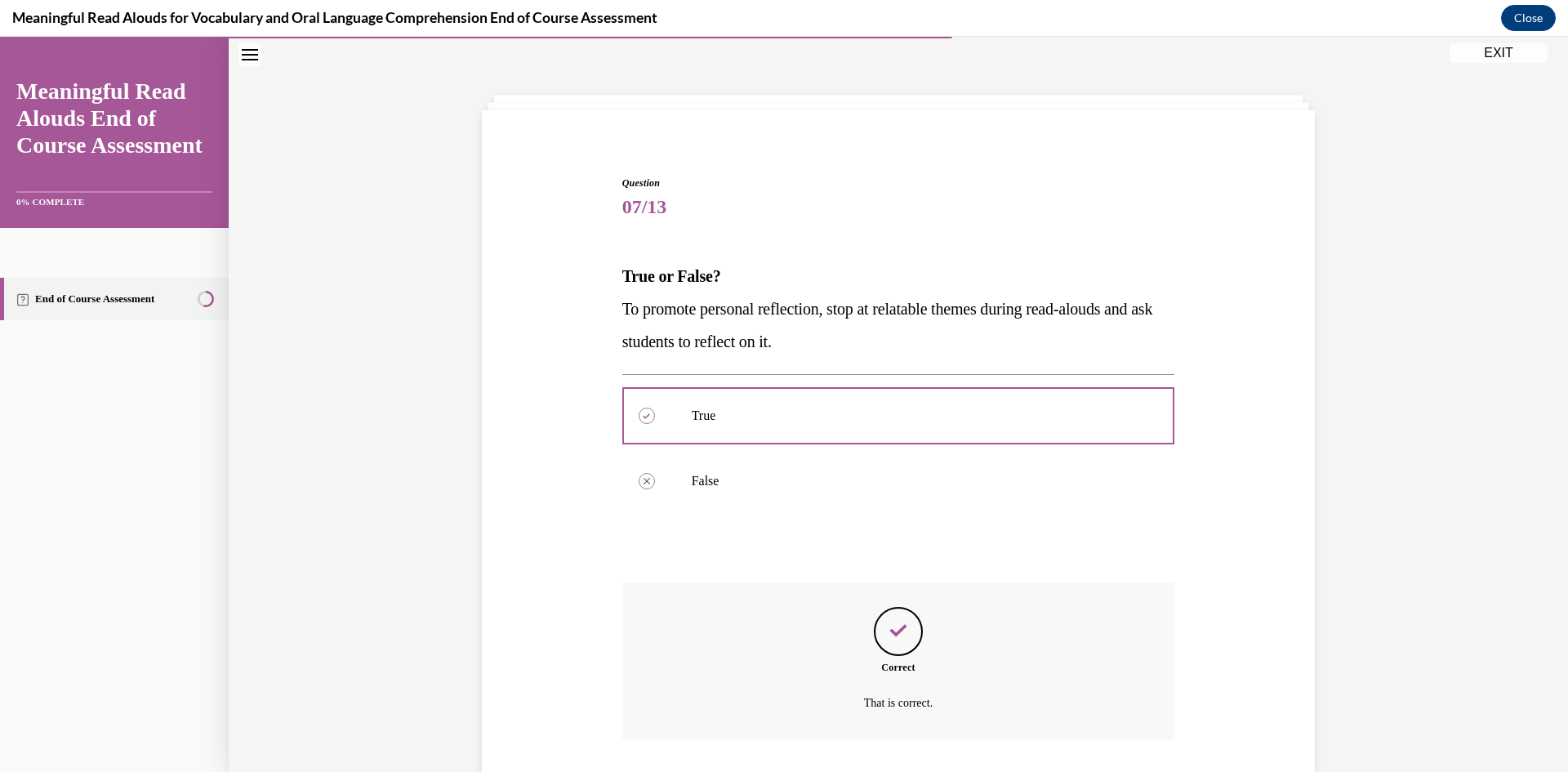
scroll to position [161, 0]
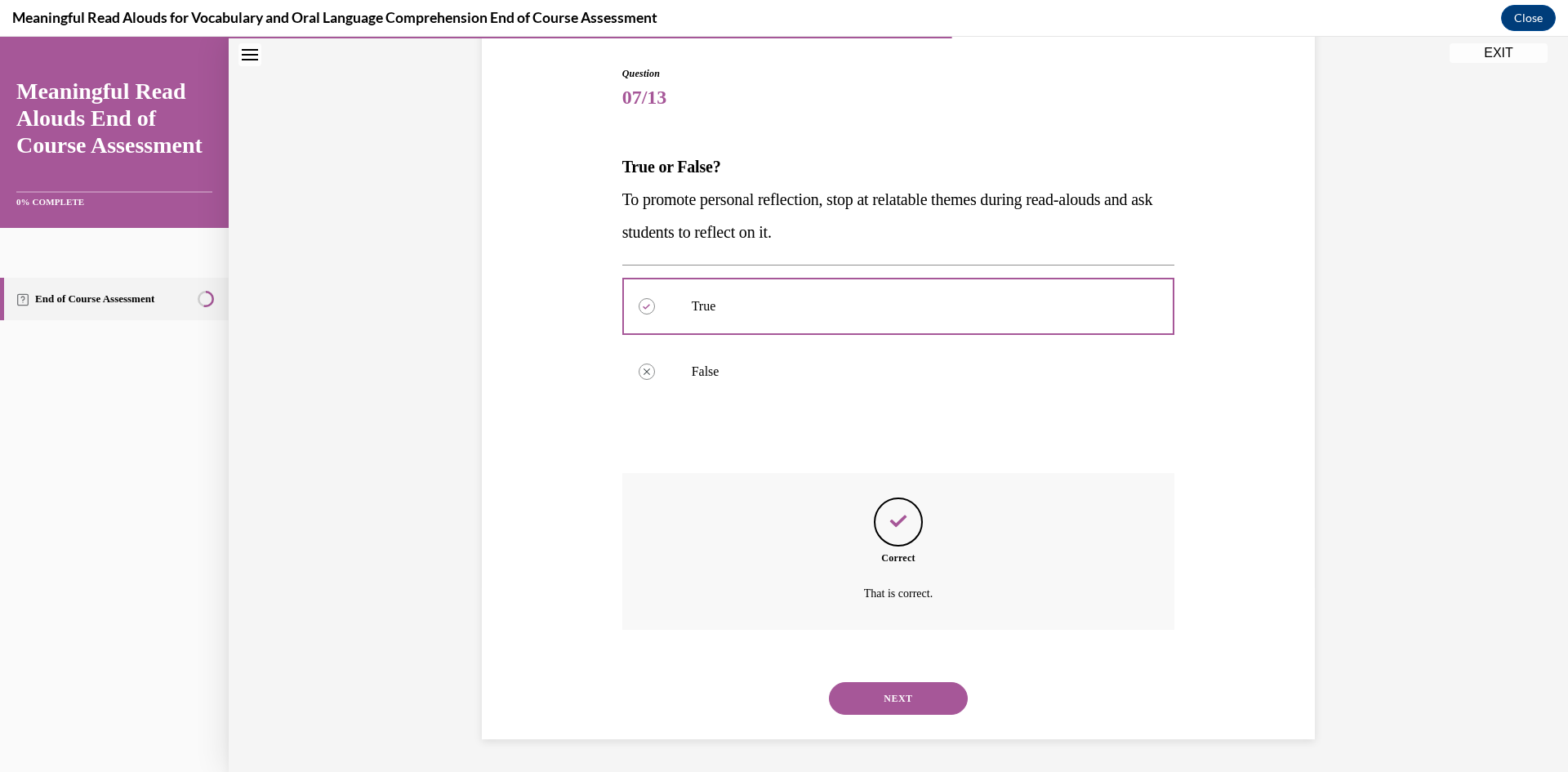
click at [913, 699] on button "NEXT" at bounding box center [898, 698] width 139 height 33
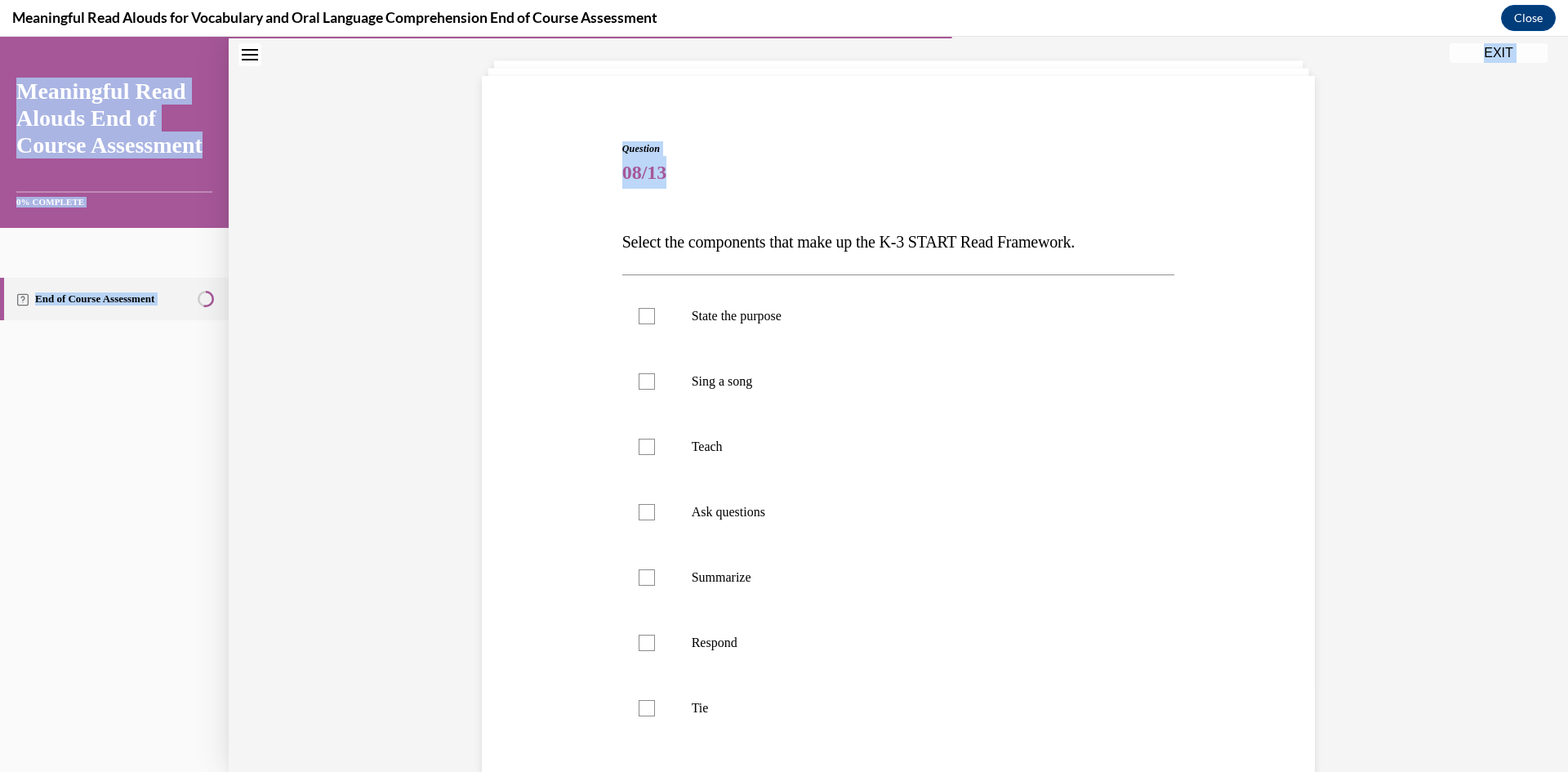
scroll to position [290, 0]
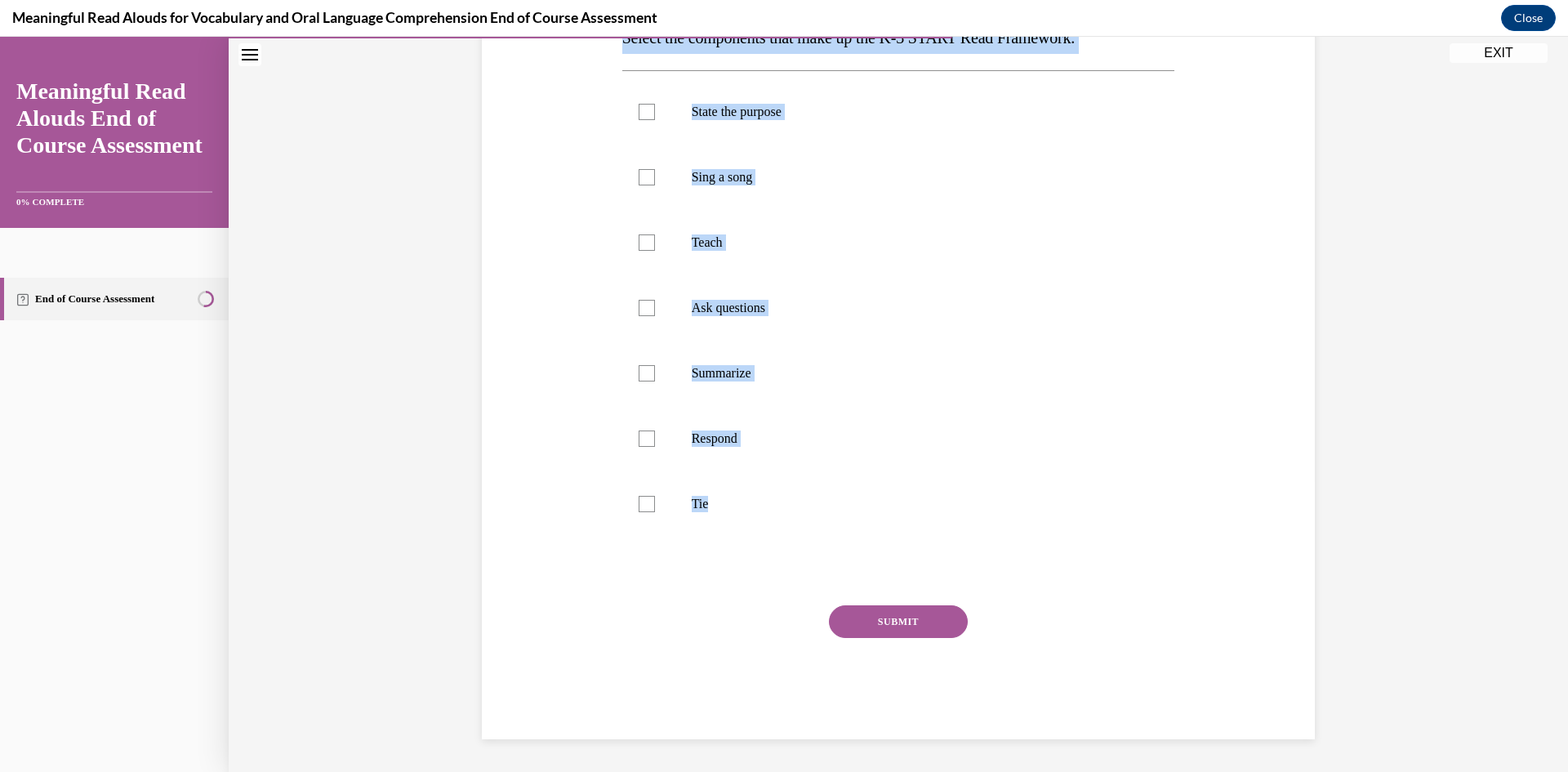
drag, startPoint x: 613, startPoint y: 240, endPoint x: 937, endPoint y: 547, distance: 446.3
click at [937, 547] on div "Question 08/13 Select the components that make up the K-3 START Read Framework.…" at bounding box center [899, 325] width 561 height 826
copy div "Select the components that make up the K-3 START Read Framework. State the purp…"
click at [732, 122] on label "State the purpose" at bounding box center [899, 112] width 553 height 65
click at [655, 120] on input "State the purpose" at bounding box center [647, 112] width 17 height 17
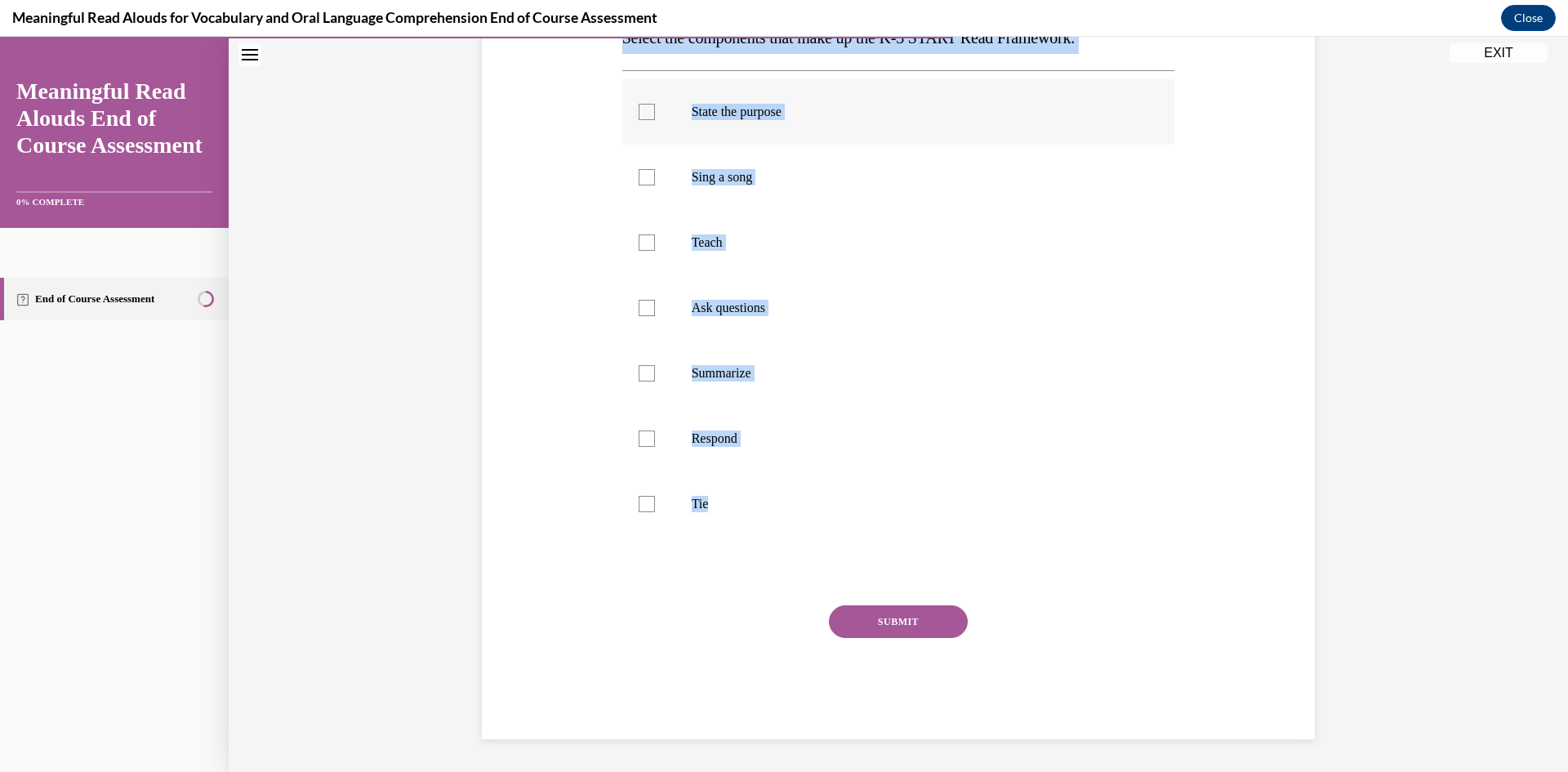
checkbox input "true"
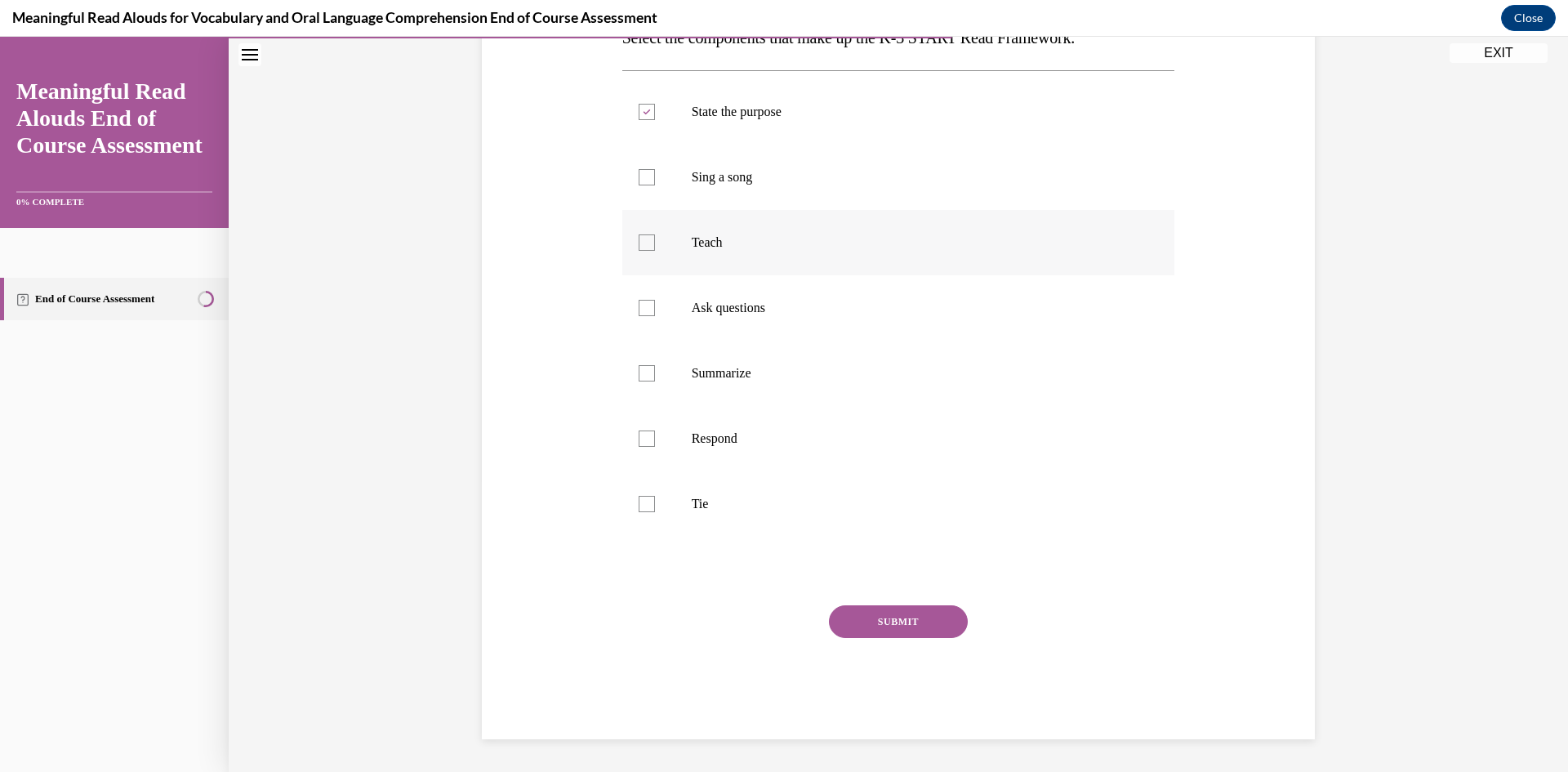
click at [672, 241] on label "Teach" at bounding box center [899, 243] width 553 height 65
click at [655, 241] on input "Teach" at bounding box center [647, 243] width 17 height 17
checkbox input "true"
click at [660, 307] on label "Ask questions" at bounding box center [899, 308] width 553 height 65
click at [655, 307] on input "Ask questions" at bounding box center [647, 308] width 17 height 17
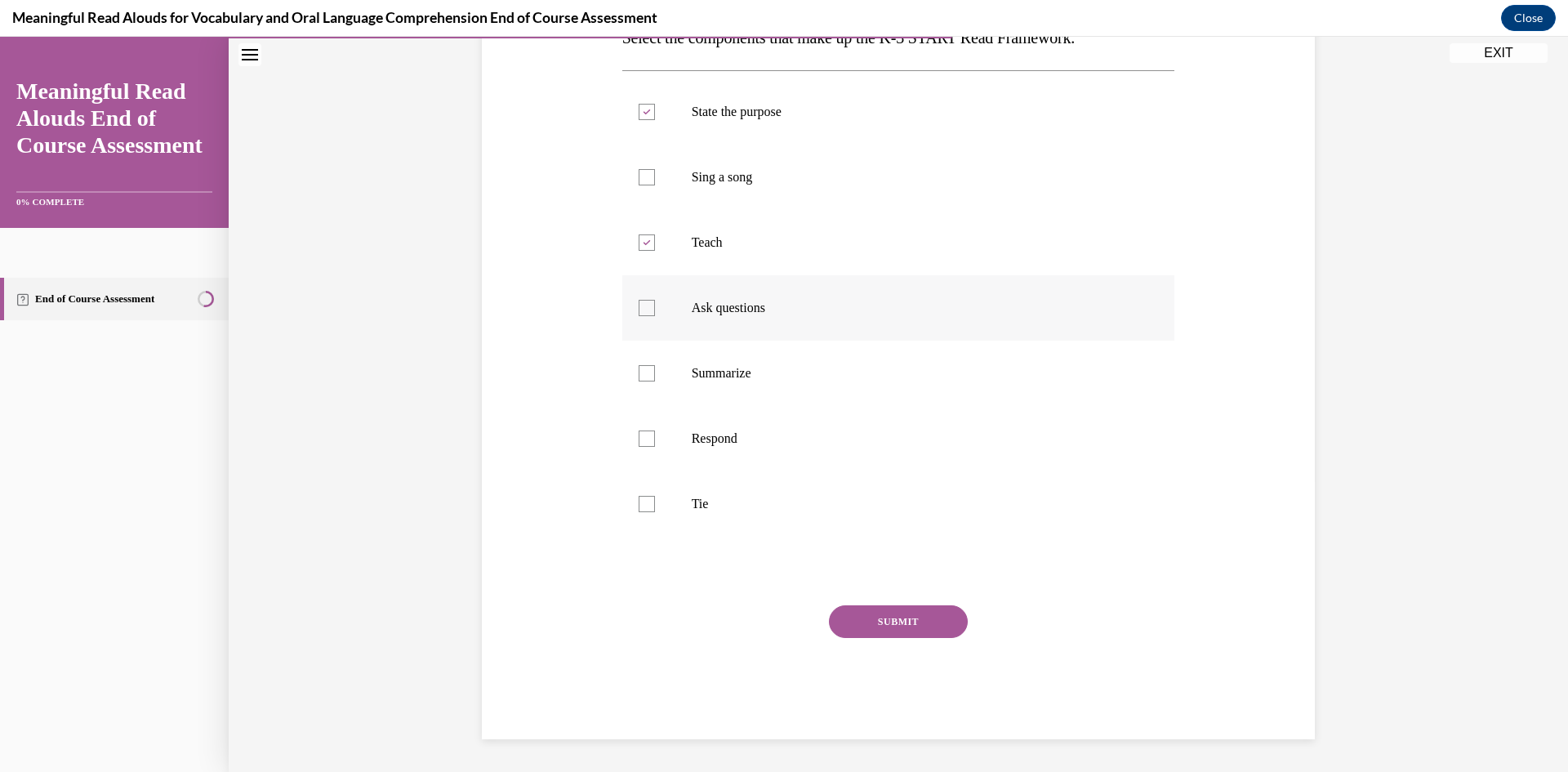
checkbox input "true"
click at [645, 447] on label "Respond" at bounding box center [899, 438] width 553 height 65
click at [645, 447] on input "Respond" at bounding box center [647, 439] width 17 height 17
checkbox input "true"
click at [647, 509] on div at bounding box center [647, 504] width 17 height 17
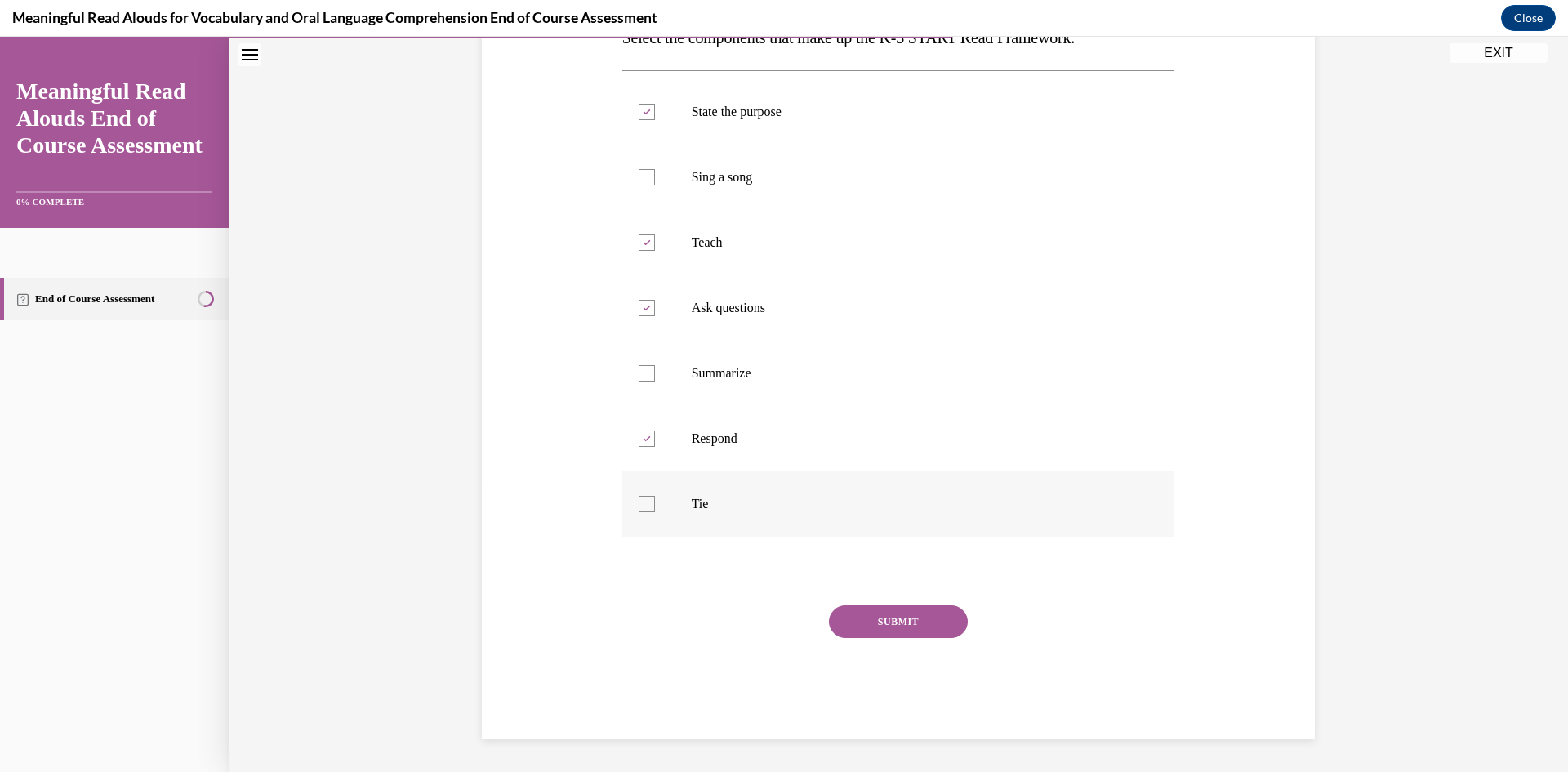
click at [647, 509] on input "Tie" at bounding box center [647, 504] width 17 height 17
checkbox input "true"
click at [942, 631] on button "SUBMIT" at bounding box center [898, 621] width 139 height 33
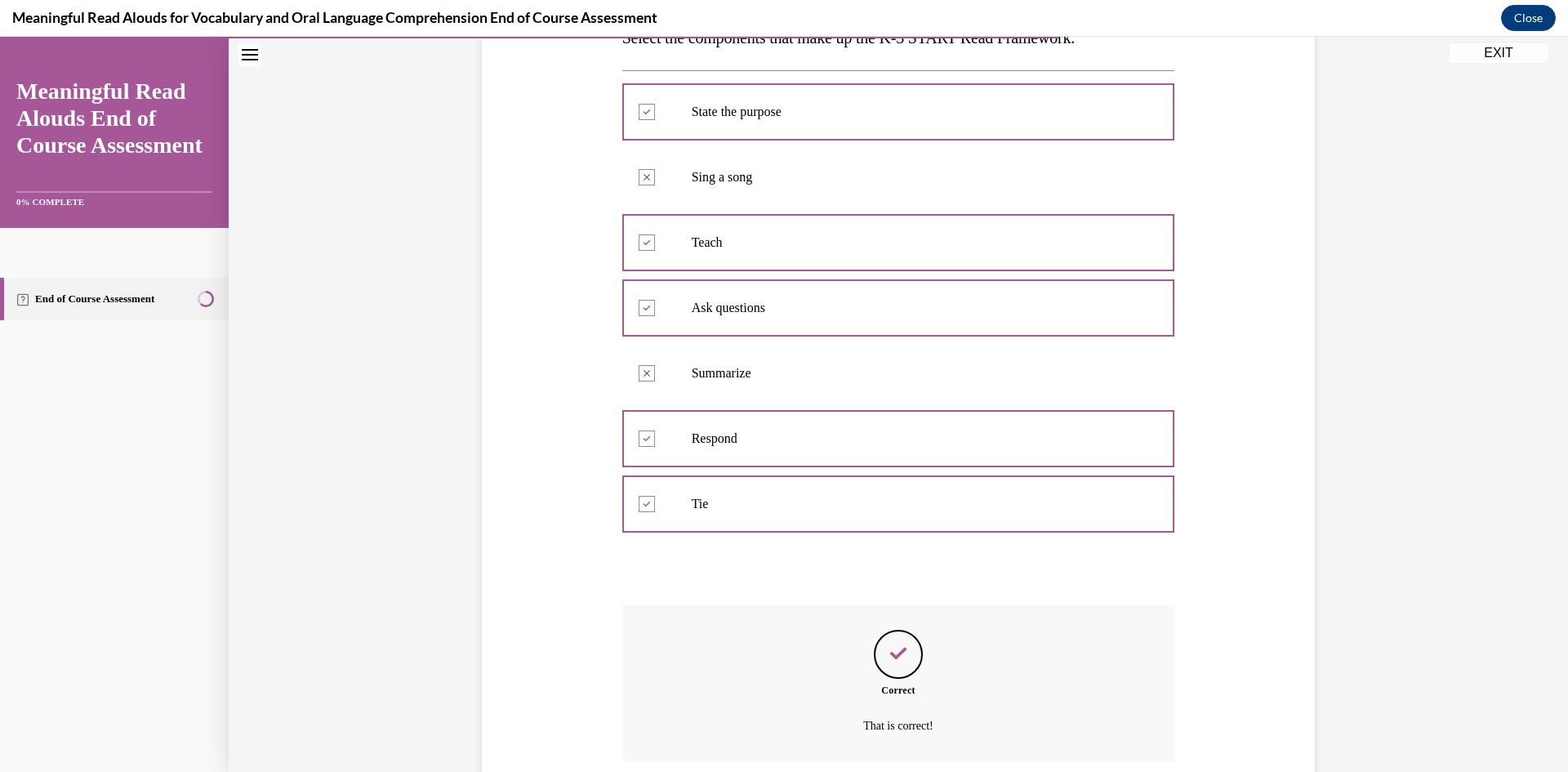
scroll to position [422, 0]
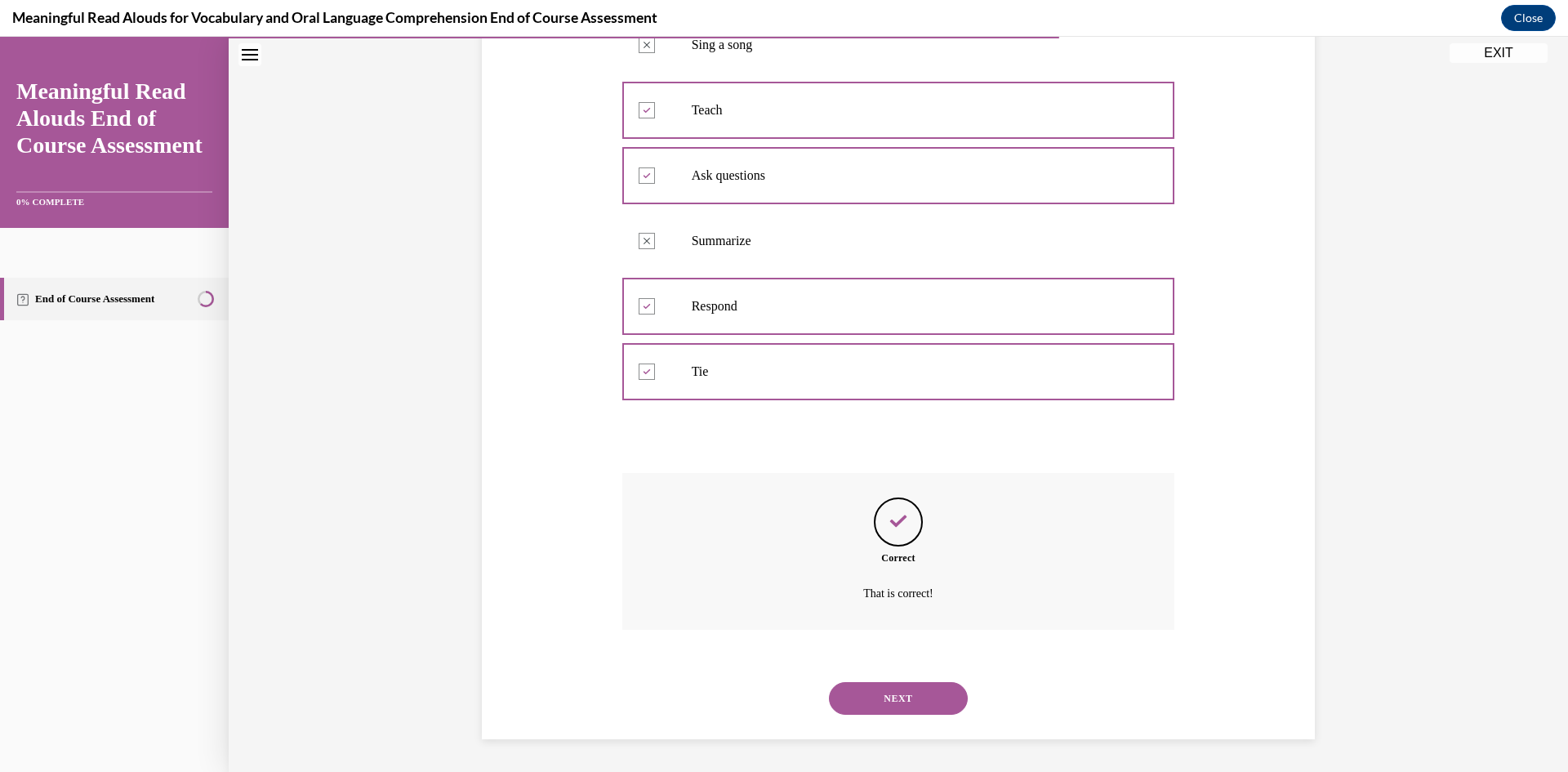
click at [885, 701] on button "NEXT" at bounding box center [898, 698] width 139 height 33
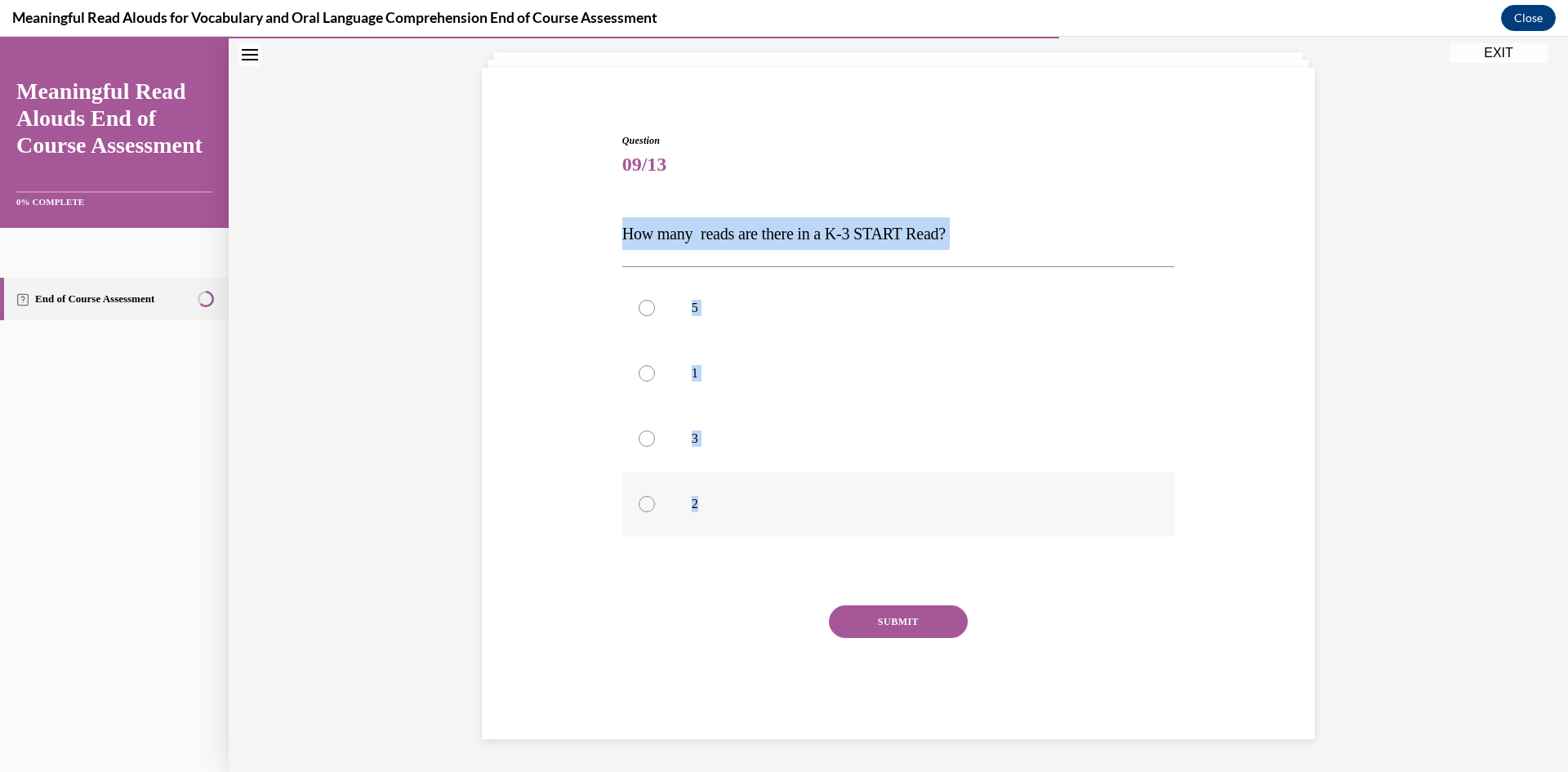
drag, startPoint x: 603, startPoint y: 238, endPoint x: 1032, endPoint y: 497, distance: 501.1
click at [1032, 497] on div "Question 09/13 How many reads are there in a K-3 START Read? 5 1 3 2 Incorrect …" at bounding box center [899, 411] width 841 height 655
copy div "How many reads are there in a K-3 START Read? 5 1 3 2"
click at [670, 445] on label "3" at bounding box center [899, 438] width 553 height 65
click at [655, 445] on input "3" at bounding box center [647, 439] width 17 height 17
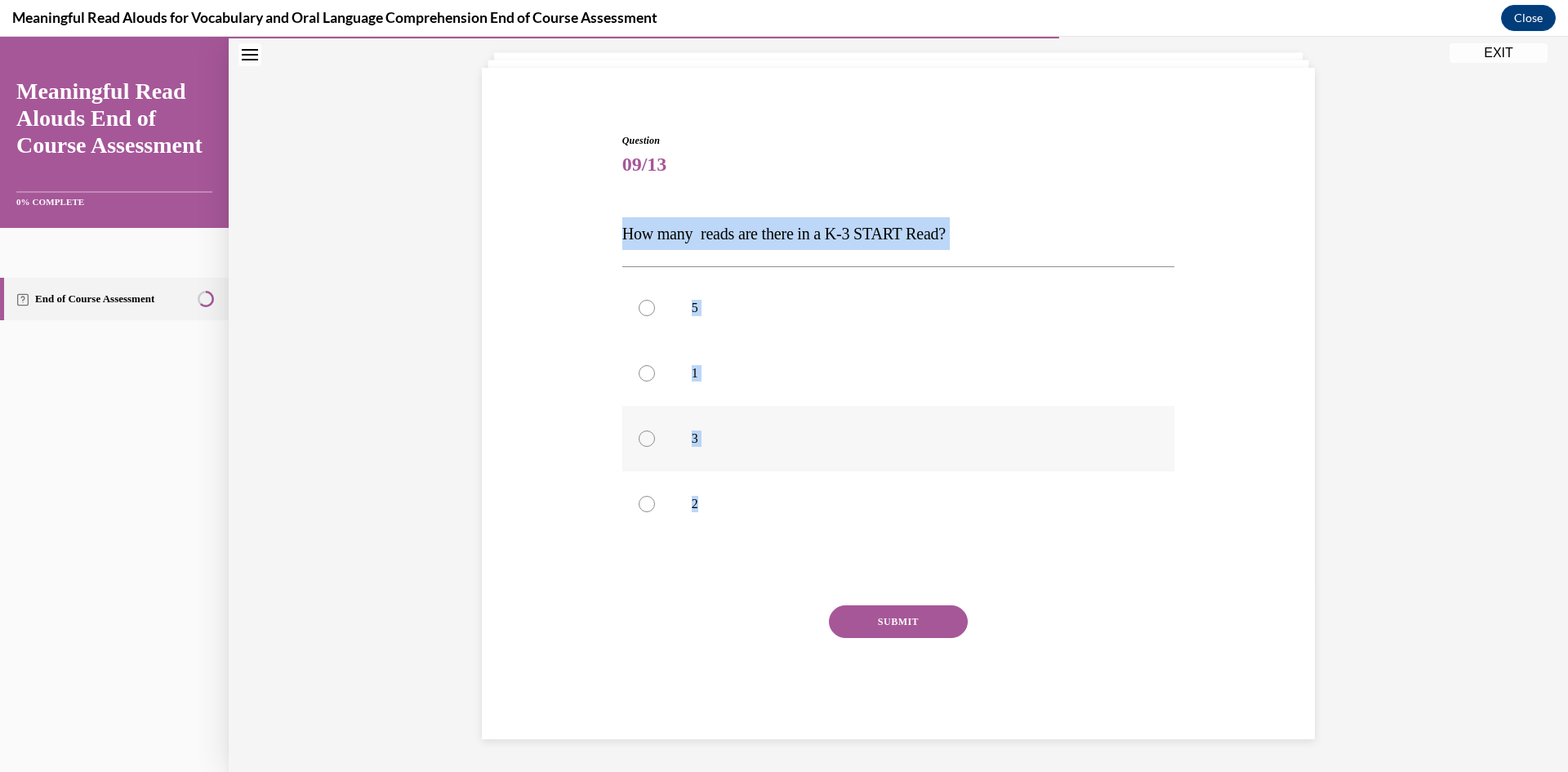
radio input "true"
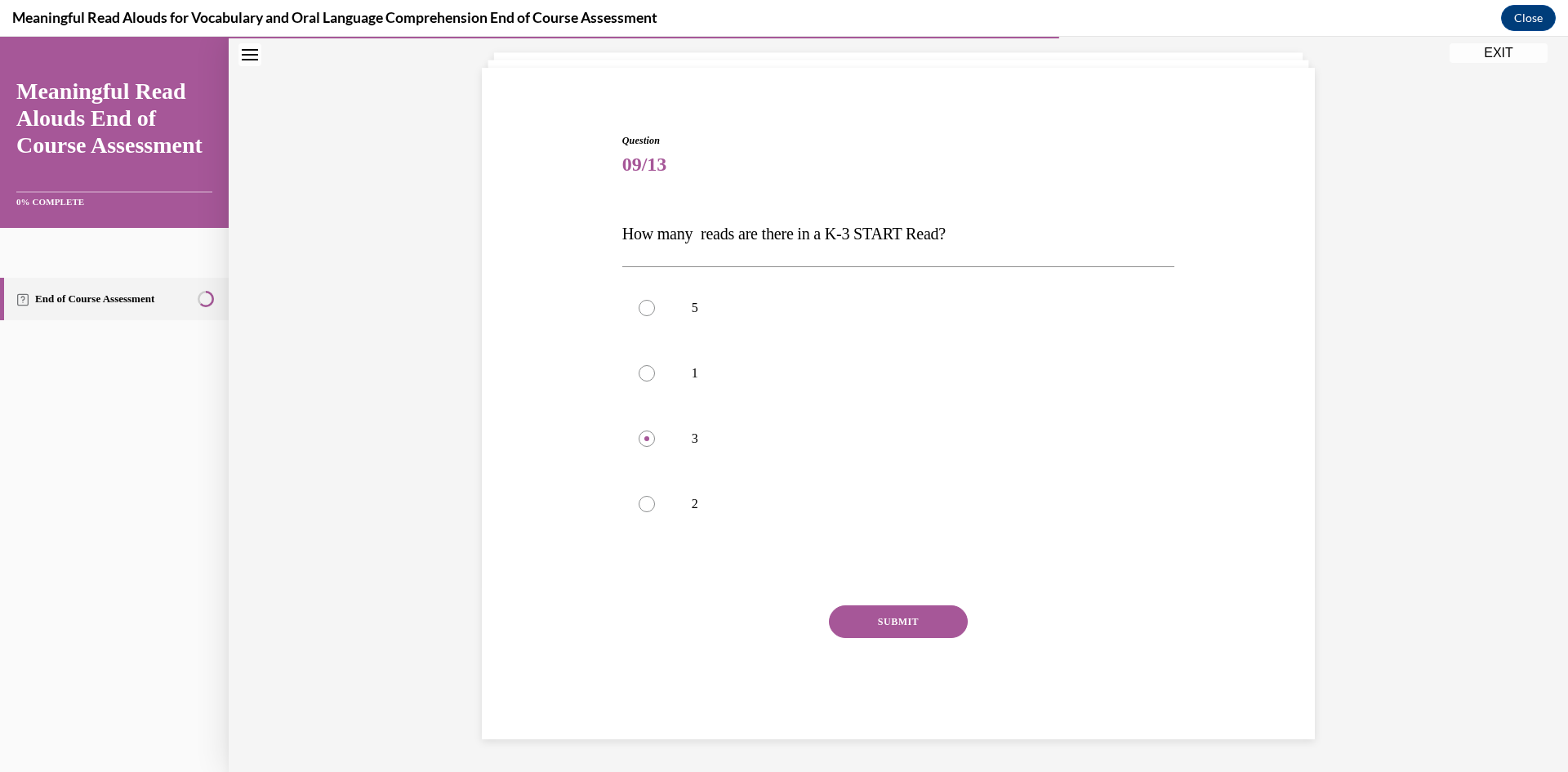
click at [953, 644] on div "SUBMIT" at bounding box center [899, 646] width 553 height 82
click at [939, 631] on button "SUBMIT" at bounding box center [898, 621] width 139 height 33
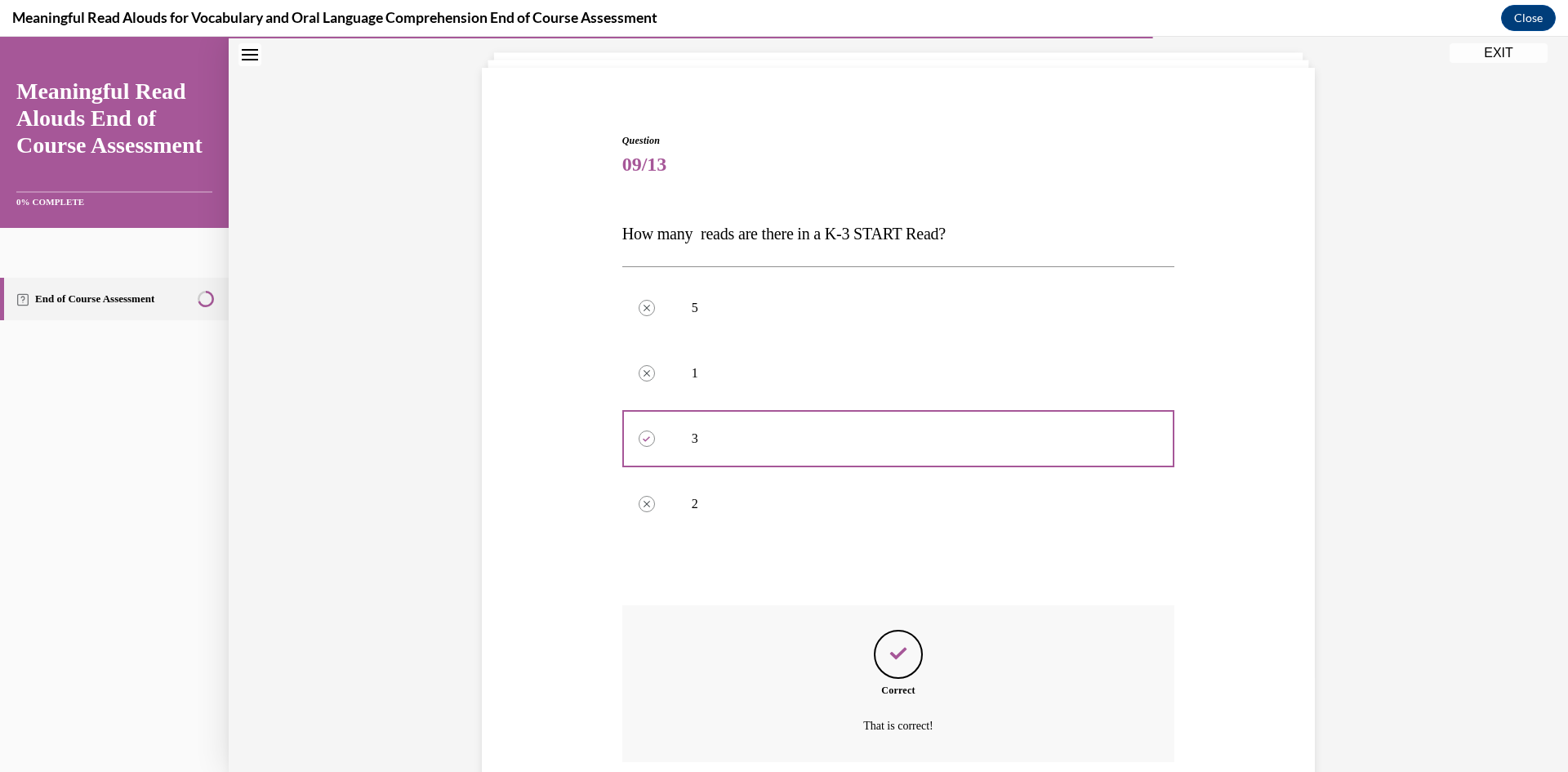
scroll to position [226, 0]
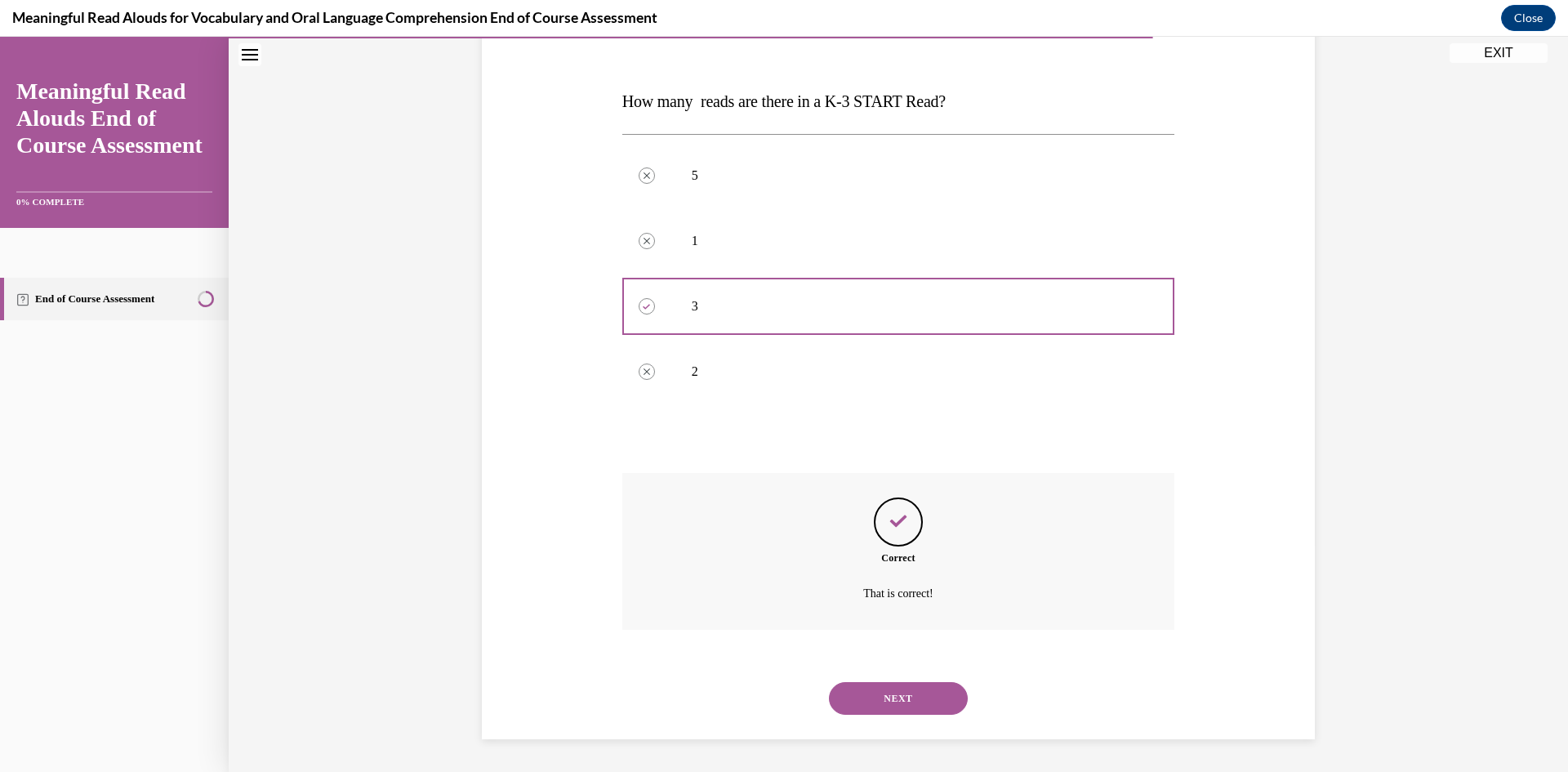
click at [908, 704] on button "NEXT" at bounding box center [898, 698] width 139 height 33
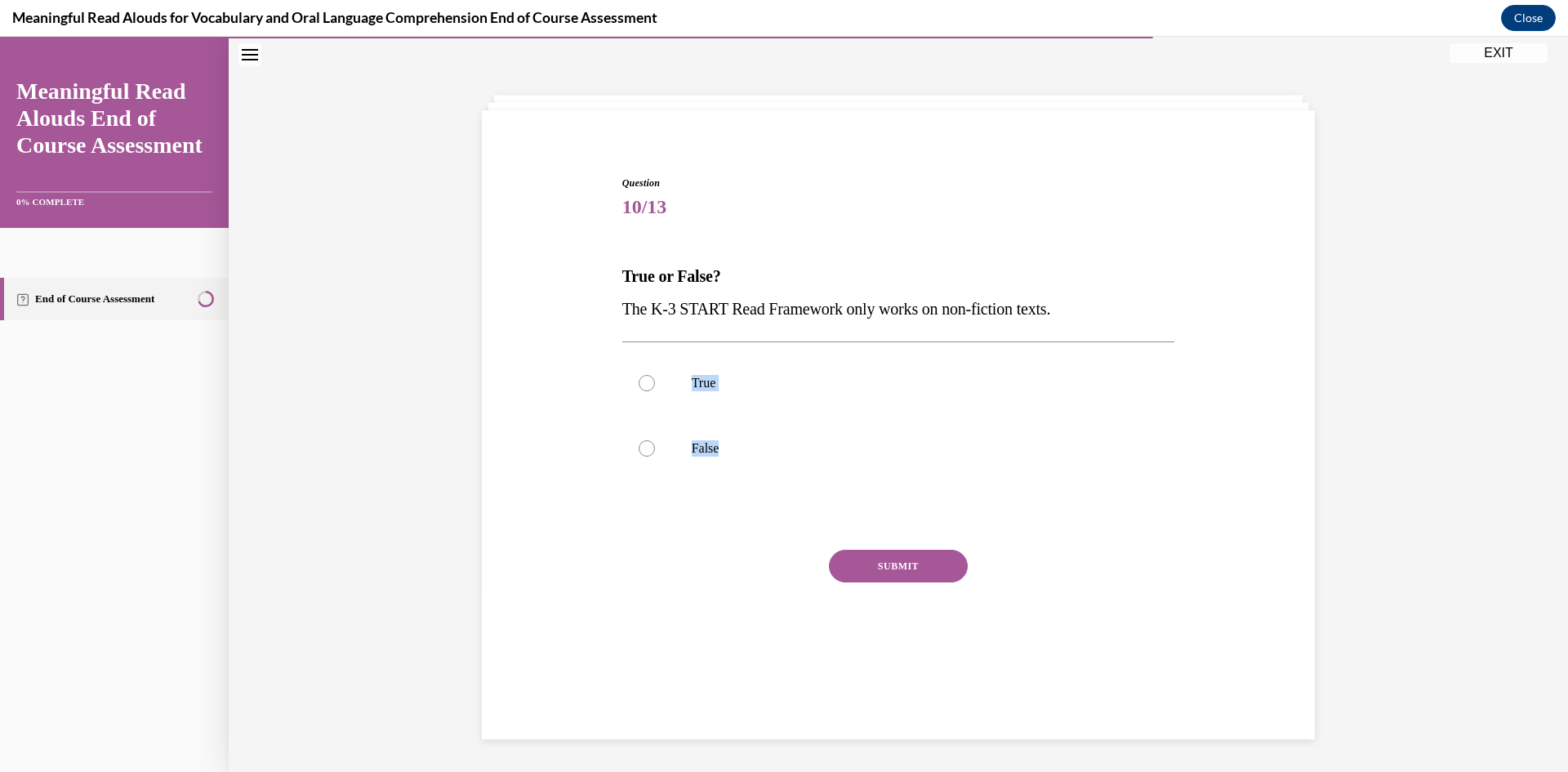
drag, startPoint x: 577, startPoint y: 330, endPoint x: 985, endPoint y: 484, distance: 436.1
click at [985, 484] on div "Question 10/13 True or False? The K-3 START Read Framework only works on non-fi…" at bounding box center [899, 406] width 841 height 558
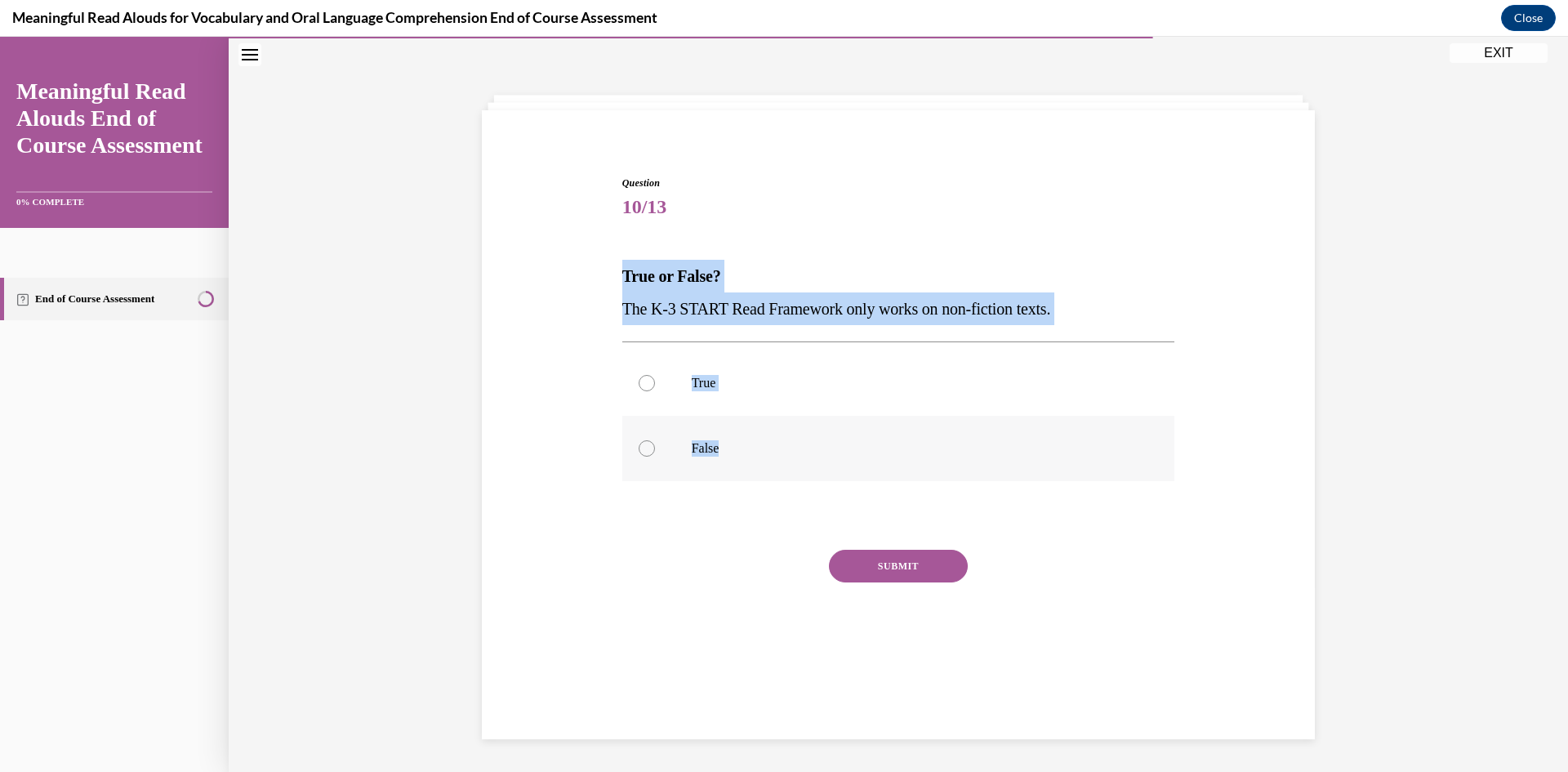
drag, startPoint x: 578, startPoint y: 273, endPoint x: 1056, endPoint y: 480, distance: 520.9
click at [1056, 480] on div "Question 10/13 True or False? The K-3 START Read Framework only works on non-fi…" at bounding box center [899, 406] width 841 height 558
copy div "True or False? The K-3 START Read Framework only works on non-fiction texts. Tr…"
click at [873, 460] on label "False" at bounding box center [899, 448] width 553 height 65
click at [655, 457] on input "False" at bounding box center [647, 449] width 17 height 17
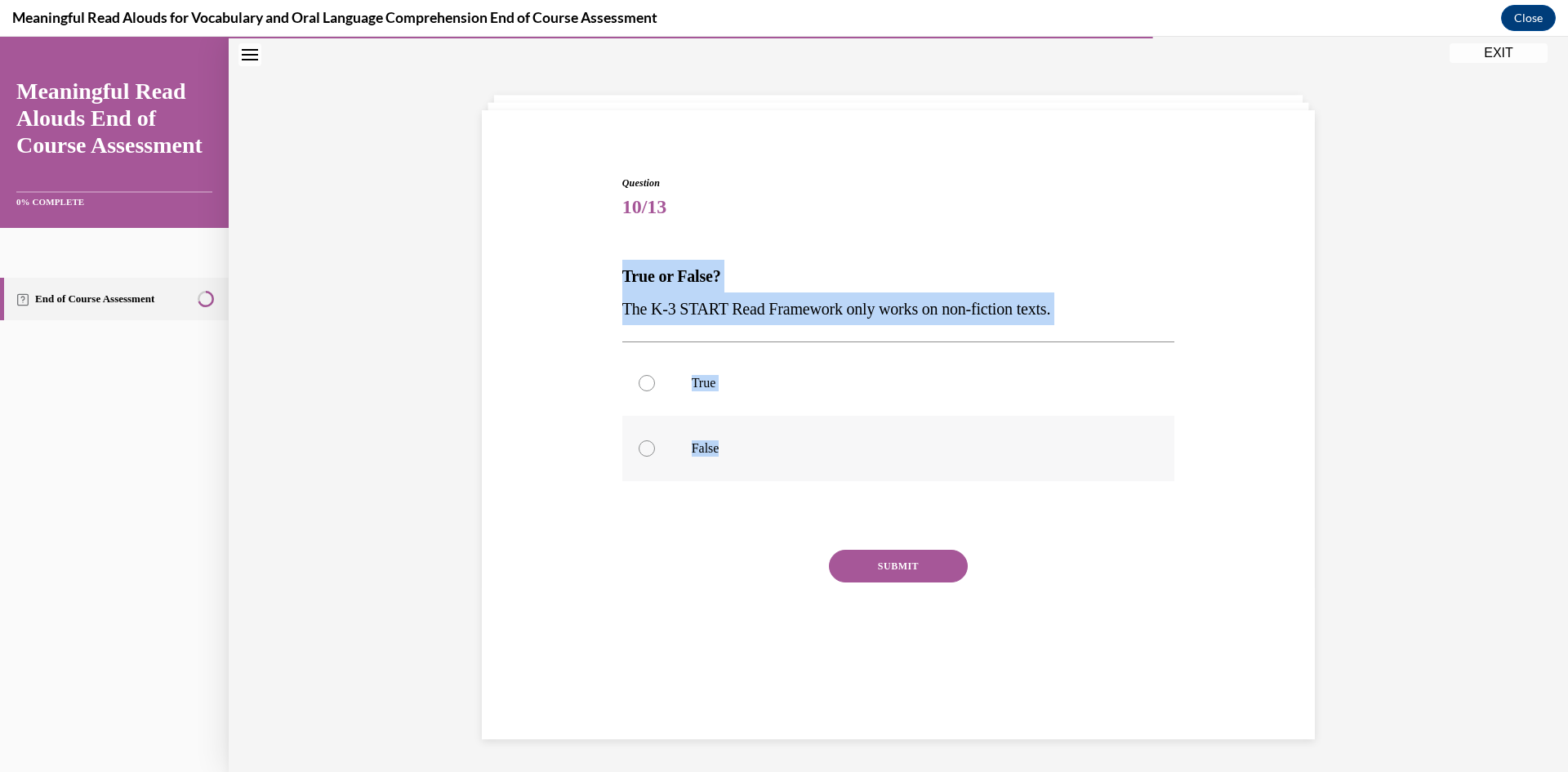
radio input "true"
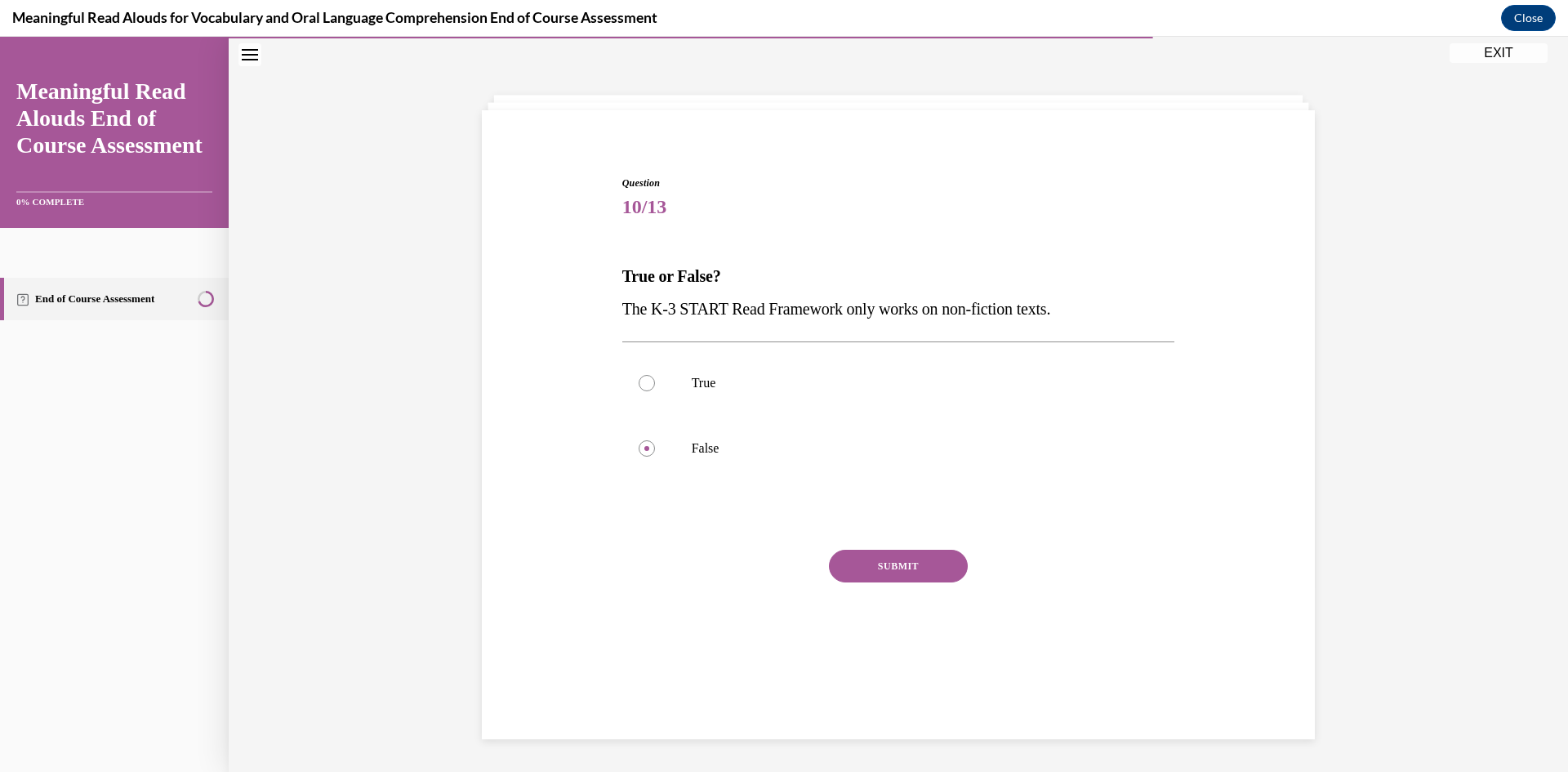
click at [901, 559] on button "SUBMIT" at bounding box center [898, 566] width 139 height 33
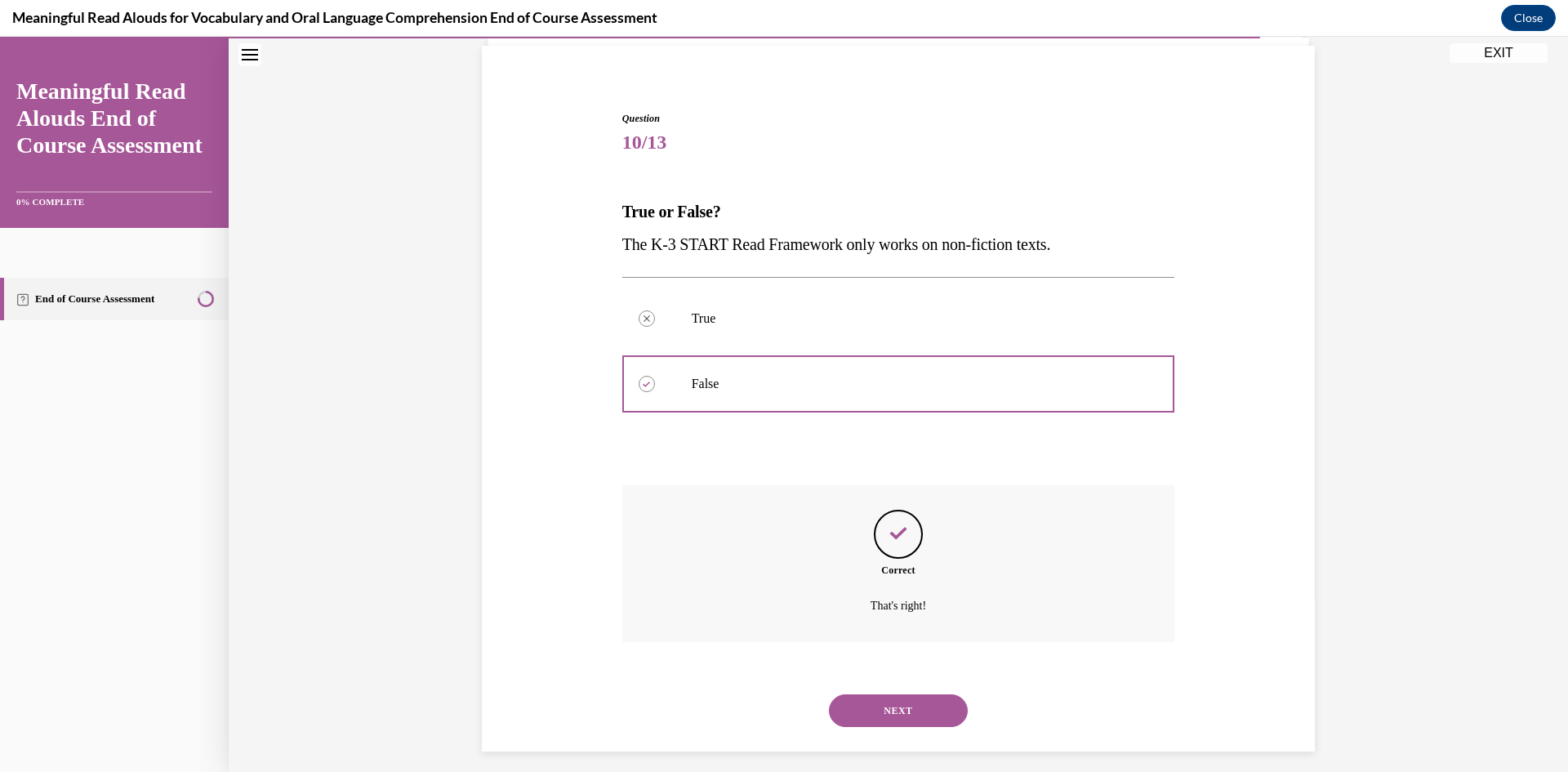
scroll to position [129, 0]
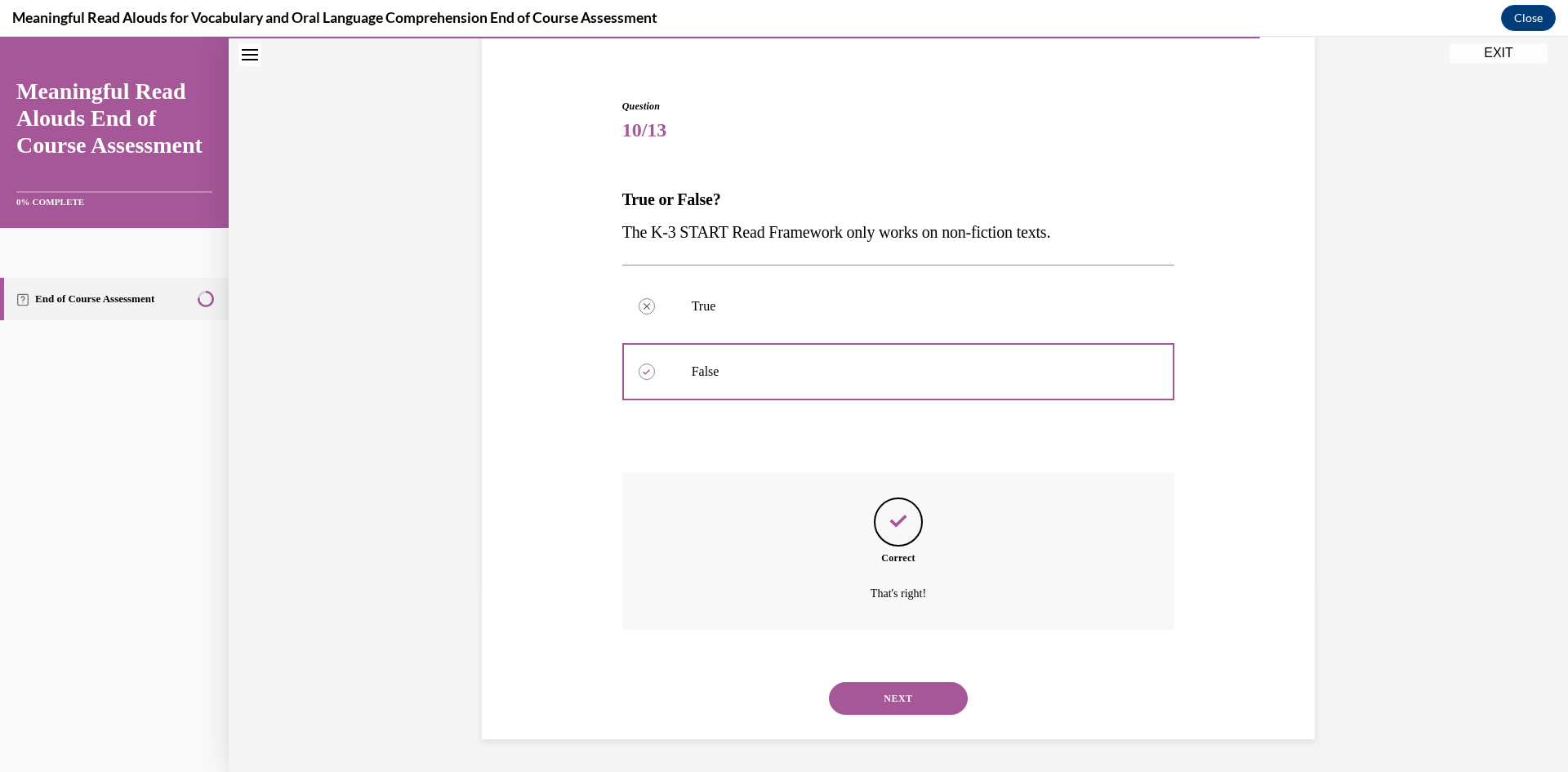
click at [911, 677] on div "NEXT" at bounding box center [899, 699] width 553 height 65
click at [905, 703] on button "NEXT" at bounding box center [898, 698] width 139 height 33
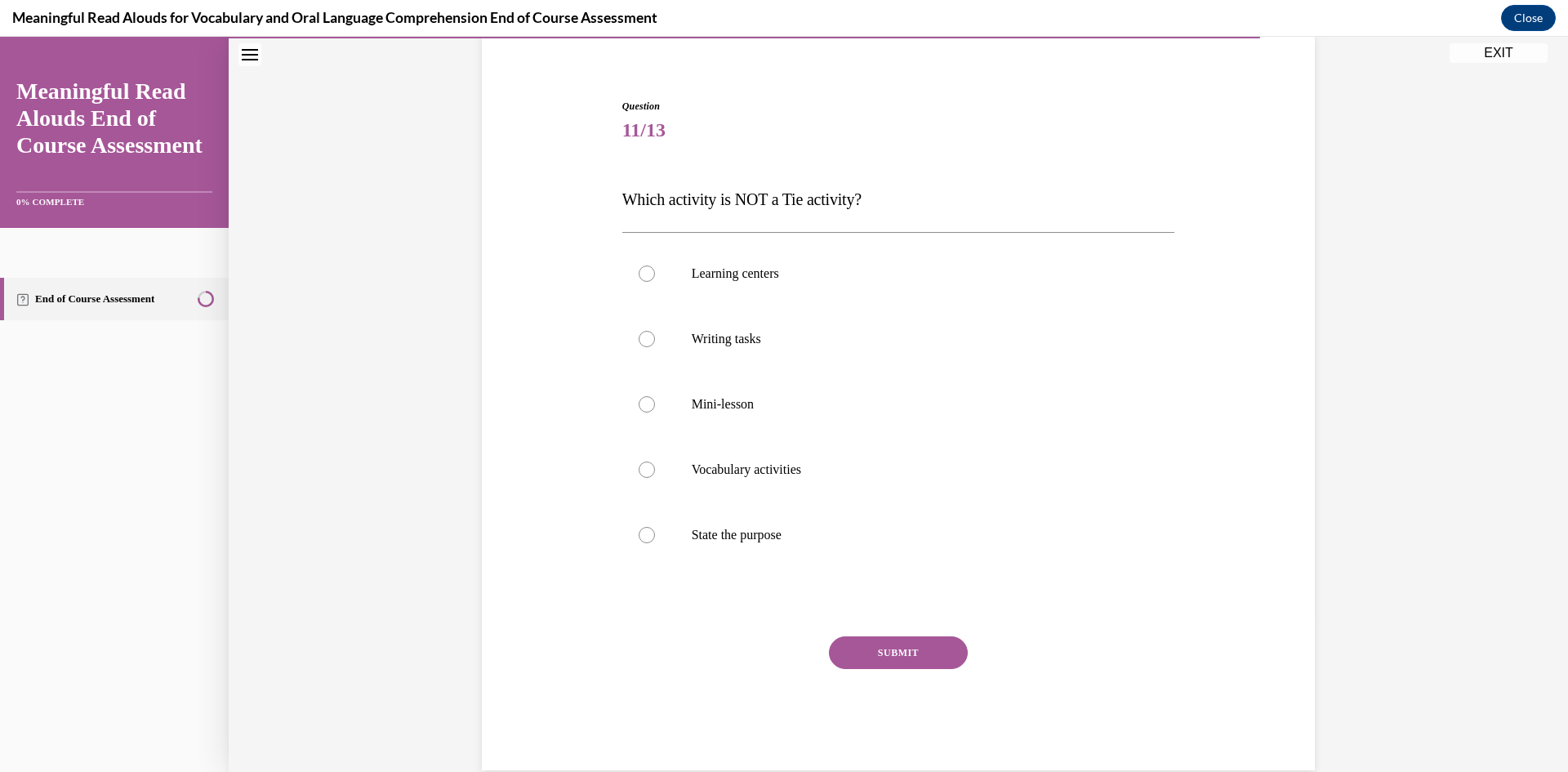
scroll to position [86, 0]
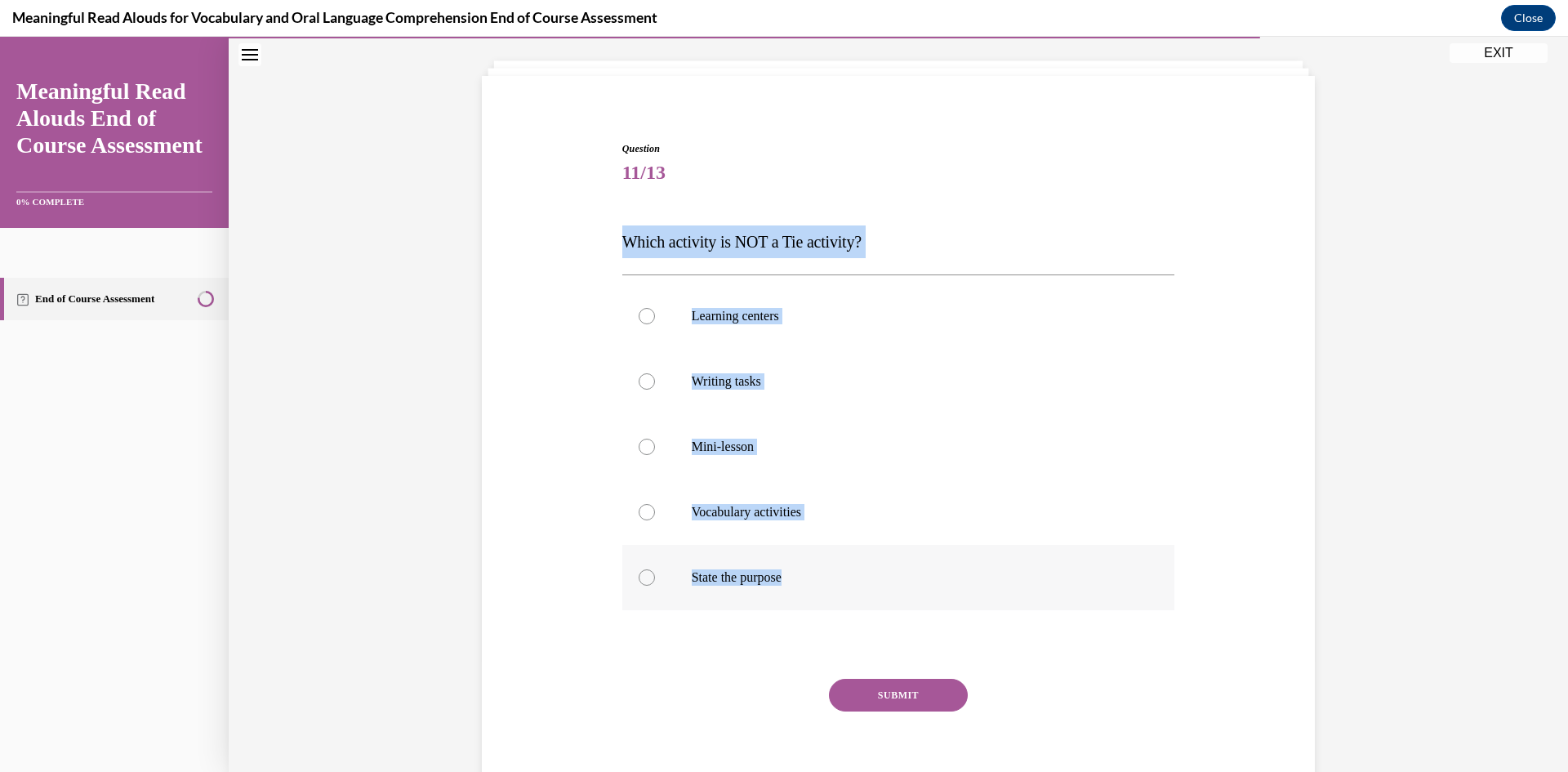
drag, startPoint x: 572, startPoint y: 203, endPoint x: 1152, endPoint y: 574, distance: 688.5
click at [1152, 574] on div "Question 11/13 Which activity is NOT a Tie activity? Learning centers Writing t…" at bounding box center [899, 452] width 841 height 720
drag, startPoint x: 799, startPoint y: 560, endPoint x: 821, endPoint y: 586, distance: 34.1
click at [799, 560] on label "State the purpose" at bounding box center [899, 578] width 553 height 65
click at [655, 569] on input "State the purpose" at bounding box center [647, 578] width 17 height 17
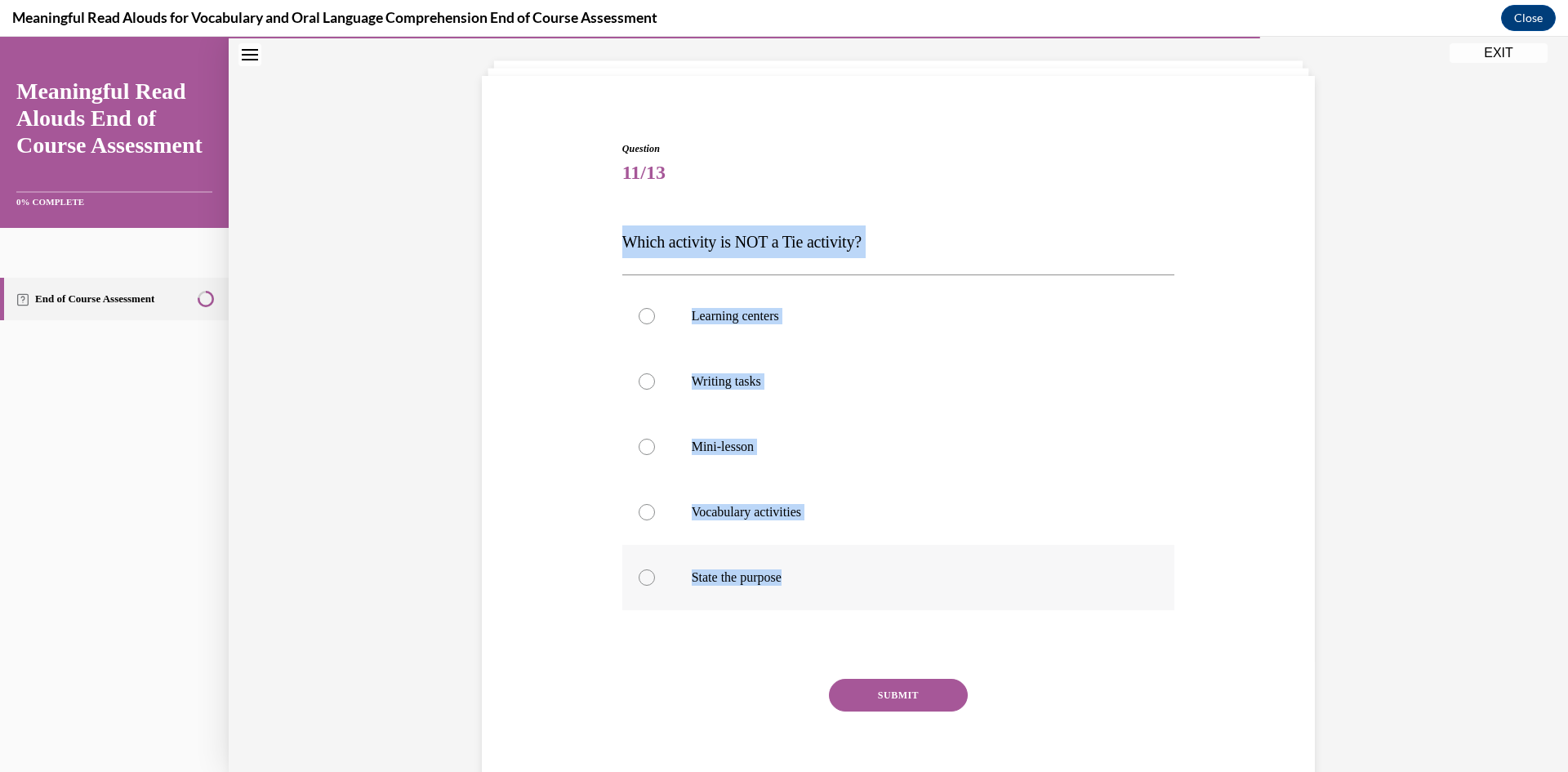
radio input "true"
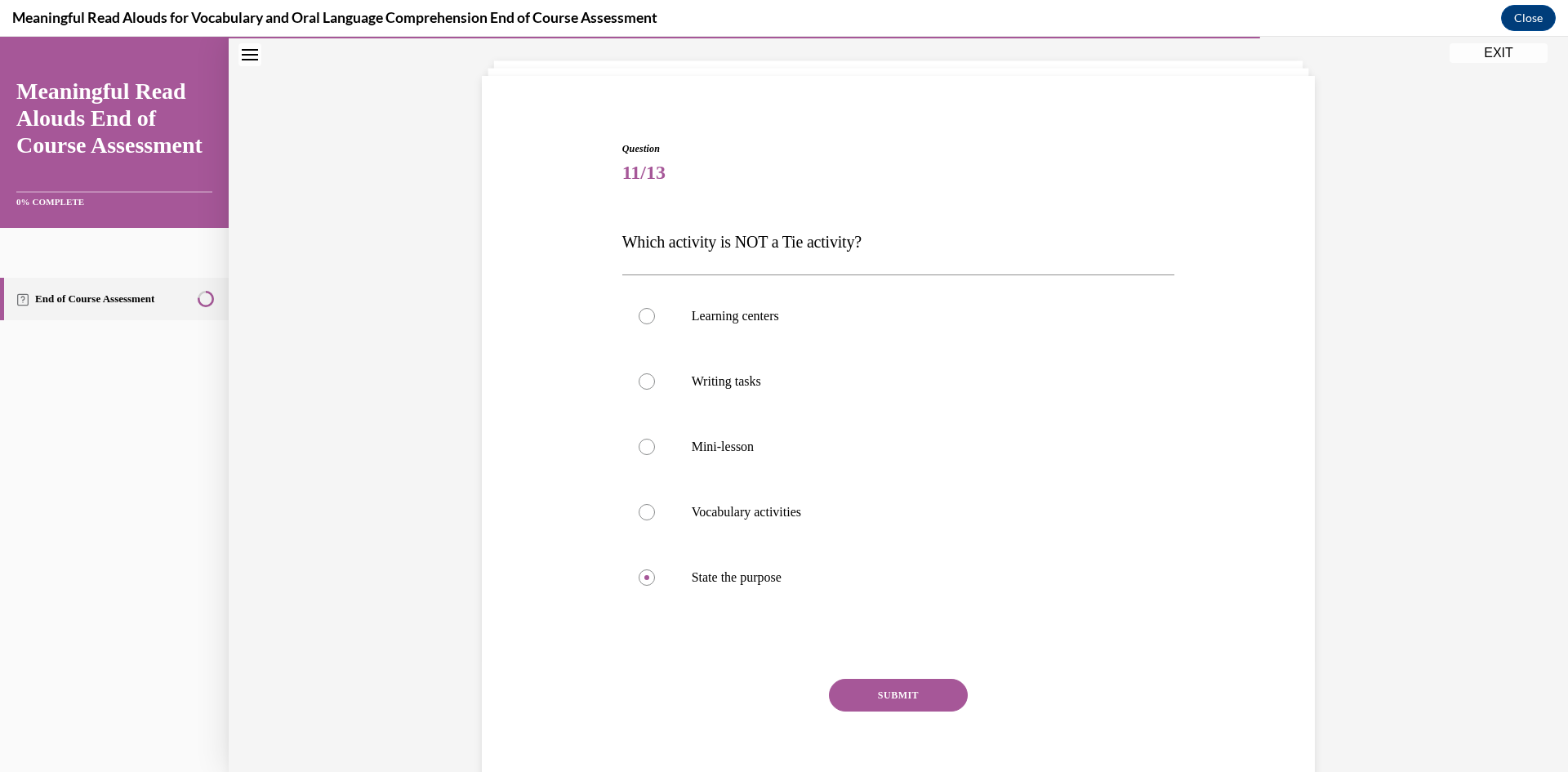
click at [906, 711] on div "SUBMIT" at bounding box center [899, 719] width 553 height 82
click at [903, 689] on button "SUBMIT" at bounding box center [898, 694] width 139 height 33
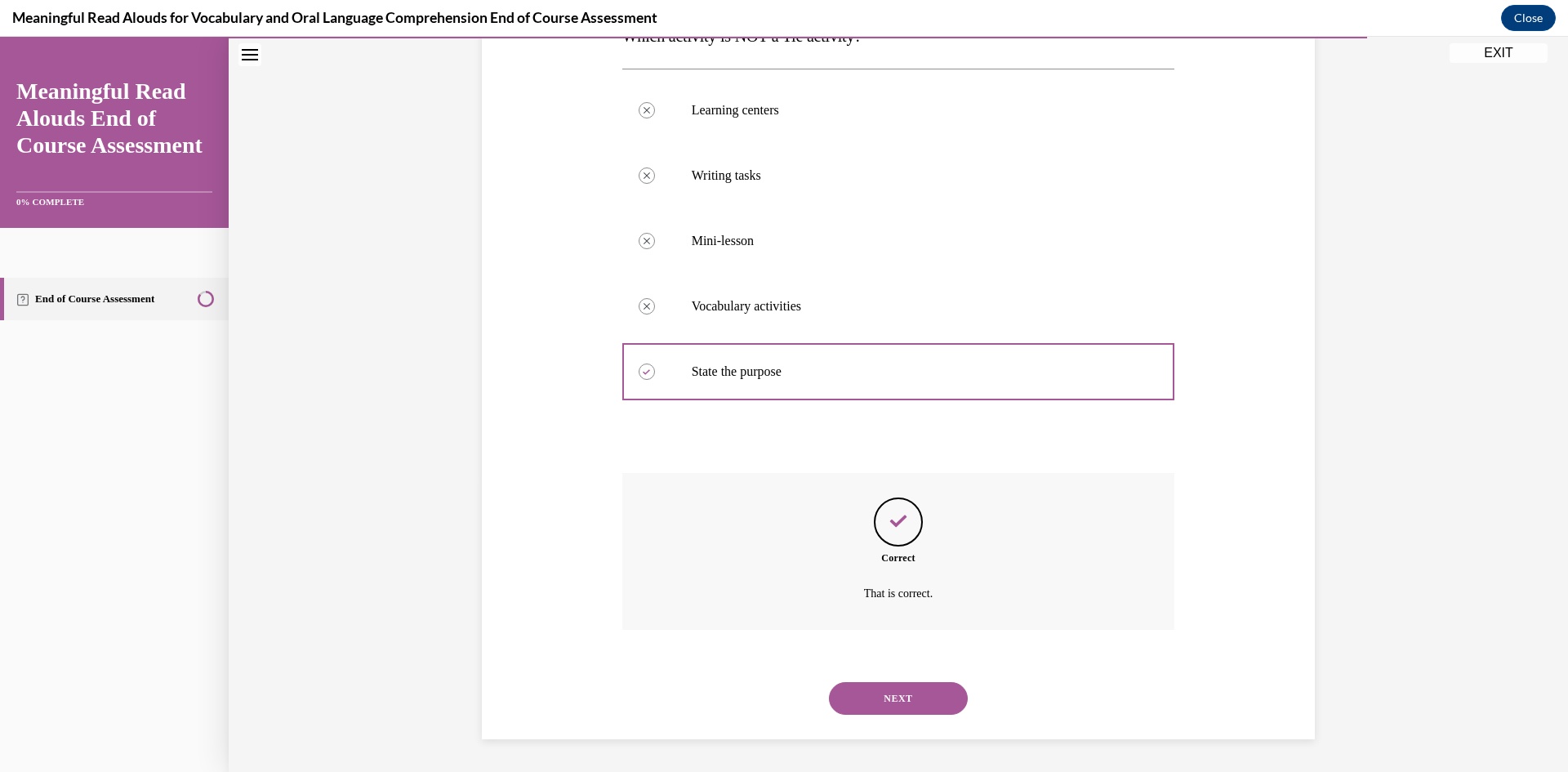
click at [887, 697] on button "NEXT" at bounding box center [898, 698] width 139 height 33
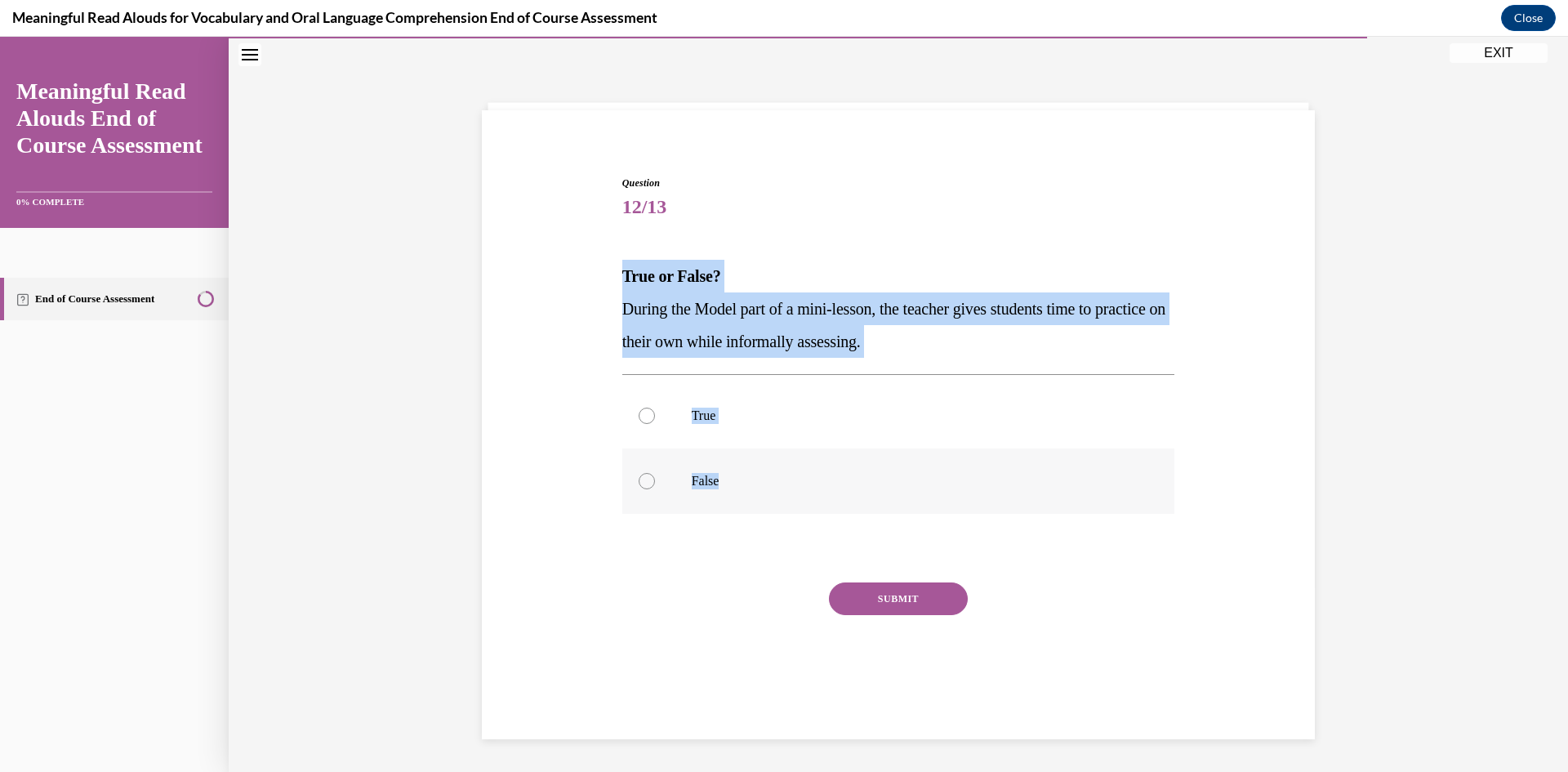
drag, startPoint x: 597, startPoint y: 273, endPoint x: 872, endPoint y: 498, distance: 355.3
click at [872, 498] on div "Question 12/13 True or False? During the Model part of a mini-lesson, the teach…" at bounding box center [899, 421] width 841 height 590
click at [814, 490] on label "False" at bounding box center [899, 481] width 553 height 65
click at [655, 489] on input "False" at bounding box center [647, 482] width 17 height 17
radio input "true"
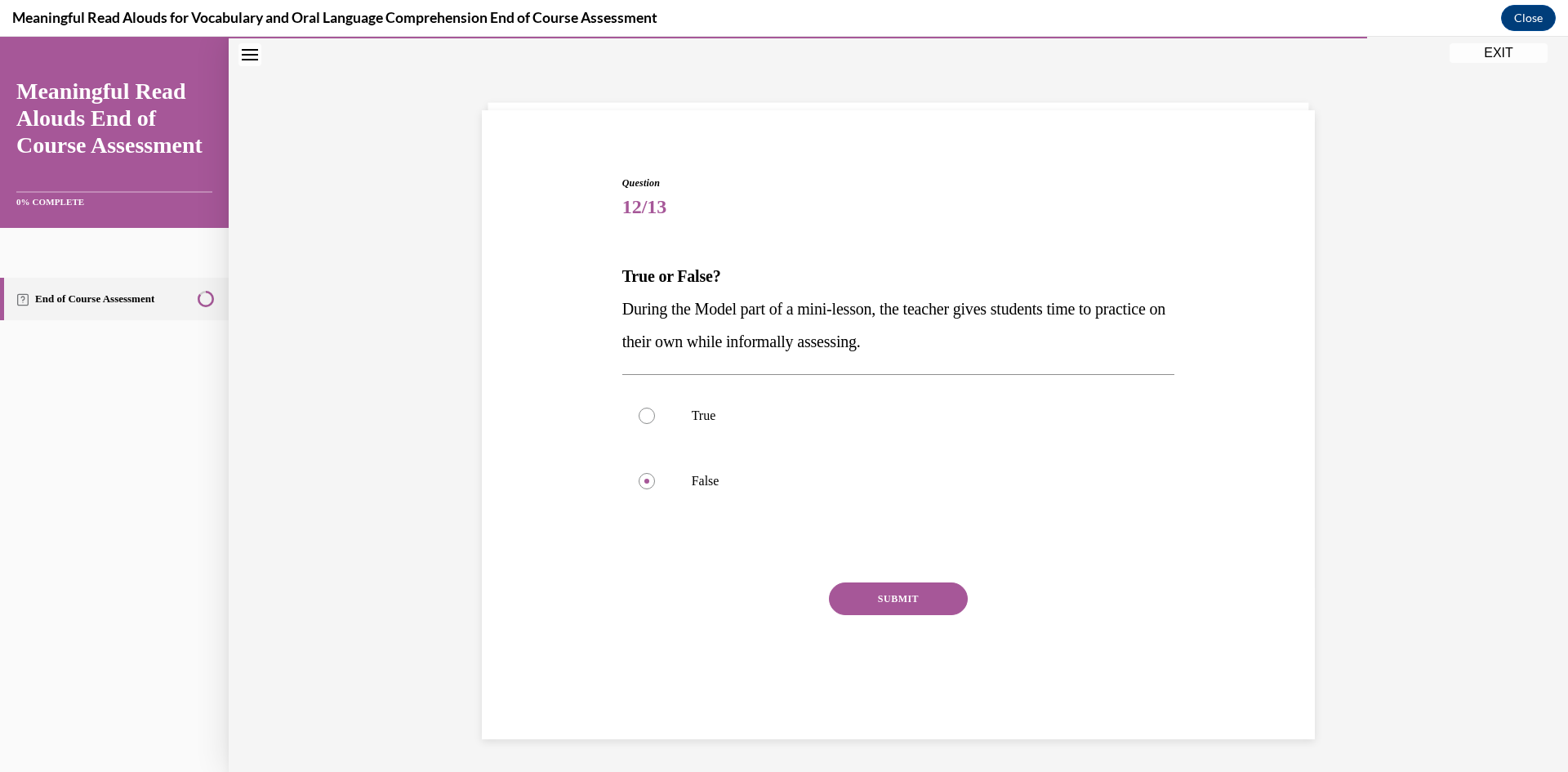
click at [896, 606] on button "SUBMIT" at bounding box center [898, 598] width 139 height 33
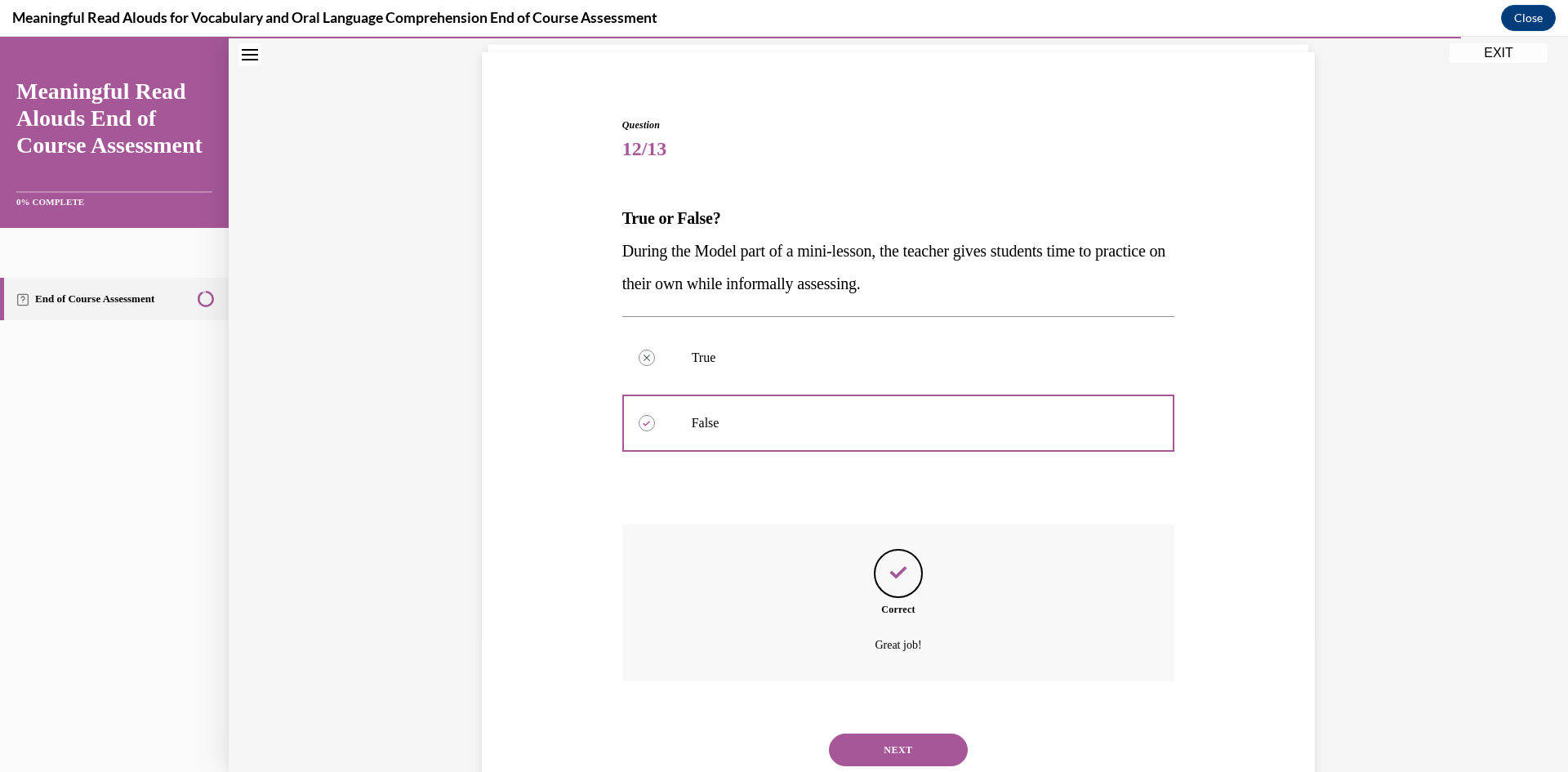
scroll to position [161, 0]
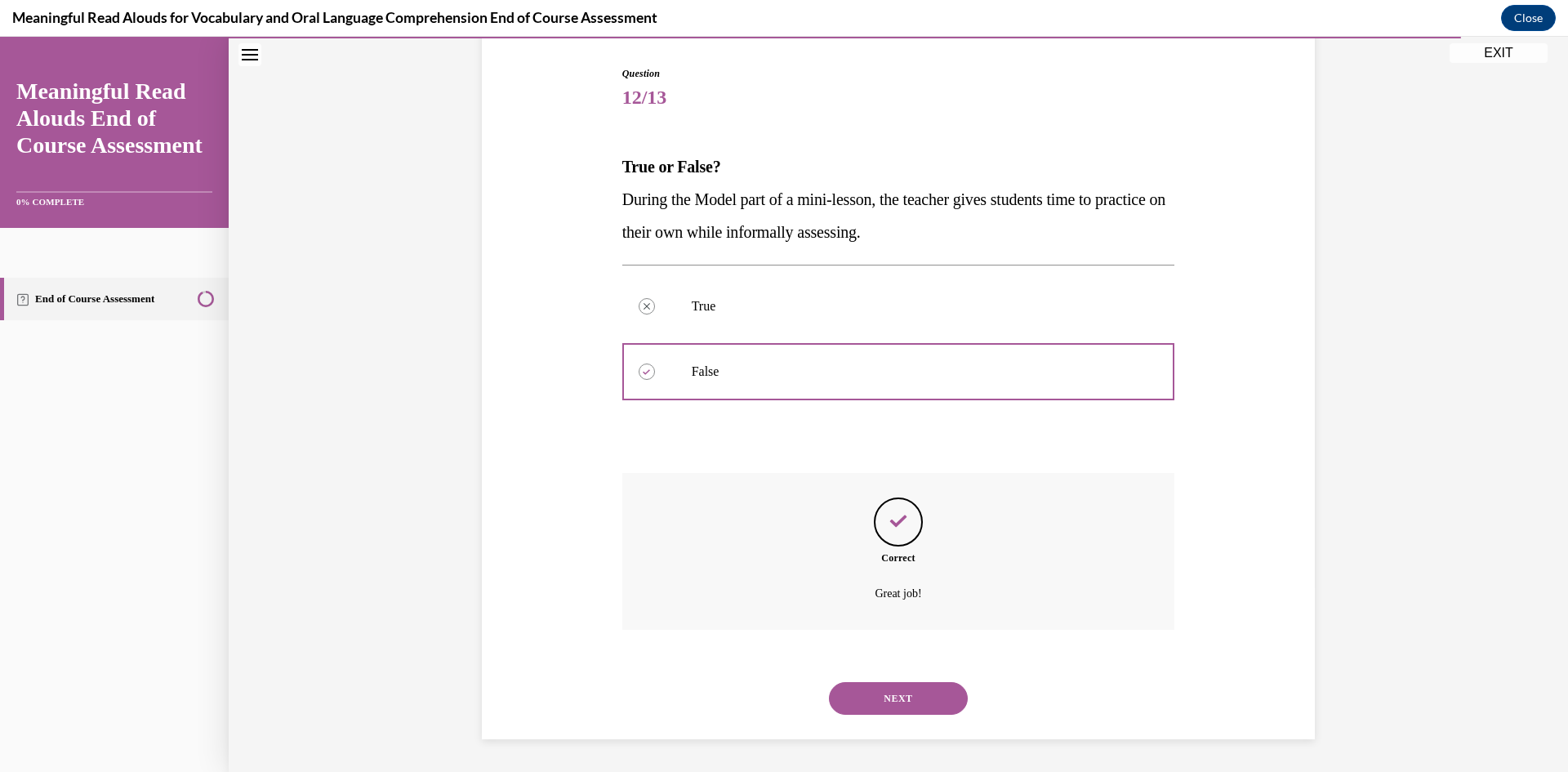
click at [912, 708] on button "NEXT" at bounding box center [898, 698] width 139 height 33
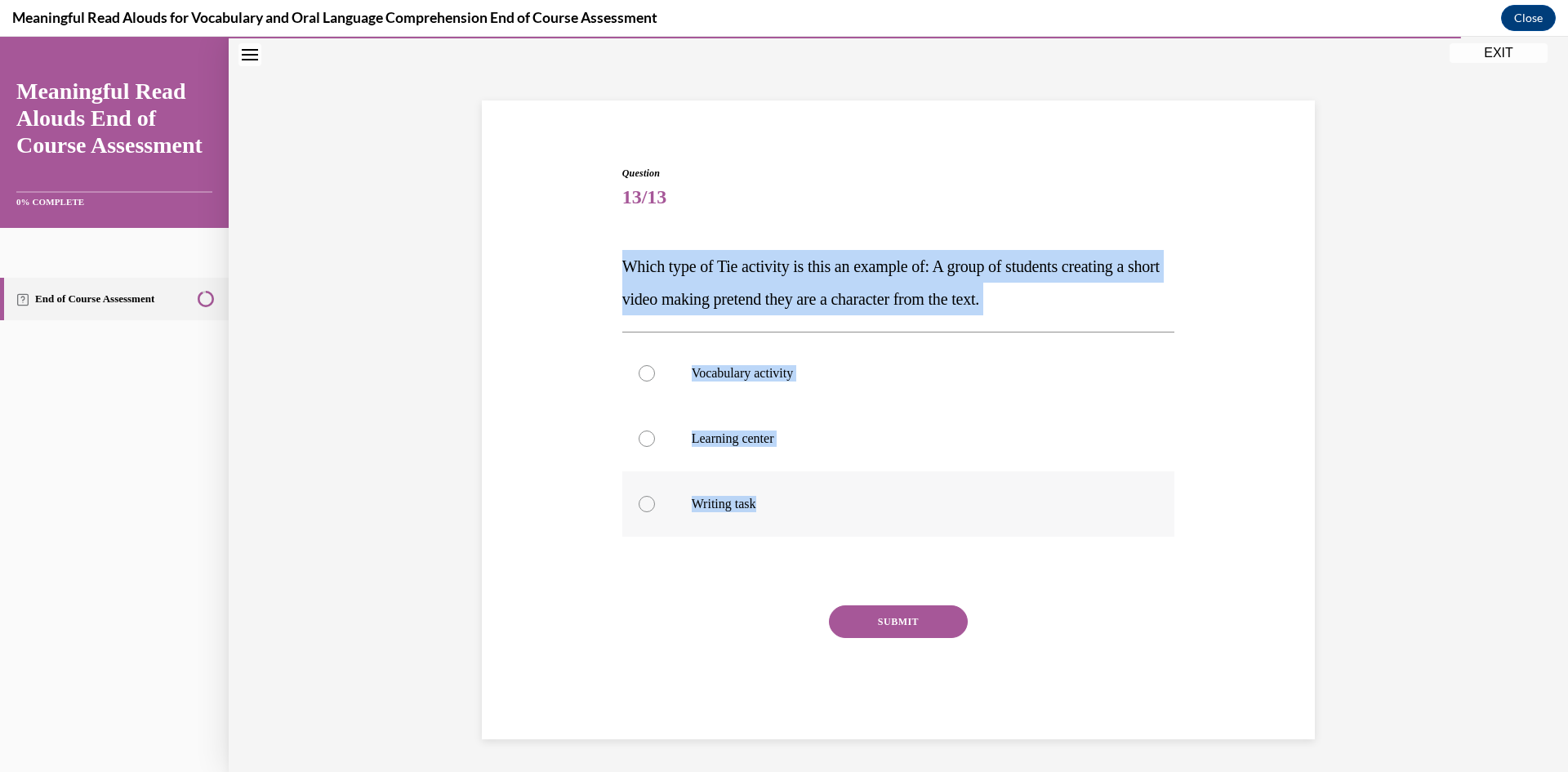
drag, startPoint x: 608, startPoint y: 265, endPoint x: 1019, endPoint y: 522, distance: 484.7
click at [1019, 522] on div "Question 13/13 Which type of Tie activity is this an example of: A group of stu…" at bounding box center [899, 428] width 841 height 623
click at [922, 456] on label "Learning center" at bounding box center [899, 438] width 553 height 65
click at [655, 447] on input "Learning center" at bounding box center [647, 439] width 17 height 17
radio input "true"
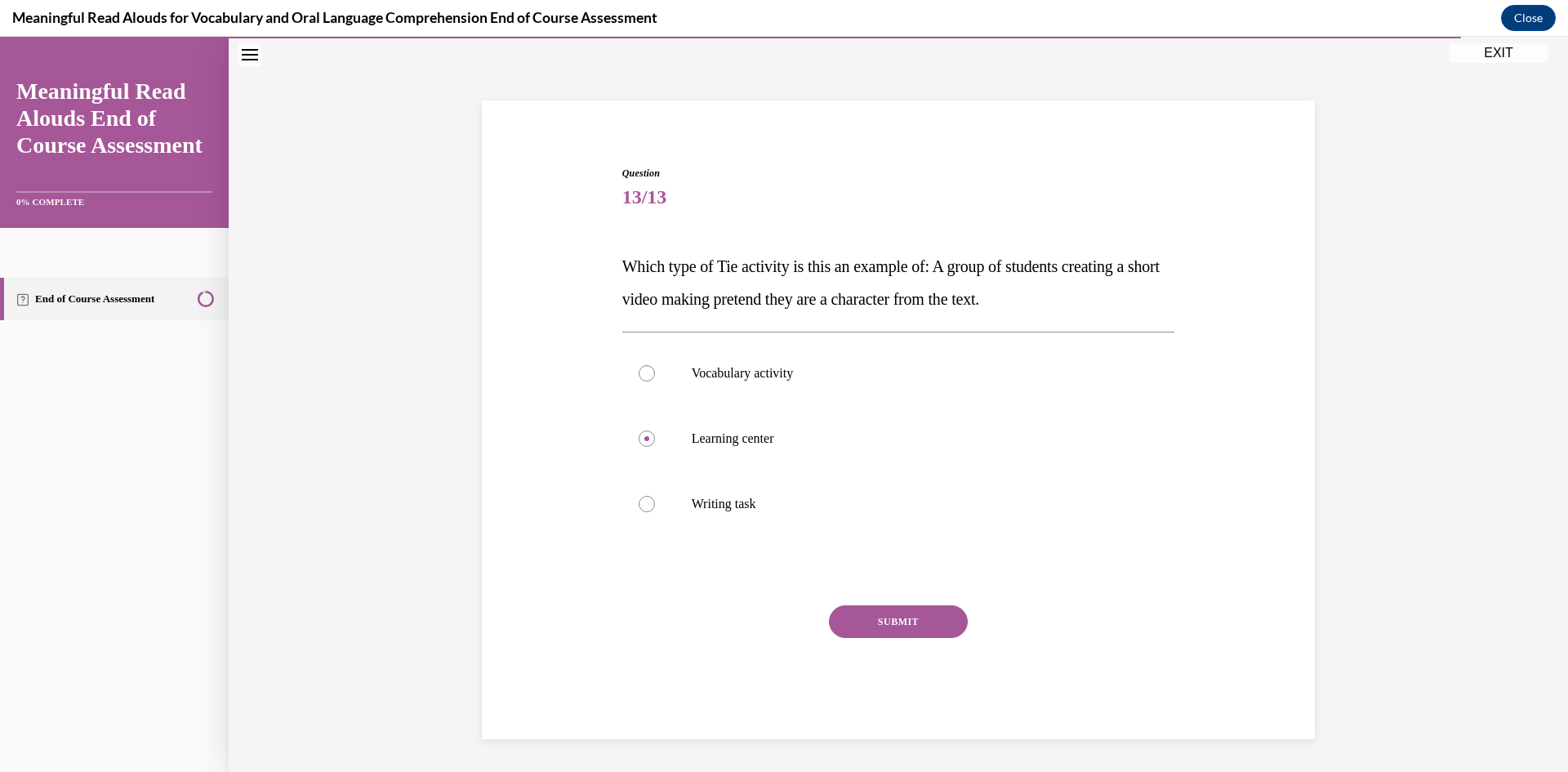
click at [916, 611] on button "SUBMIT" at bounding box center [898, 621] width 139 height 33
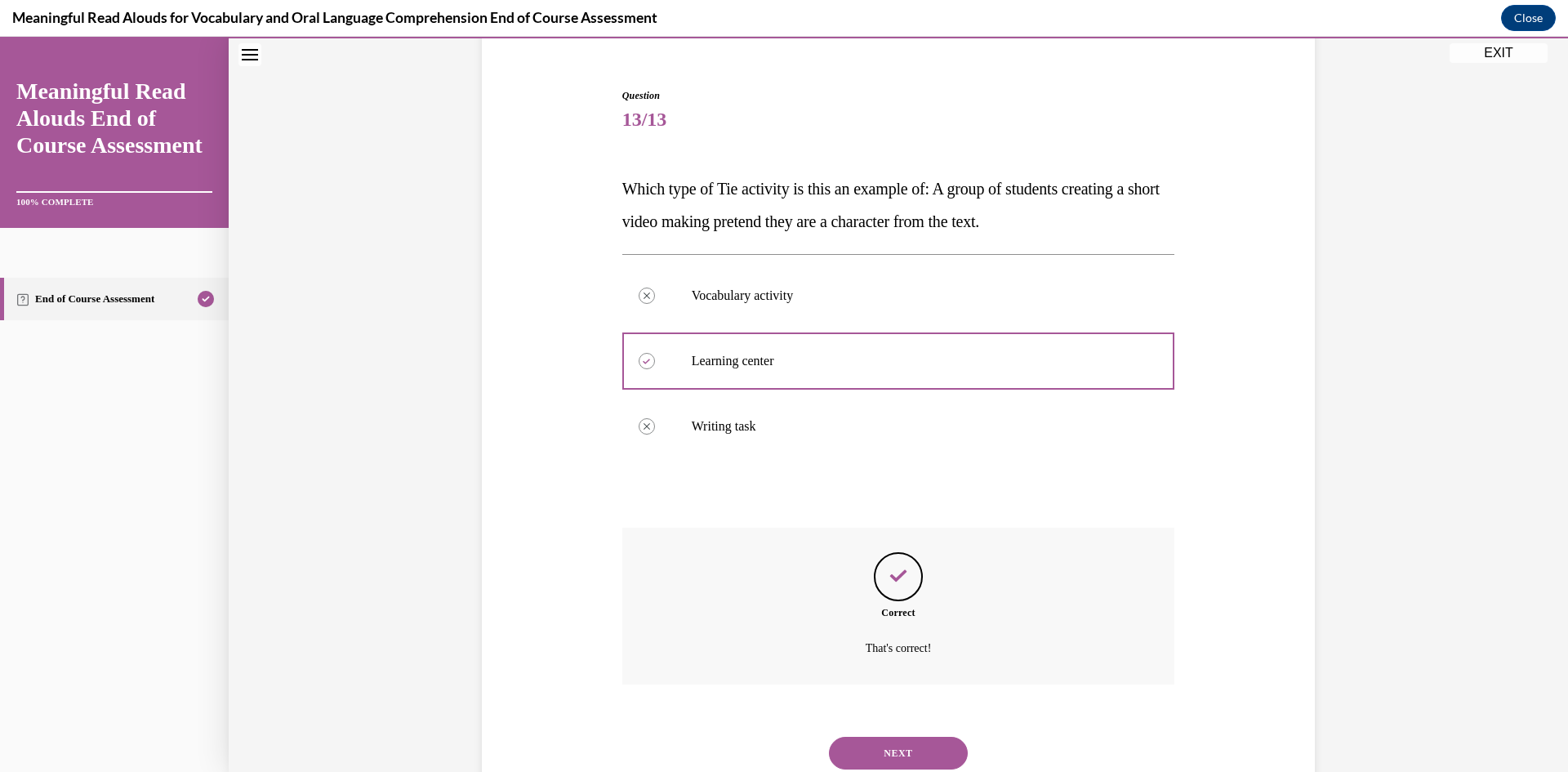
scroll to position [194, 0]
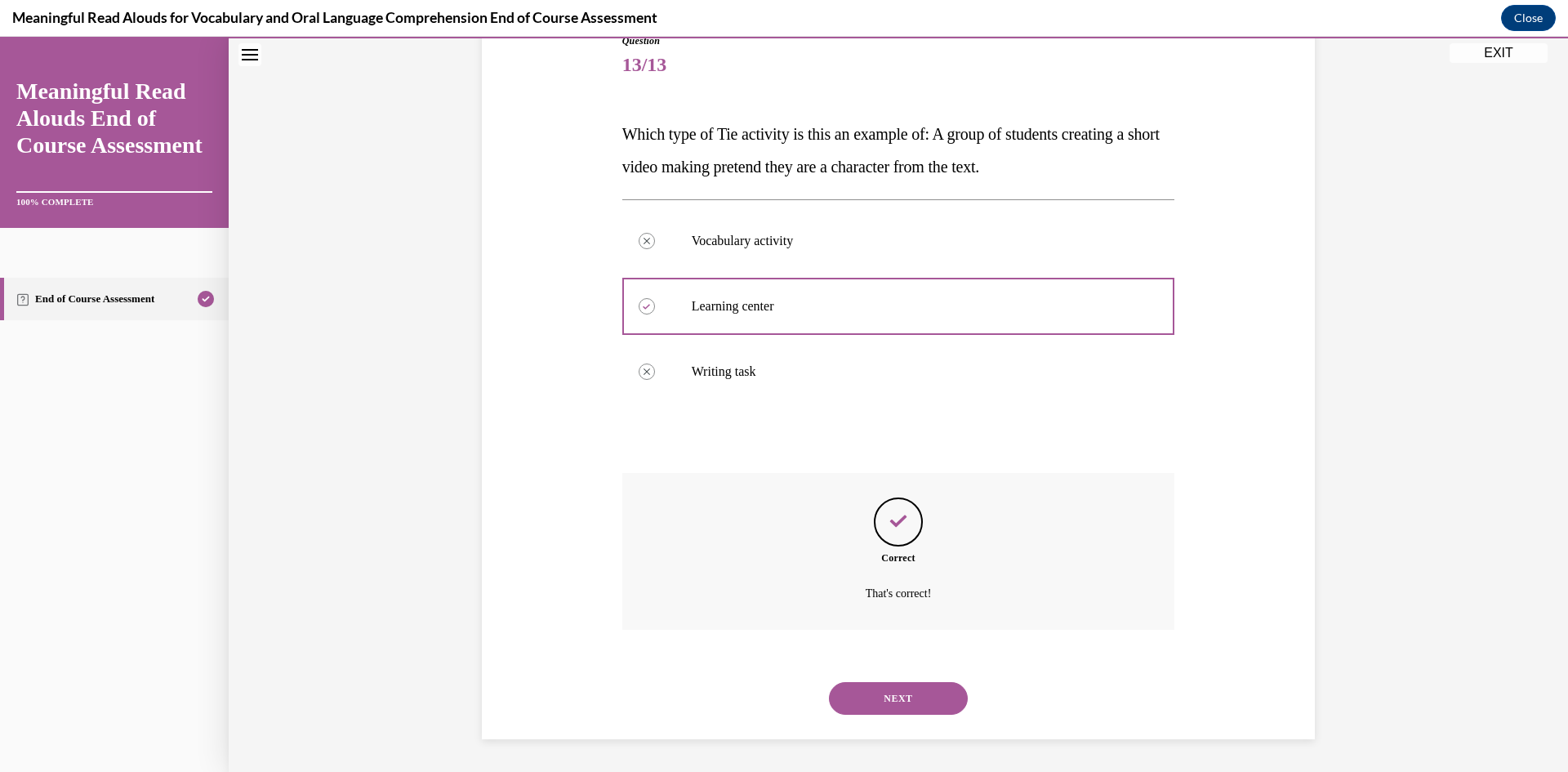
click at [896, 685] on button "NEXT" at bounding box center [898, 698] width 139 height 33
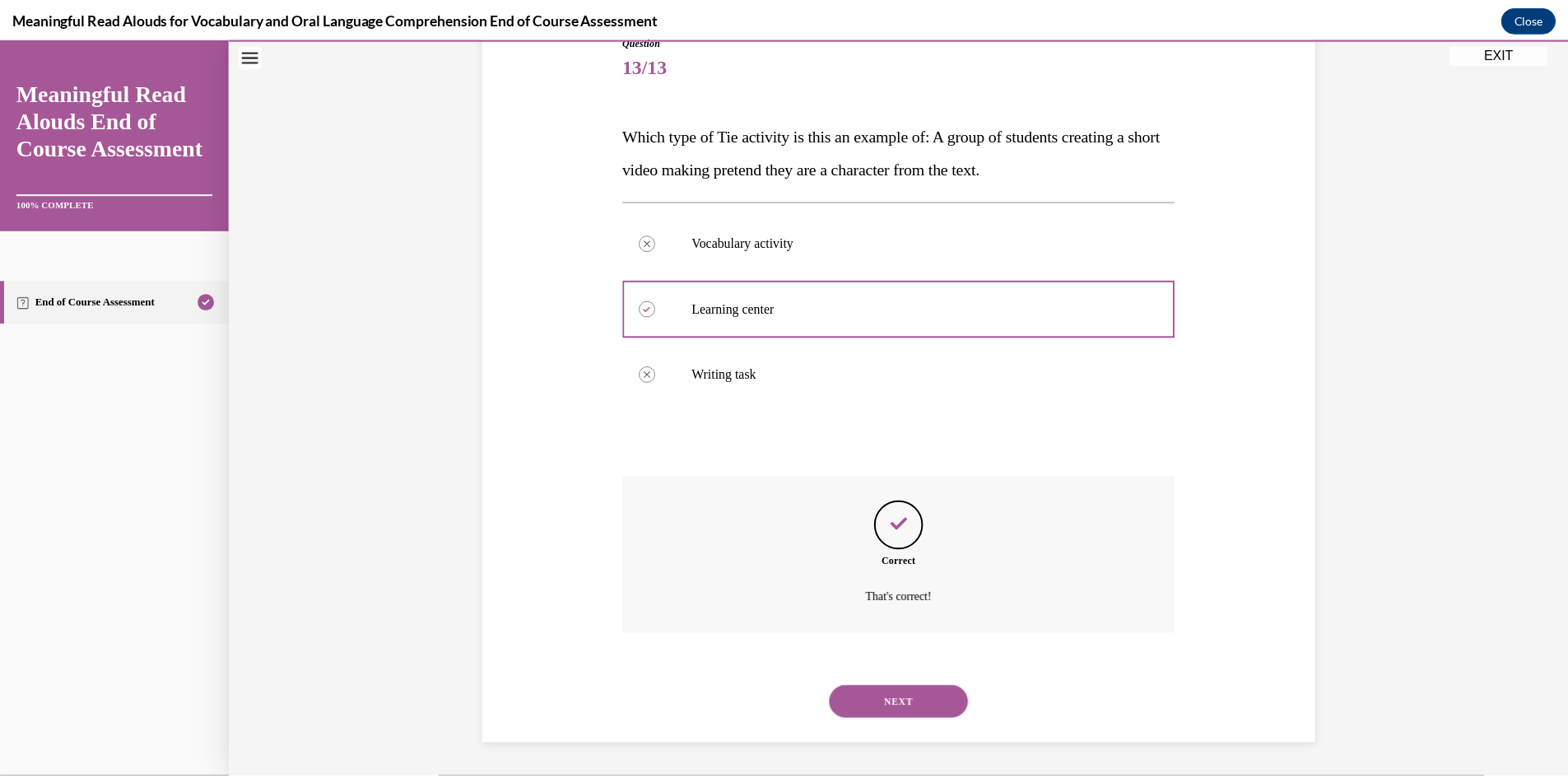
scroll to position [103, 0]
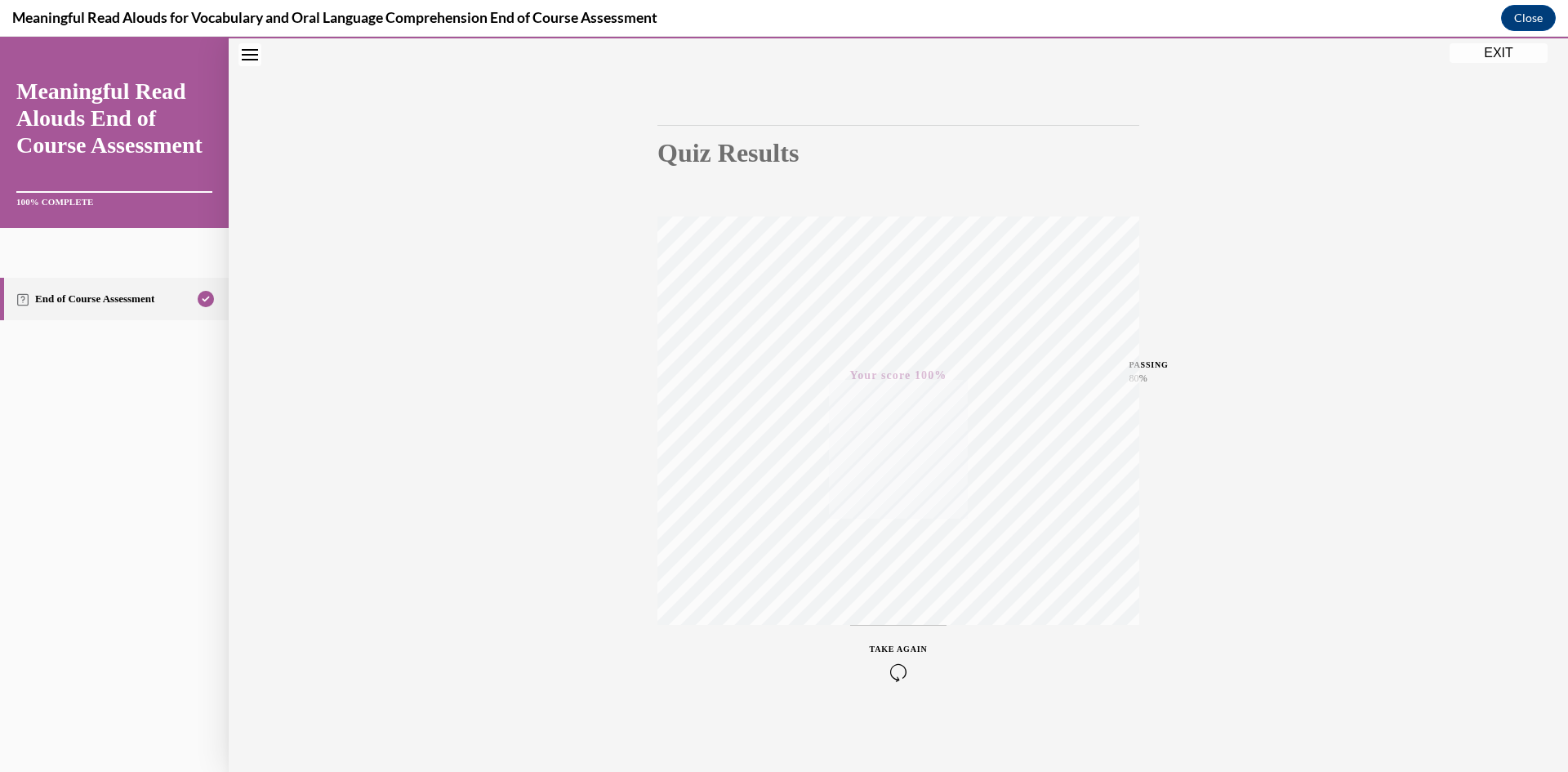
click at [1540, 48] on button "EXIT" at bounding box center [1498, 53] width 98 height 19
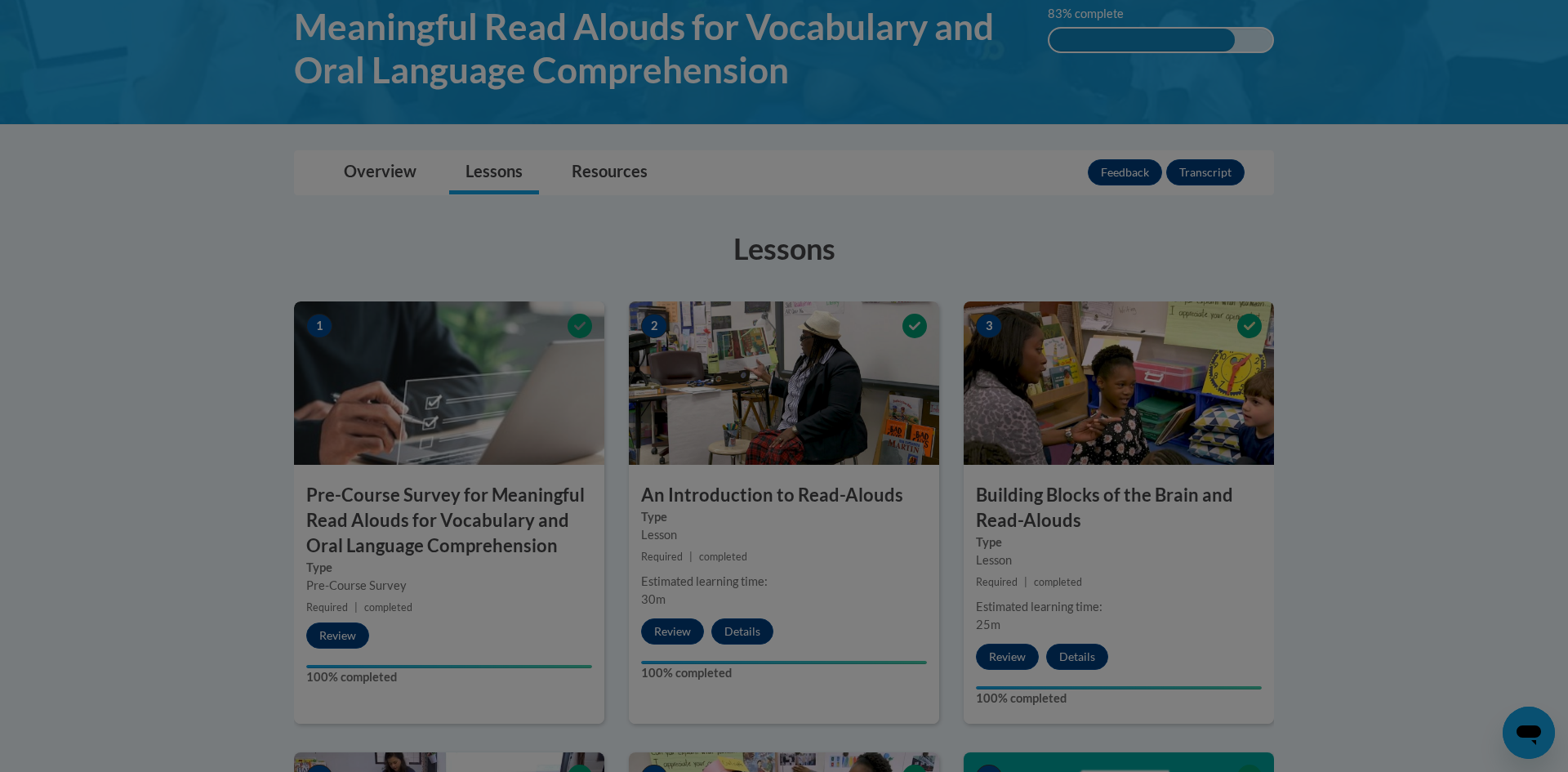
scroll to position [219, 0]
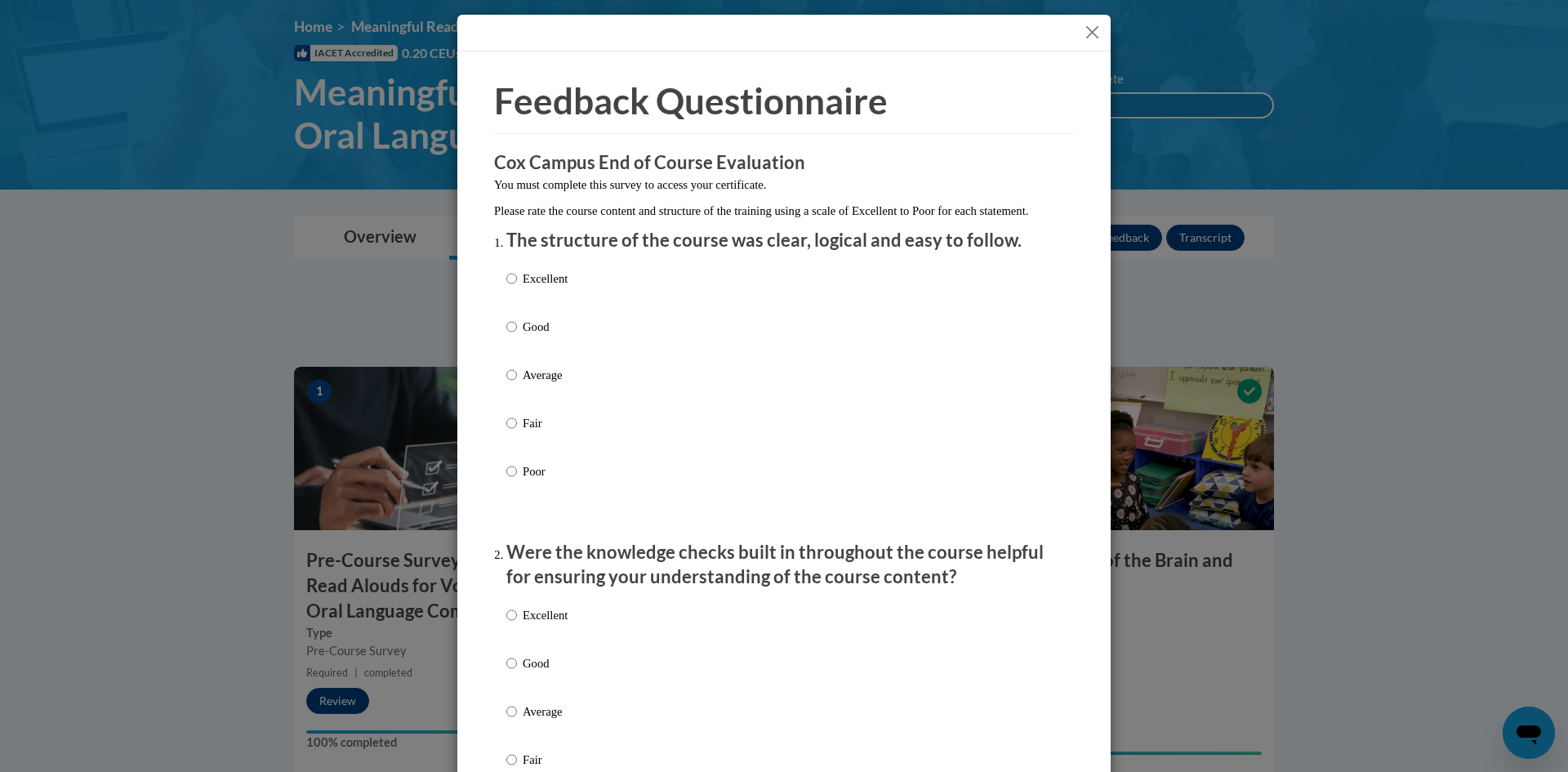
drag, startPoint x: 557, startPoint y: 290, endPoint x: 555, endPoint y: 306, distance: 16.1
click at [557, 288] on p "Excellent" at bounding box center [545, 279] width 45 height 18
click at [517, 288] on input "Excellent" at bounding box center [512, 279] width 11 height 18
radio input "true"
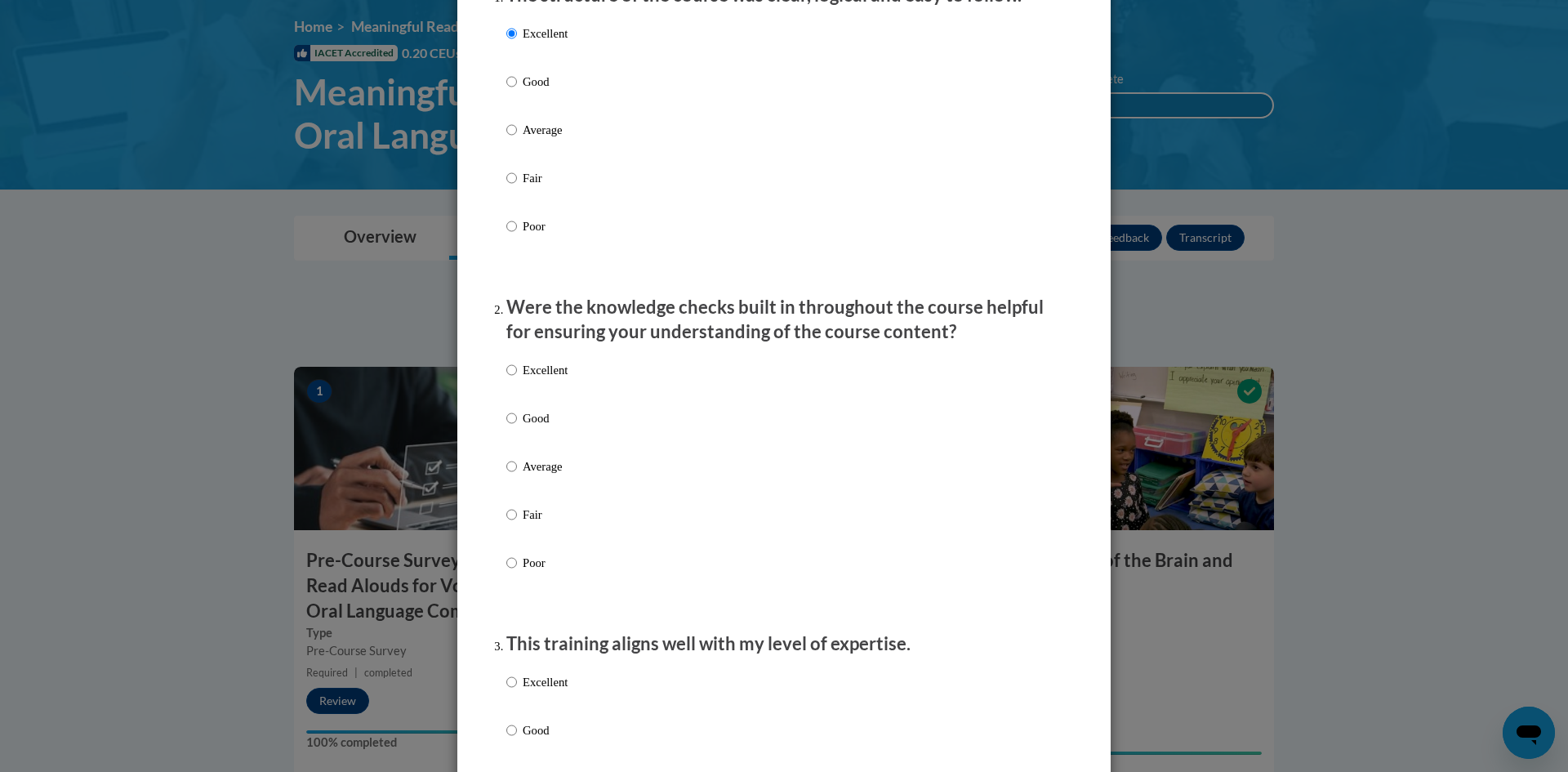
click at [530, 377] on div "Excellent Good Average Fair Poor" at bounding box center [537, 479] width 61 height 253
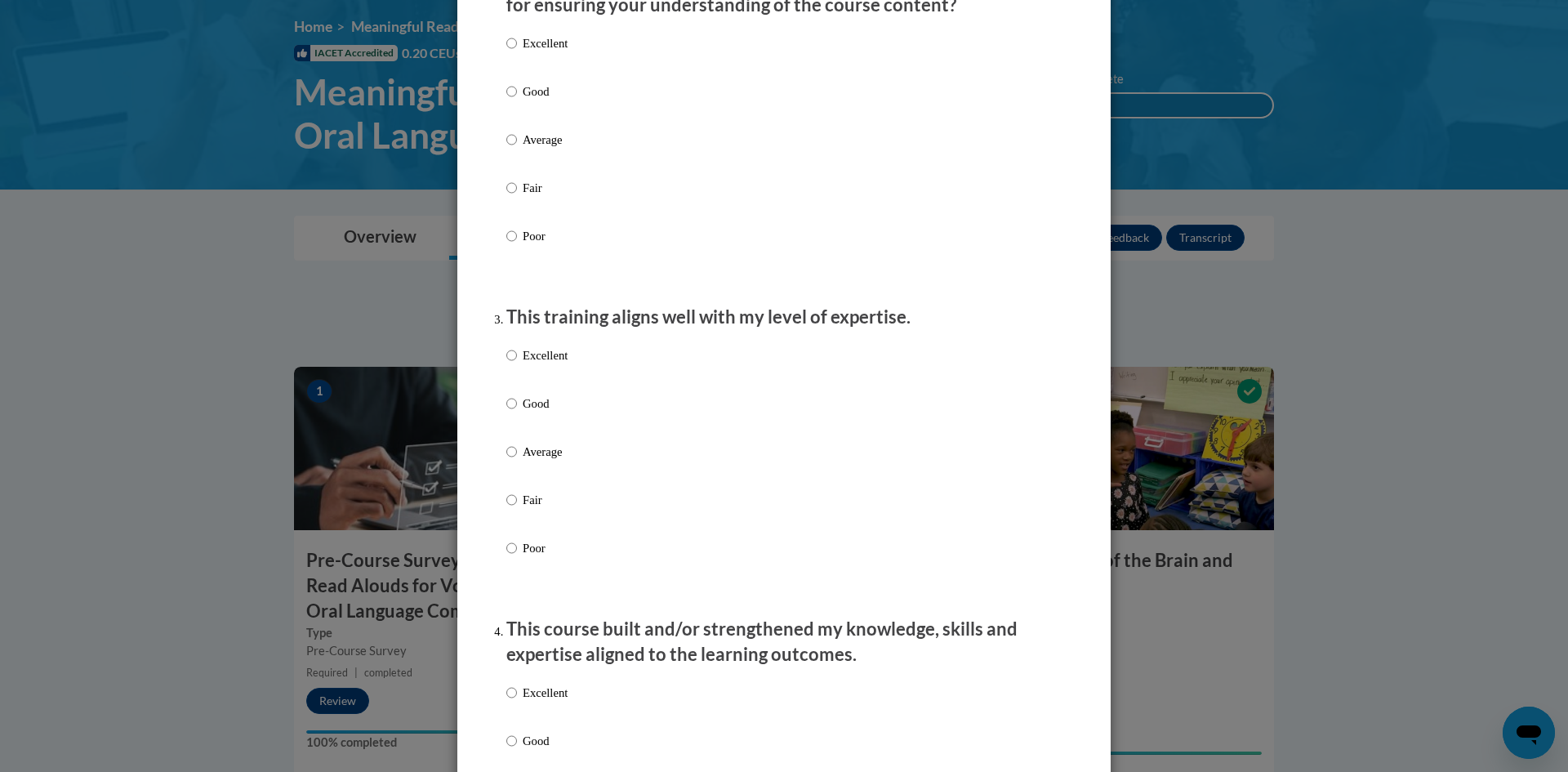
click at [546, 365] on p "Excellent" at bounding box center [545, 356] width 45 height 18
click at [517, 365] on input "Excellent" at bounding box center [512, 356] width 11 height 18
radio input "true"
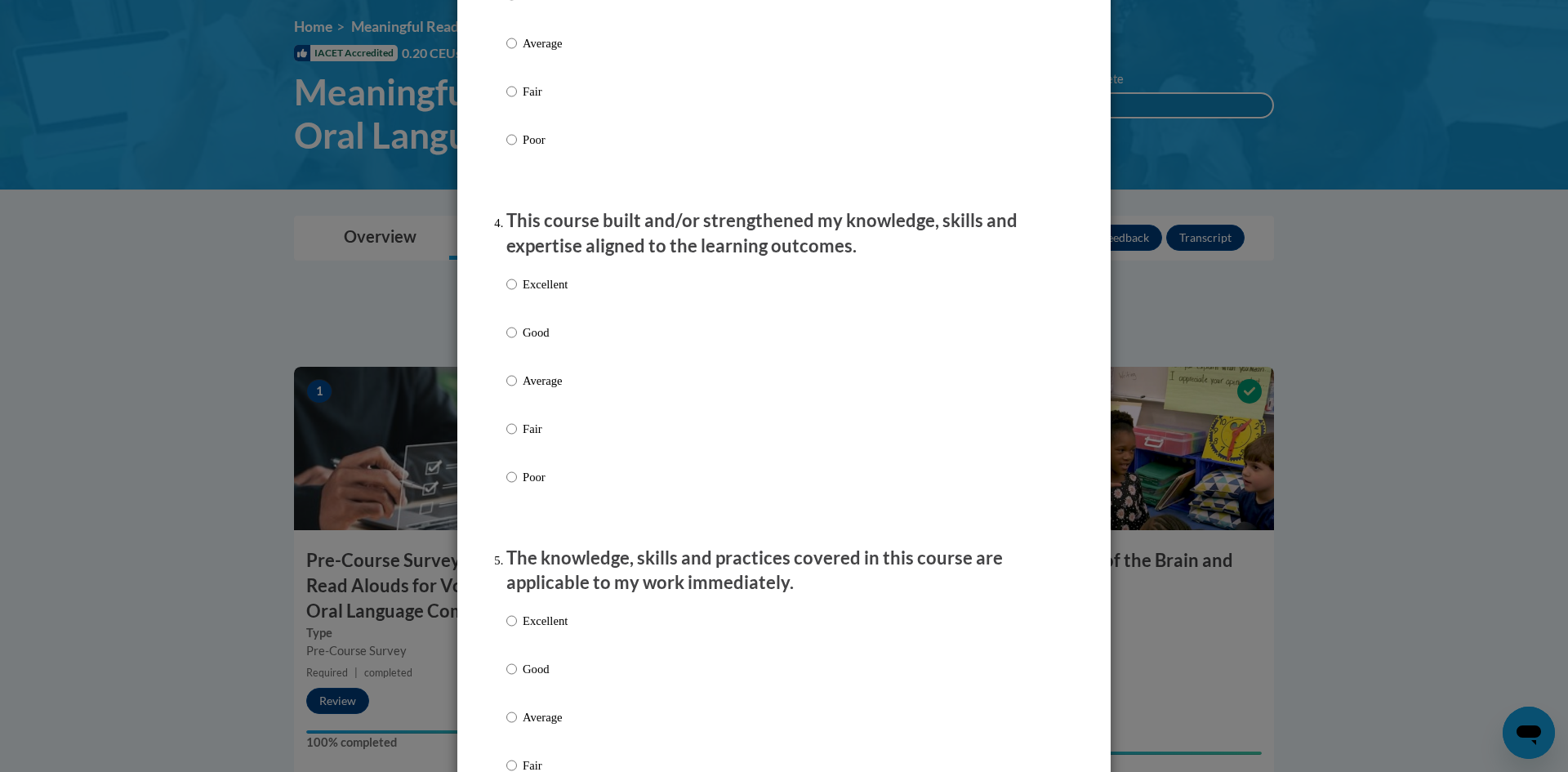
click at [548, 293] on p "Excellent" at bounding box center [545, 285] width 45 height 18
click at [517, 293] on input "Excellent" at bounding box center [512, 285] width 11 height 18
radio input "true"
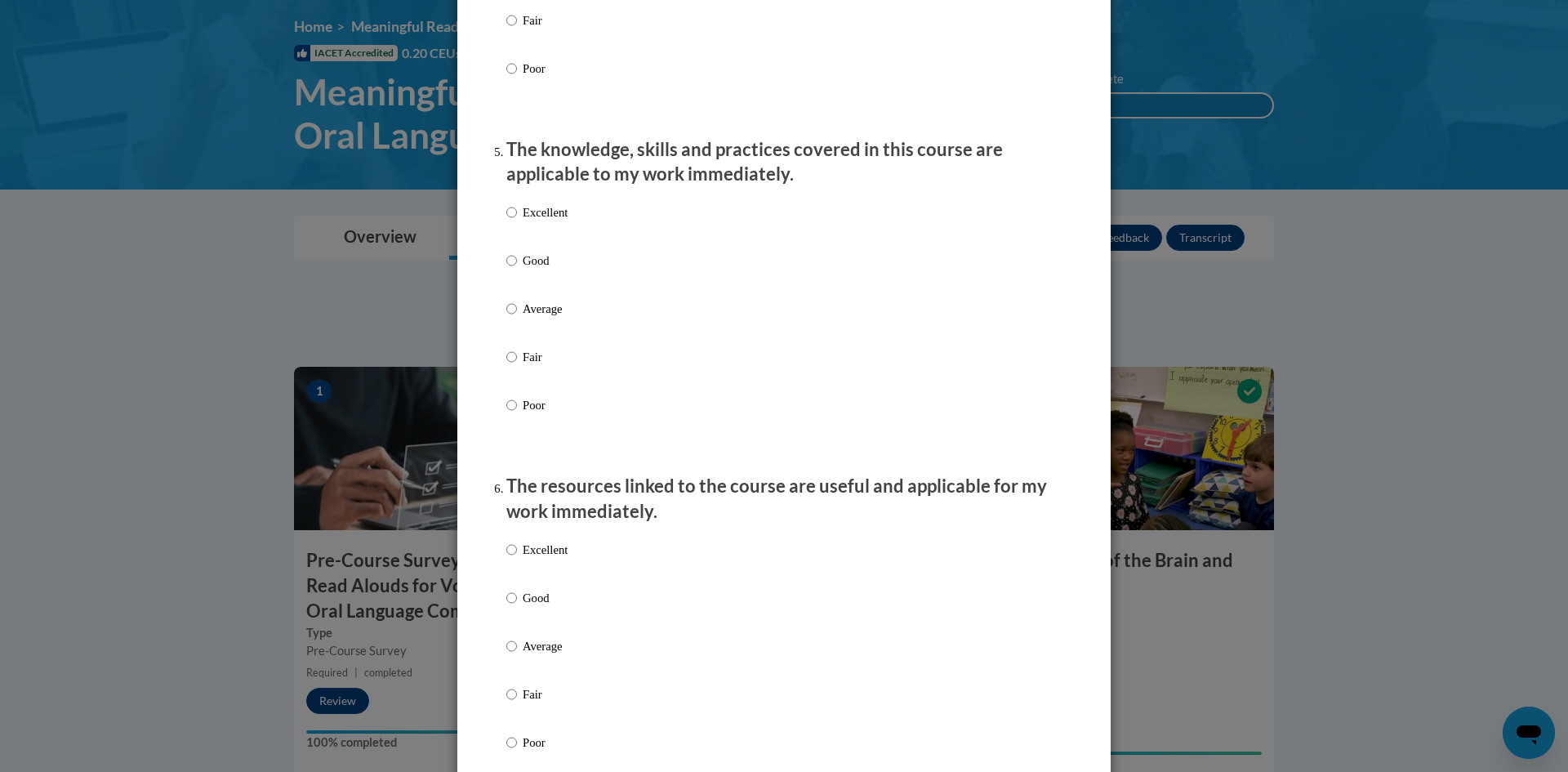
click at [532, 221] on p "Excellent" at bounding box center [545, 213] width 45 height 18
click at [517, 221] on input "Excellent" at bounding box center [512, 213] width 11 height 18
radio input "true"
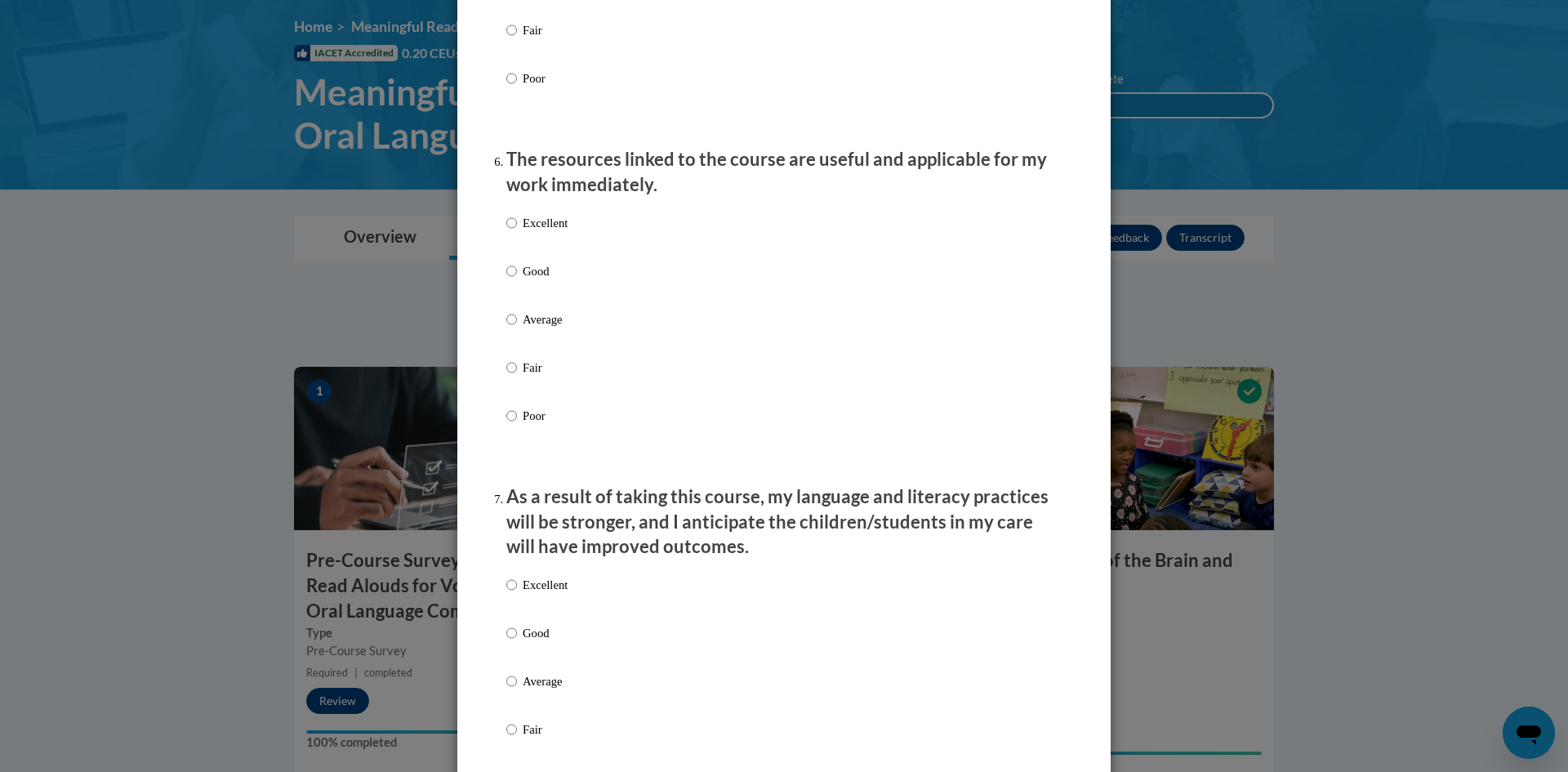
click at [546, 232] on p "Excellent" at bounding box center [545, 223] width 45 height 18
click at [517, 232] on input "Excellent" at bounding box center [512, 223] width 11 height 18
radio input "true"
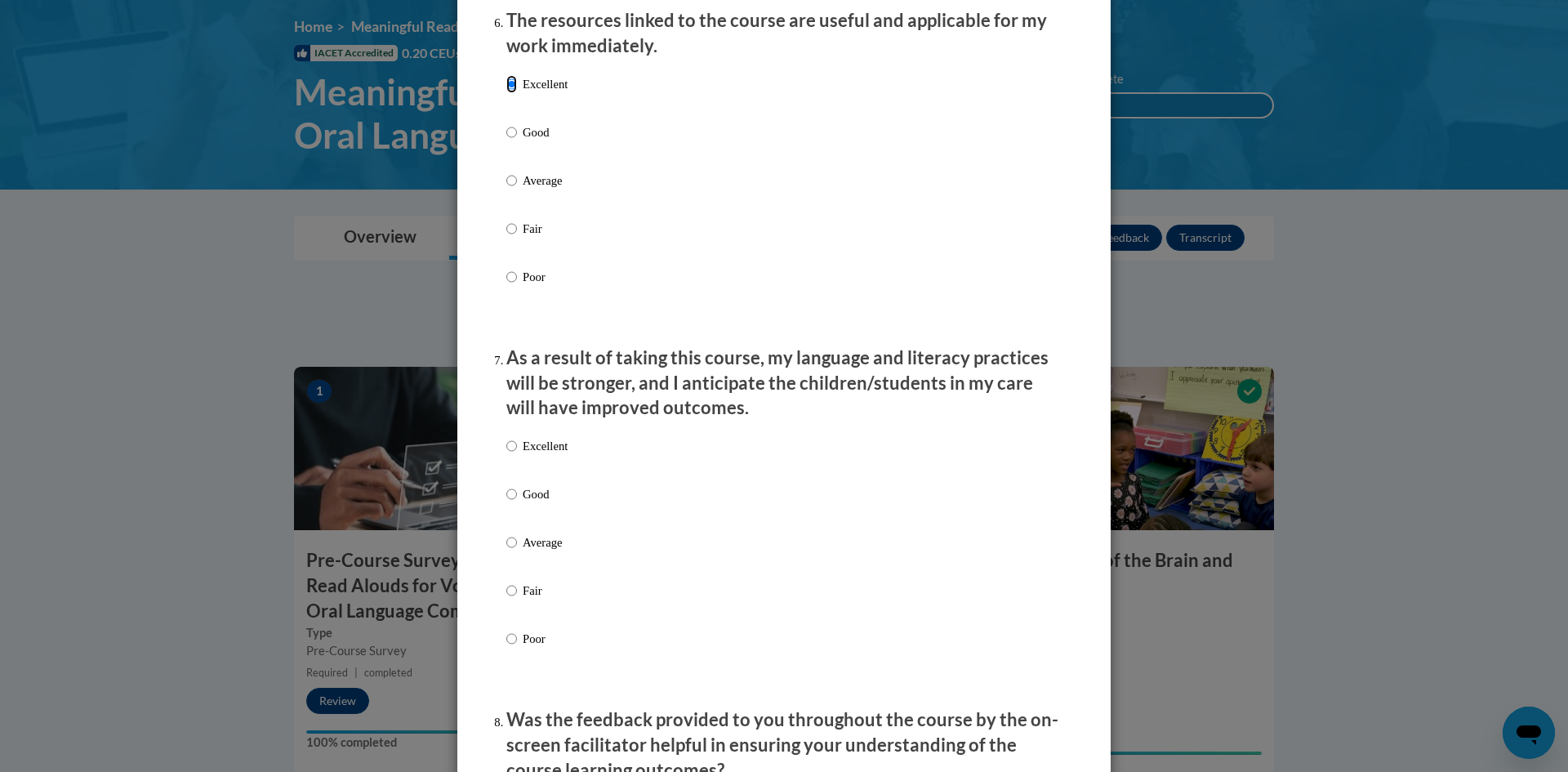
scroll to position [2124, 0]
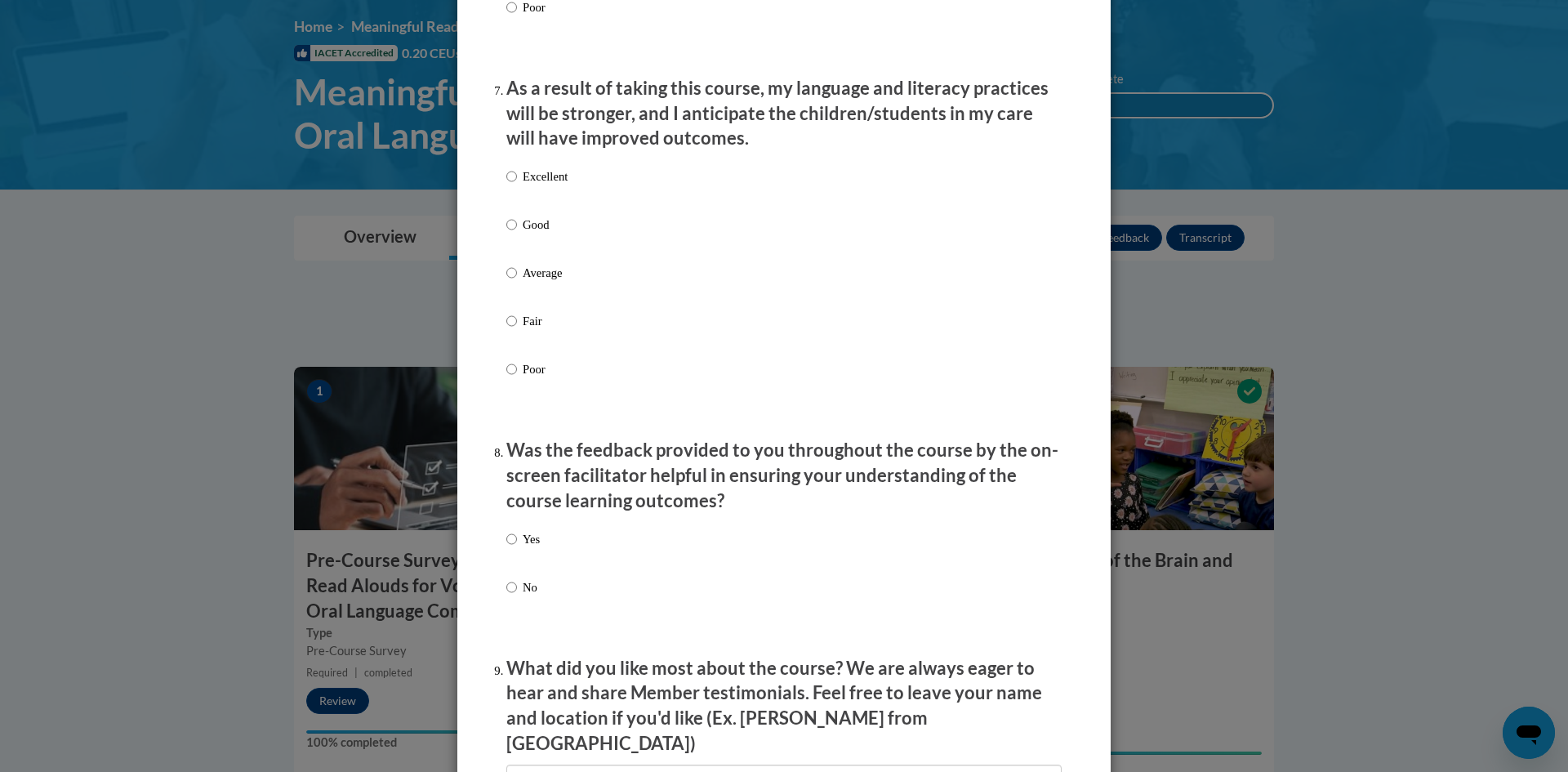
click at [529, 185] on p "Excellent" at bounding box center [545, 177] width 45 height 18
click at [517, 185] on input "Excellent" at bounding box center [512, 177] width 11 height 18
radio input "true"
click at [524, 548] on p "Yes" at bounding box center [531, 539] width 18 height 18
click at [517, 548] on input "Yes" at bounding box center [512, 539] width 11 height 18
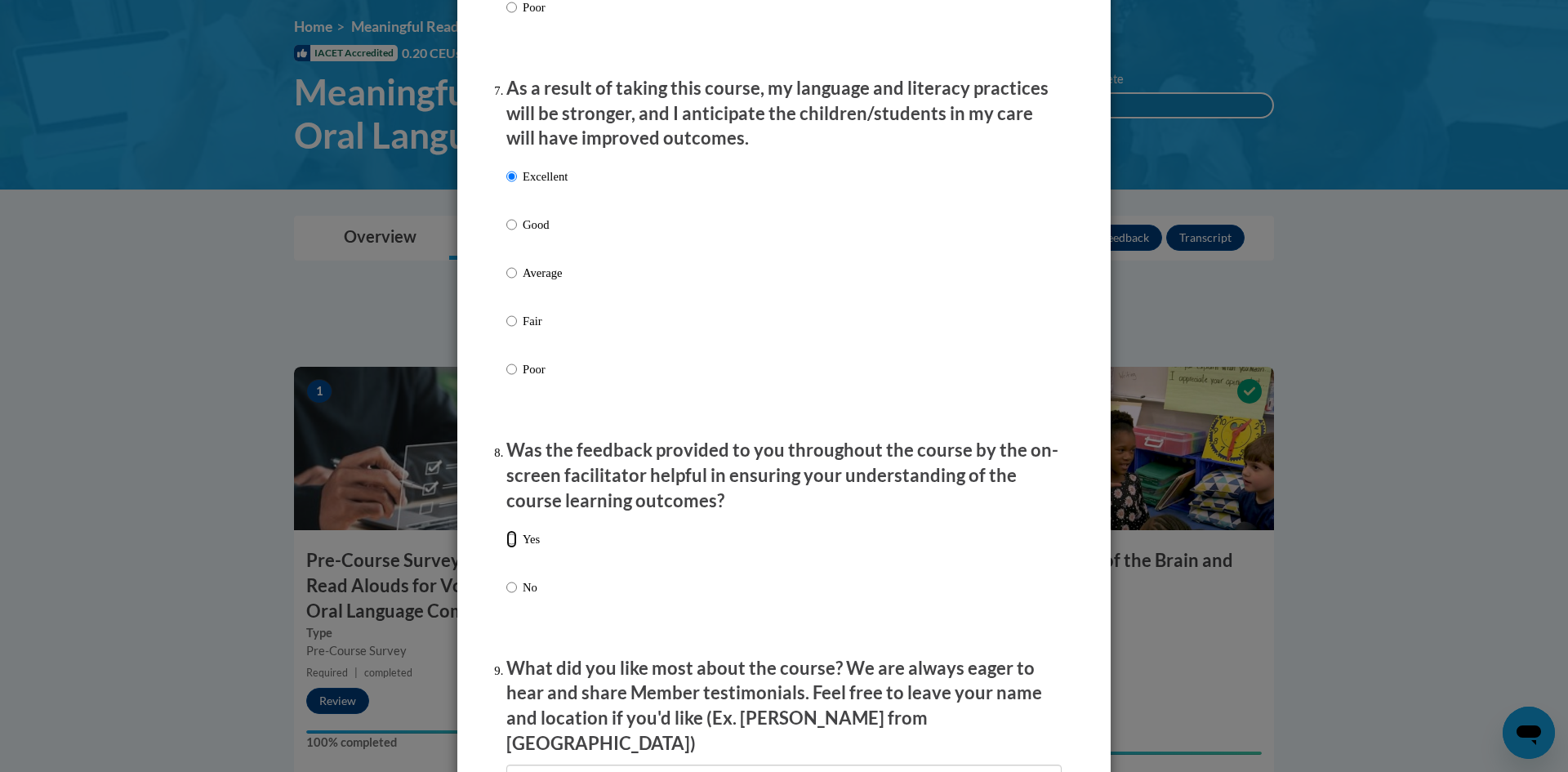
radio input "true"
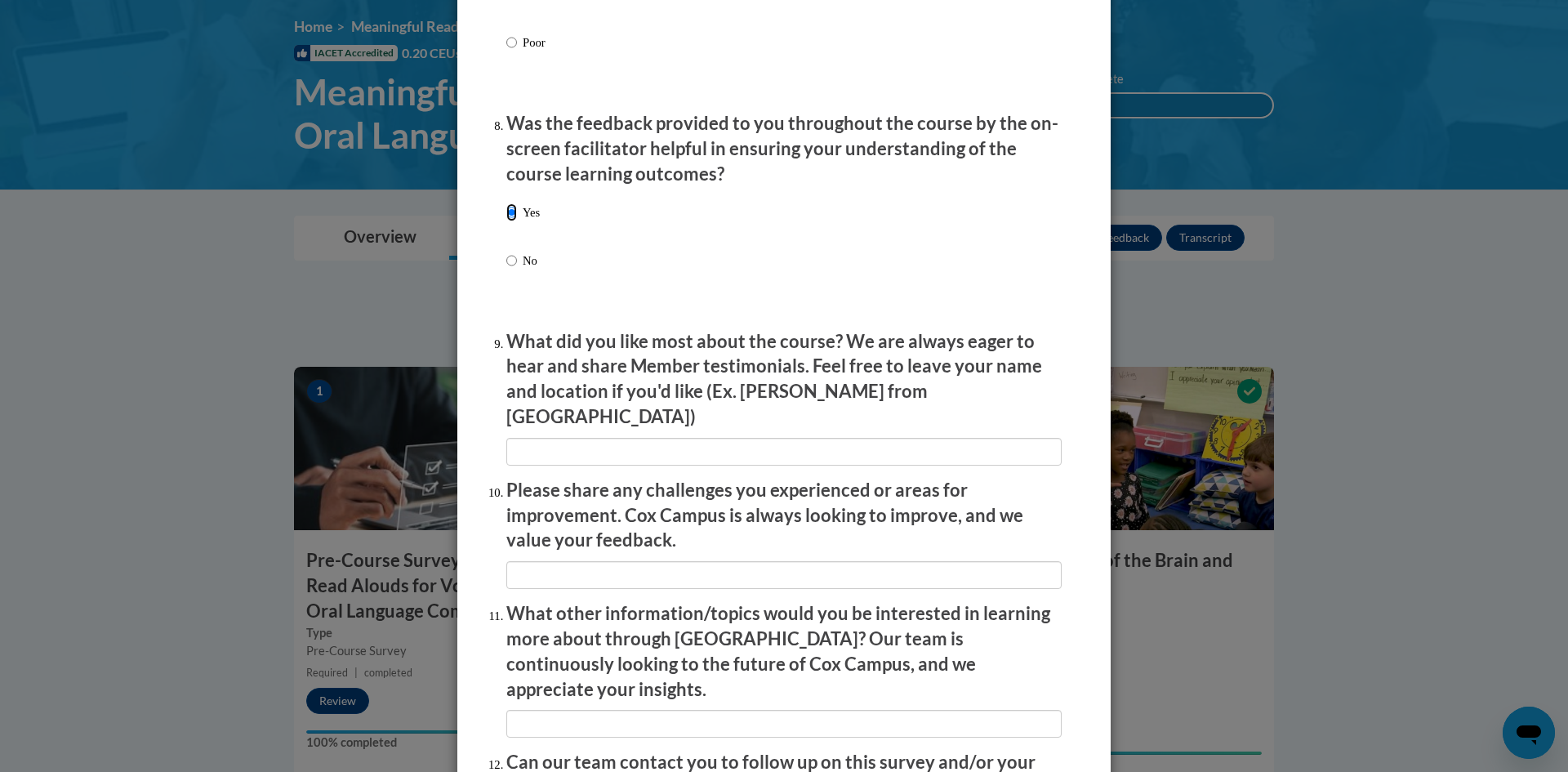
scroll to position [2622, 0]
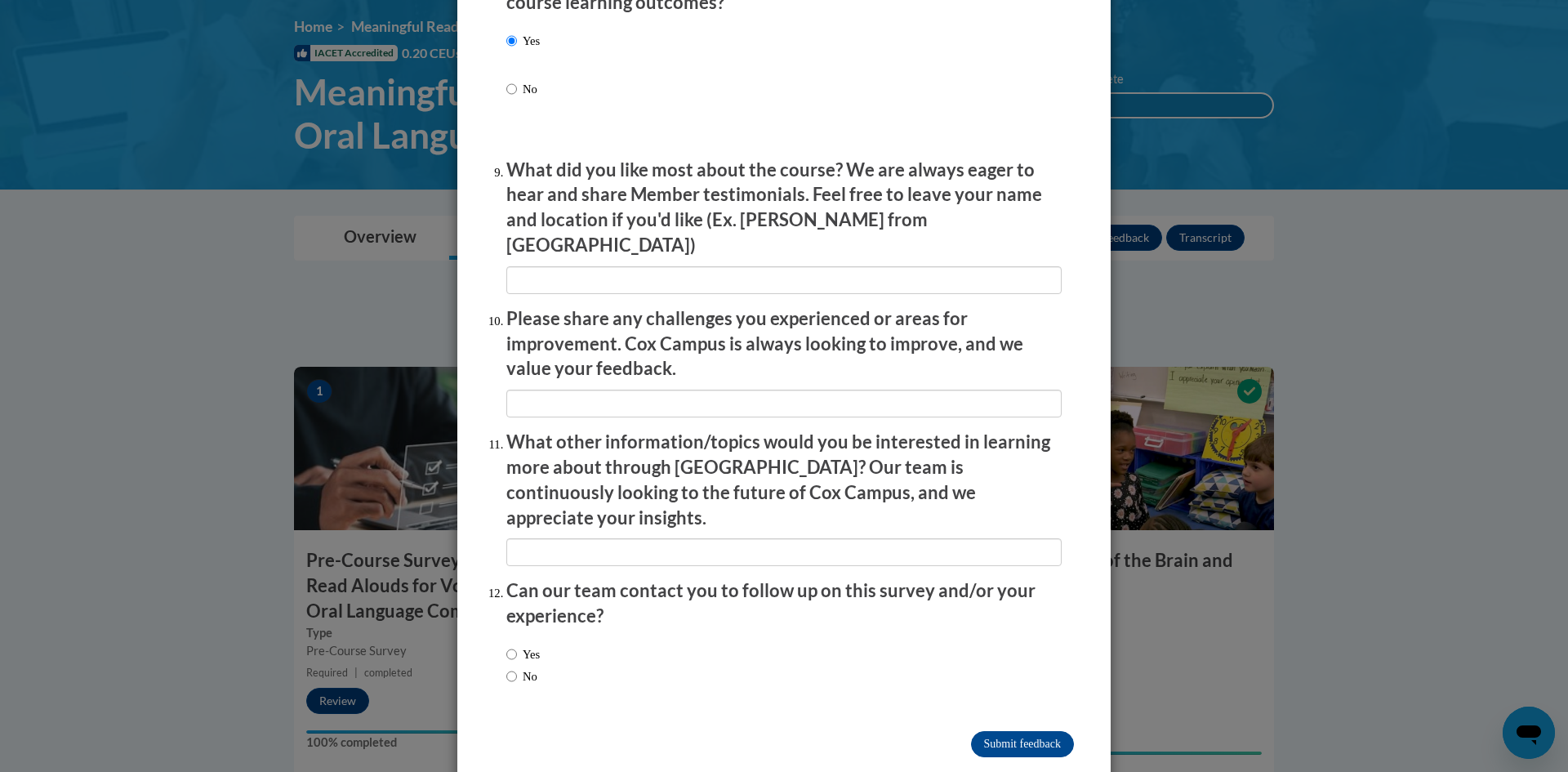
click at [535, 645] on label "Yes" at bounding box center [523, 654] width 33 height 18
click at [517, 645] on input "Yes" at bounding box center [512, 654] width 11 height 18
radio input "true"
click at [1055, 731] on input "Submit feedback" at bounding box center [1022, 744] width 103 height 26
